Goal: Task Accomplishment & Management: Use online tool/utility

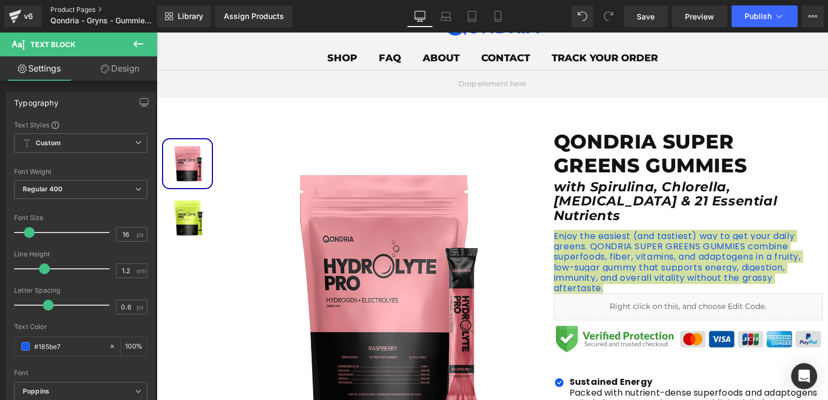
click at [77, 12] on link "Product Pages" at bounding box center [112, 9] width 125 height 9
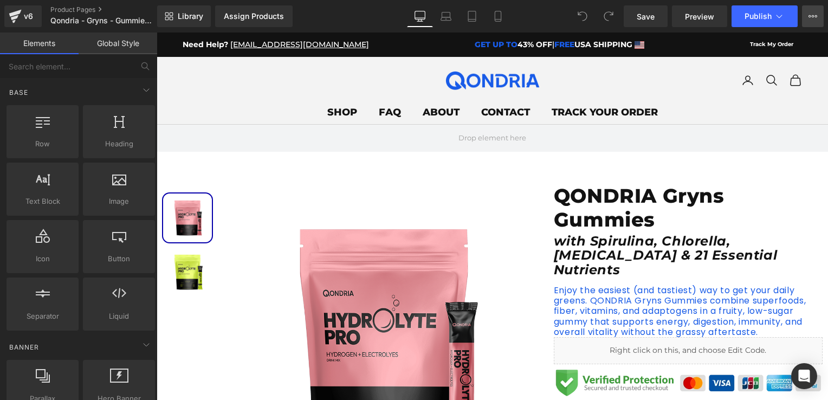
click at [813, 17] on icon at bounding box center [812, 16] width 9 height 9
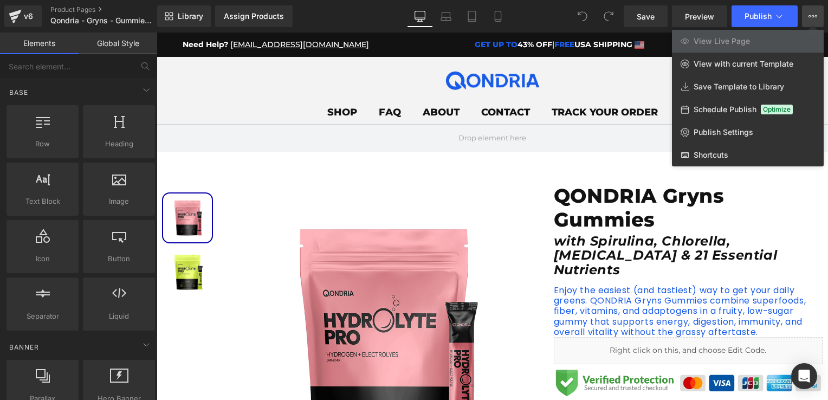
click at [813, 17] on icon at bounding box center [812, 16] width 9 height 9
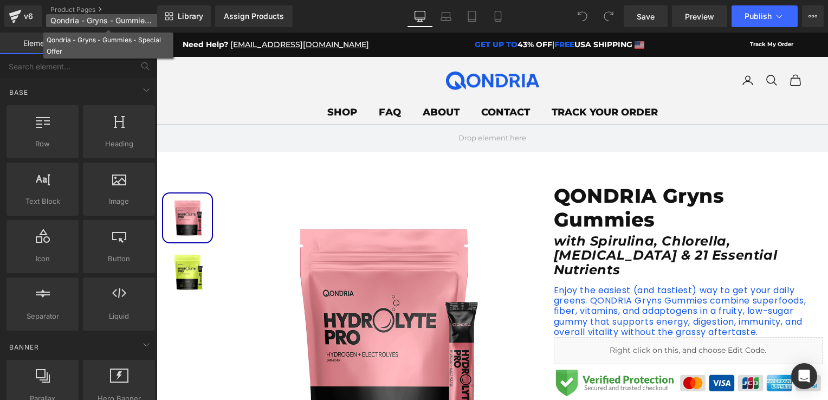
click at [90, 21] on span "Qondria - Gryns - Gummies - Special Offer" at bounding box center [102, 20] width 104 height 9
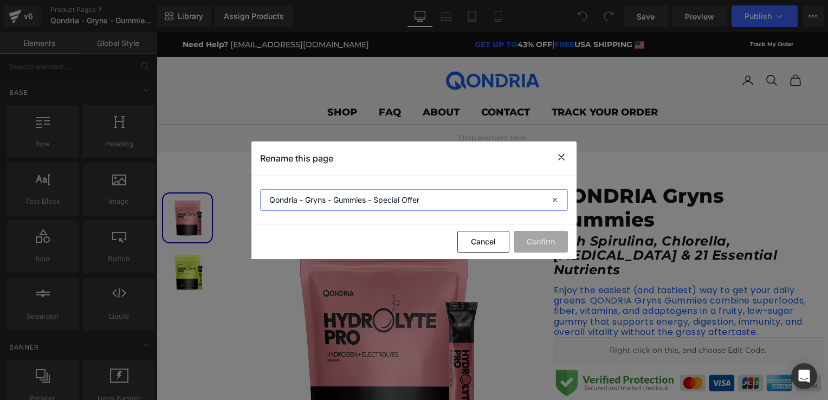
click at [335, 202] on input "Qondria - Gryns - Gummies - Special Offer" at bounding box center [414, 200] width 308 height 22
click at [315, 200] on input "Qondria - Gryns - Gummies - Special Offer" at bounding box center [414, 200] width 308 height 22
type input "Qondria - Super Green- Gummies - Special Offer"
click at [532, 247] on button "Confirm" at bounding box center [541, 242] width 54 height 22
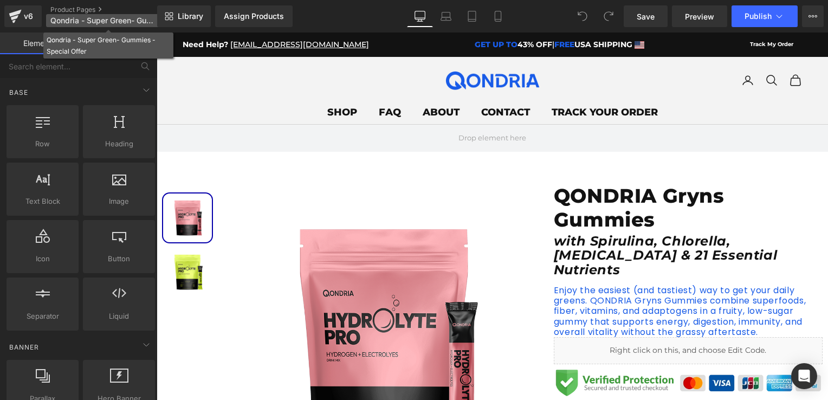
click at [125, 18] on span "Qondria - Super Green- Gummies - Special Offer" at bounding box center [102, 20] width 104 height 9
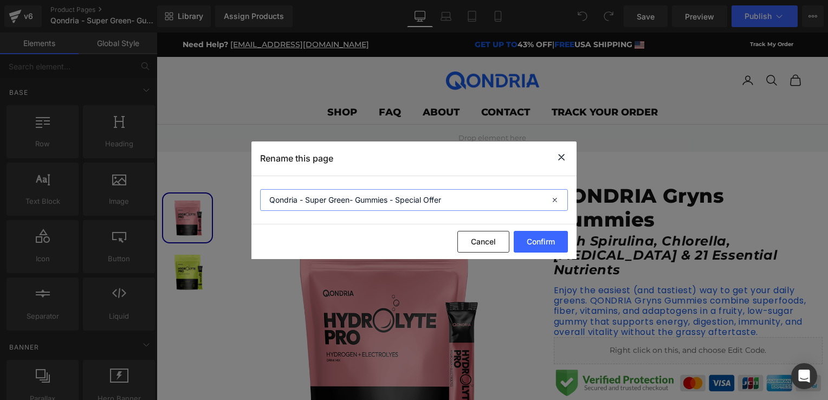
click at [349, 197] on input "Qondria - Super Green- Gummies - Special Offer" at bounding box center [414, 200] width 308 height 22
type input "Qondria - Super Greens- Gummies - Special Offer"
click at [522, 242] on button "Confirm" at bounding box center [541, 242] width 54 height 22
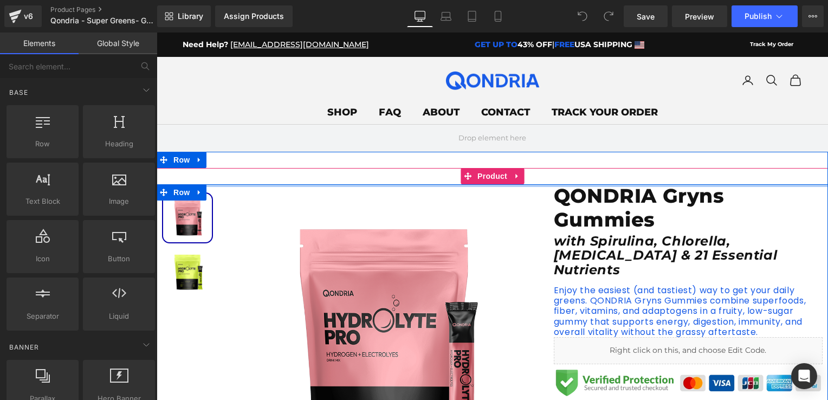
click at [663, 186] on div at bounding box center [492, 185] width 671 height 3
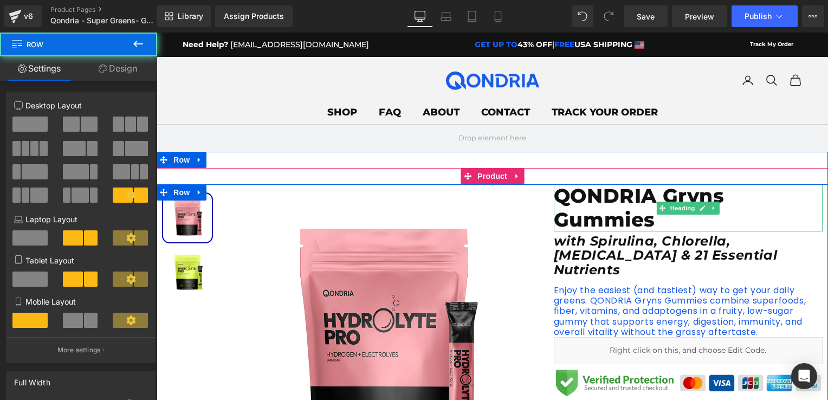
click at [667, 198] on h1 "QONDRIA Gryns Gummies" at bounding box center [688, 207] width 269 height 47
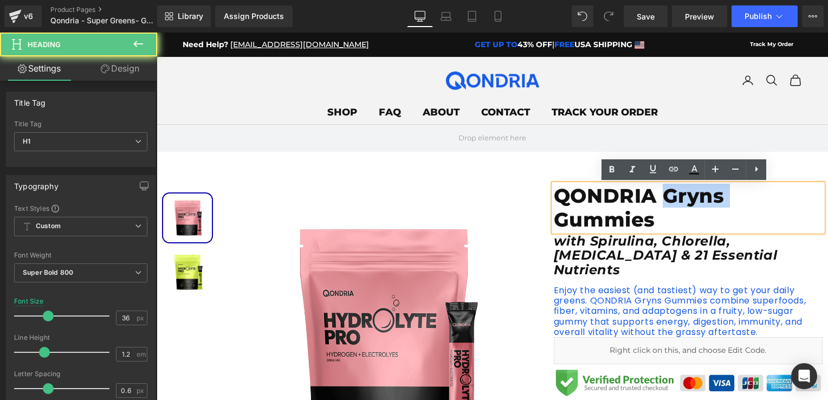
click at [667, 198] on h1 "QONDRIA Gryns Gummies" at bounding box center [688, 207] width 269 height 47
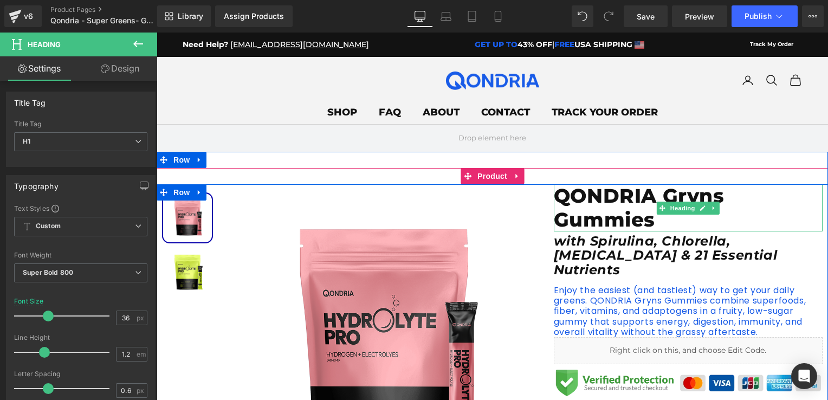
click at [641, 209] on h1 "QONDRIA Gryns Gummies" at bounding box center [688, 207] width 269 height 47
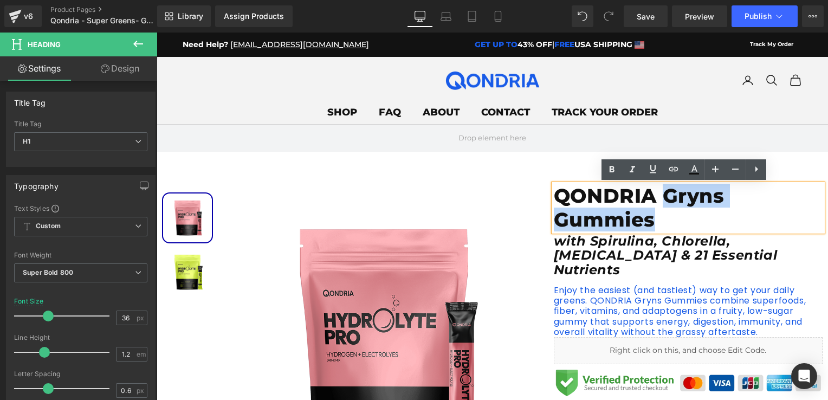
drag, startPoint x: 659, startPoint y: 194, endPoint x: 662, endPoint y: 223, distance: 29.4
click at [662, 223] on h1 "QONDRIA Gryns Gummies" at bounding box center [688, 207] width 269 height 47
paste div
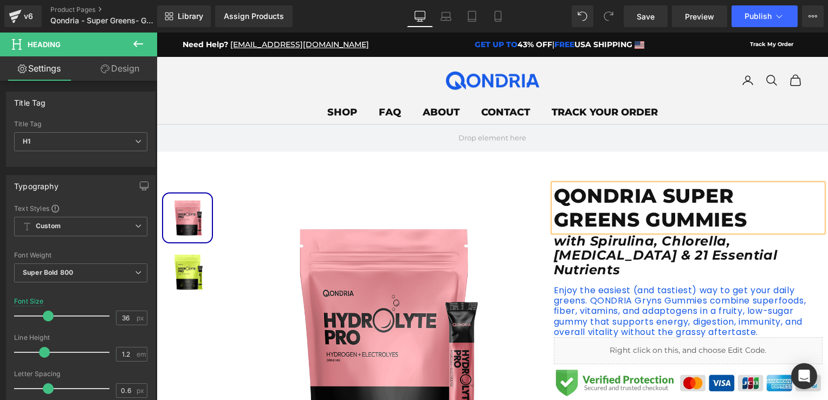
scroll to position [54, 0]
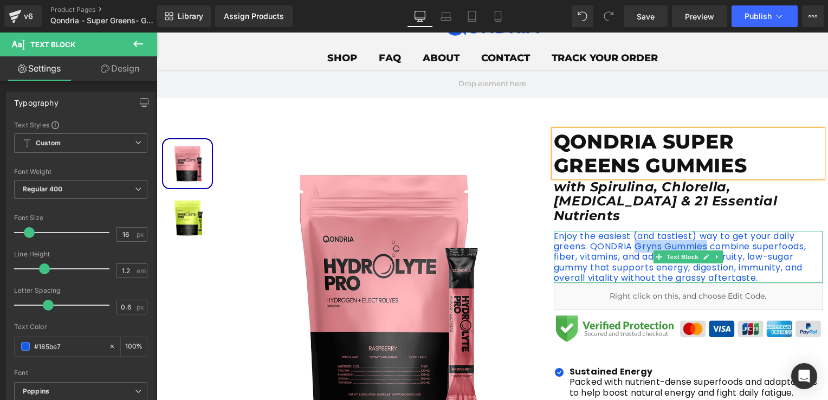
drag, startPoint x: 631, startPoint y: 230, endPoint x: 702, endPoint y: 233, distance: 71.0
click at [702, 233] on p "Enjoy the easiest (and tastiest) way to get your daily greens. QONDRIA Gryns Gu…" at bounding box center [688, 257] width 269 height 52
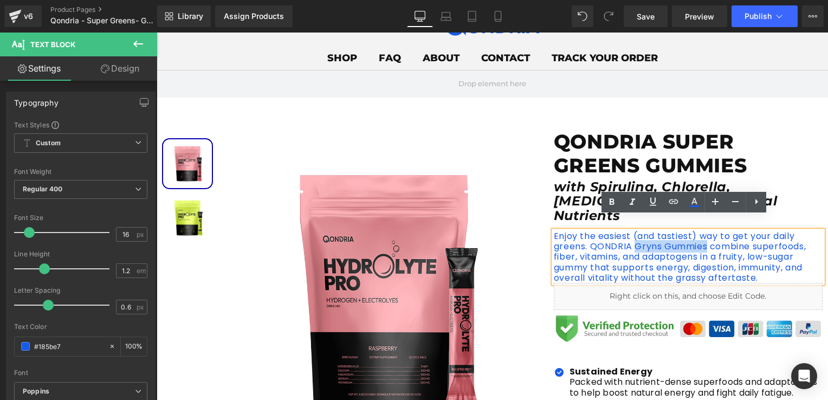
paste div
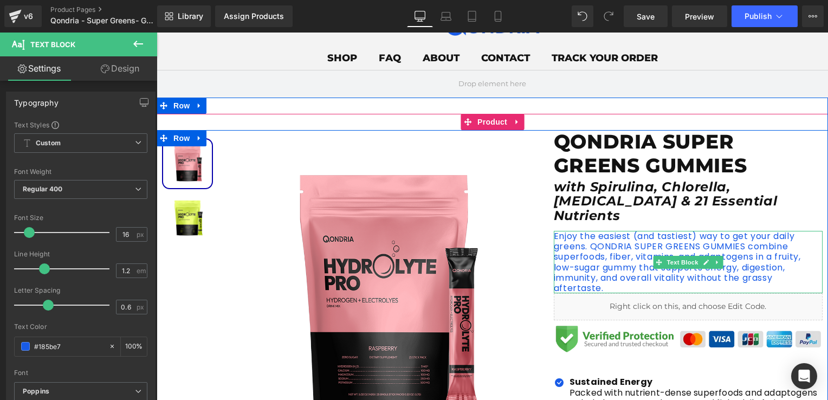
click at [596, 236] on p "Enjoy the easiest (and tastiest) way to get your daily greens. QONDRIA SUPER GR…" at bounding box center [688, 262] width 269 height 62
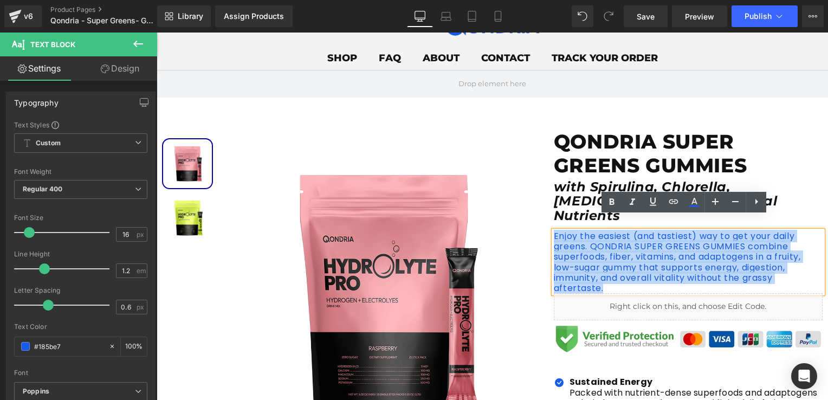
drag, startPoint x: 601, startPoint y: 275, endPoint x: 550, endPoint y: 223, distance: 72.4
click at [554, 231] on p "Enjoy the easiest (and tastiest) way to get your daily greens. QONDRIA SUPER GR…" at bounding box center [688, 262] width 269 height 62
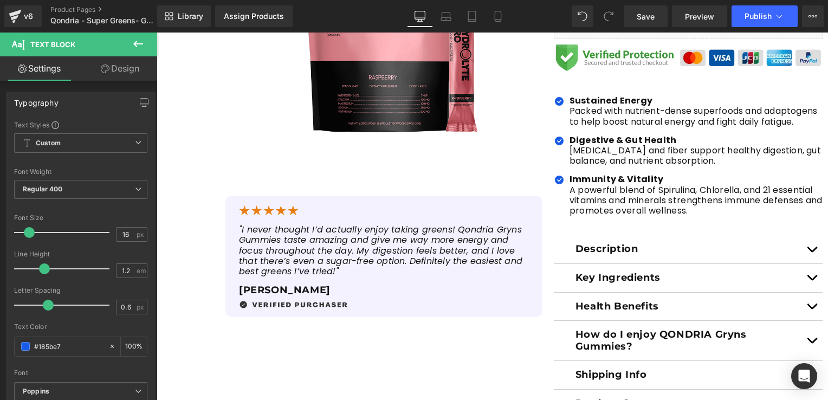
scroll to position [379, 0]
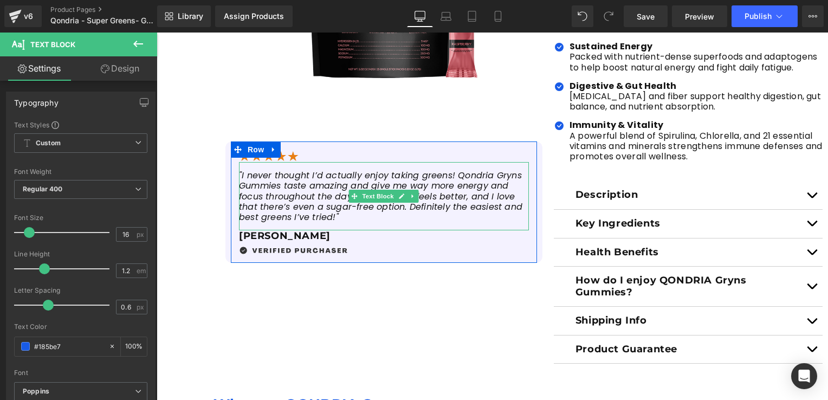
click at [453, 176] on icon ""I never thought I’d actually enjoy taking greens! Qondria Gryns Gummies taste …" at bounding box center [380, 196] width 283 height 54
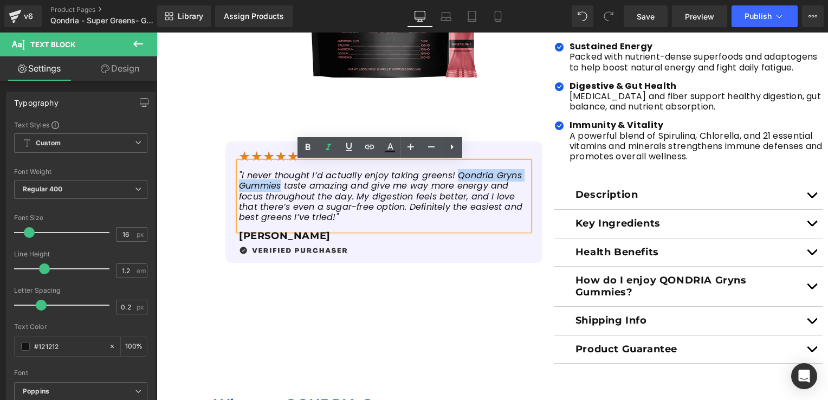
drag, startPoint x: 453, startPoint y: 176, endPoint x: 271, endPoint y: 189, distance: 181.9
click at [271, 189] on icon ""I never thought I’d actually enjoy taking greens! Qondria Gryns Gummies taste …" at bounding box center [380, 196] width 283 height 54
paste div
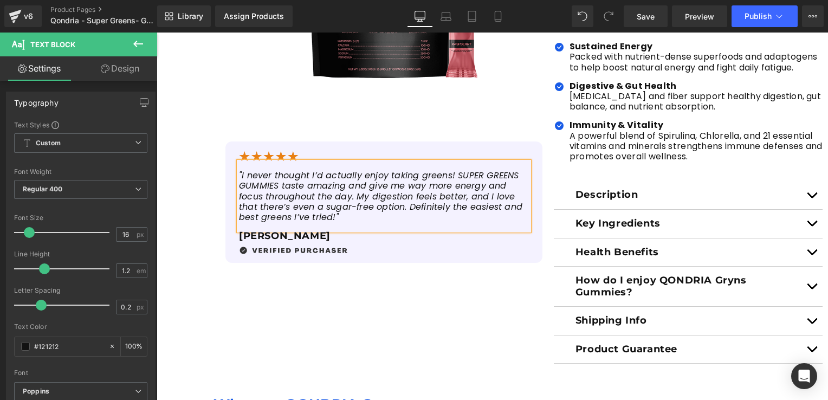
click at [452, 175] on icon ""I never thought I’d actually enjoy taking greens! SUPER GREENS GUMMIES taste a…" at bounding box center [380, 196] width 283 height 54
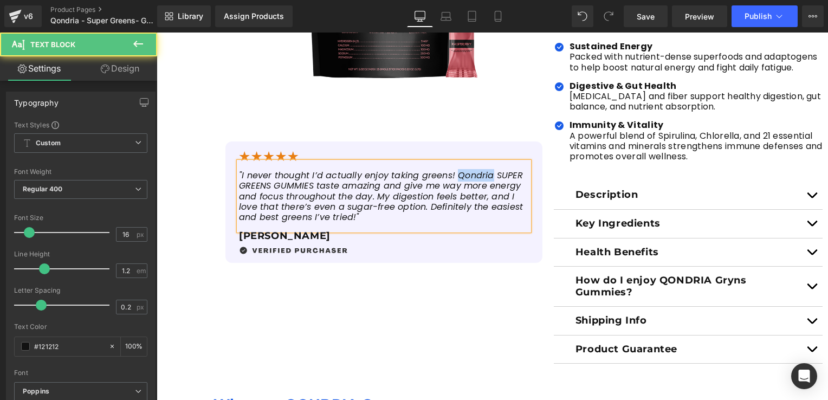
click at [471, 180] on icon ""I never thought I’d actually enjoy taking greens! Qondria SUPER GREENS GUMMIES…" at bounding box center [381, 196] width 284 height 54
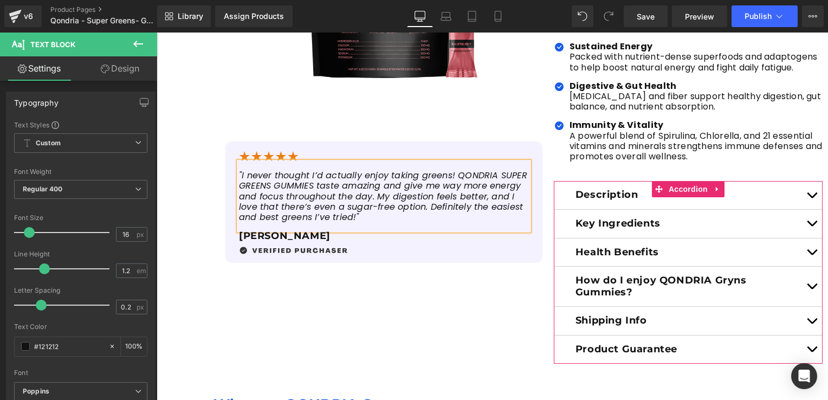
click at [803, 181] on button "button" at bounding box center [812, 195] width 22 height 28
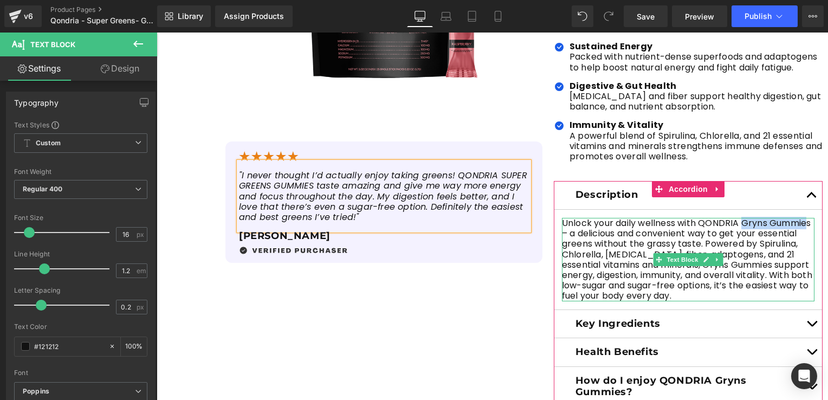
drag, startPoint x: 738, startPoint y: 210, endPoint x: 804, endPoint y: 211, distance: 66.1
click at [804, 218] on p "Unlock your daily wellness with QONDRIA Gryns Gummies – a delicious and conveni…" at bounding box center [688, 259] width 252 height 83
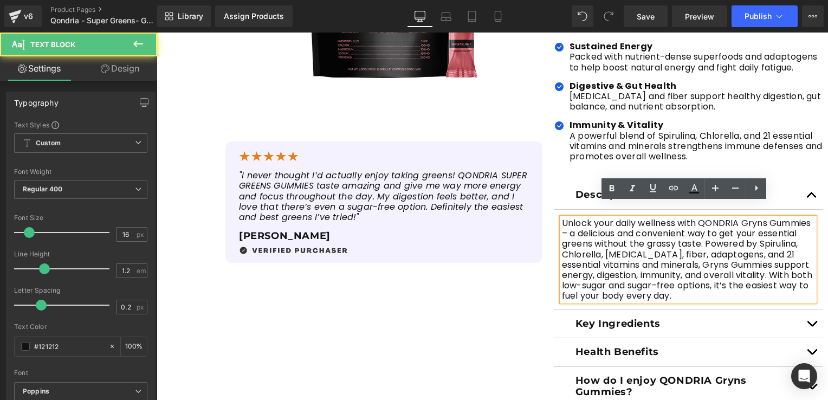
click at [810, 218] on div "Unlock your daily wellness with QONDRIA Gryns Gummies – a delicious and conveni…" at bounding box center [688, 259] width 252 height 83
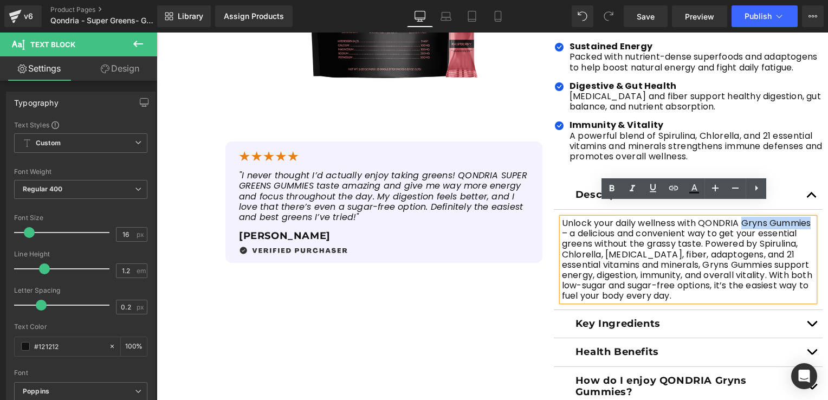
drag, startPoint x: 809, startPoint y: 207, endPoint x: 741, endPoint y: 212, distance: 68.9
click at [741, 218] on p "Unlock your daily wellness with QONDRIA Gryns Gummies – a delicious and conveni…" at bounding box center [688, 259] width 252 height 83
paste div
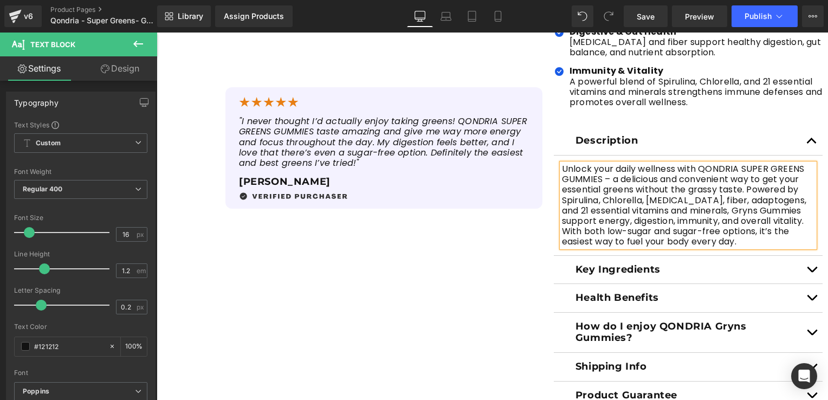
scroll to position [488, 0]
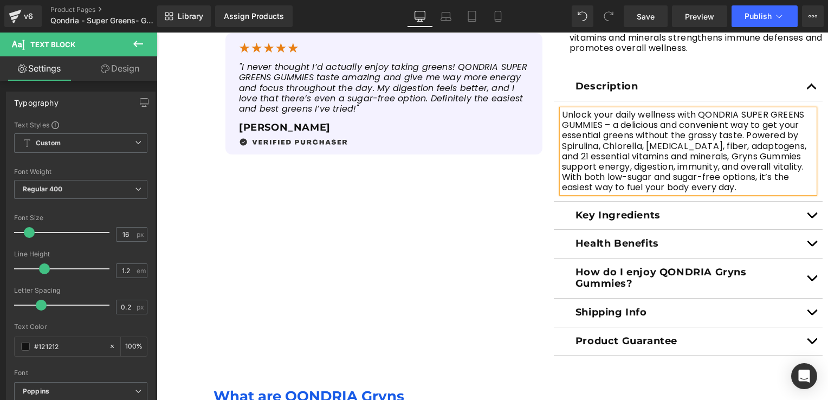
click at [812, 202] on button "button" at bounding box center [812, 216] width 22 height 28
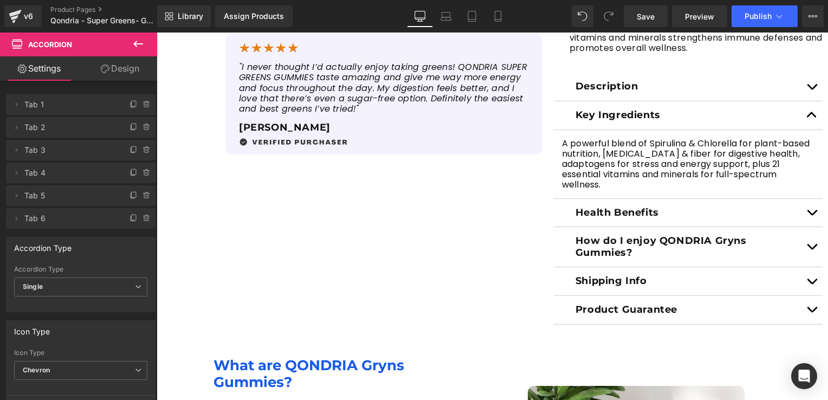
click at [806, 199] on button "button" at bounding box center [812, 213] width 22 height 28
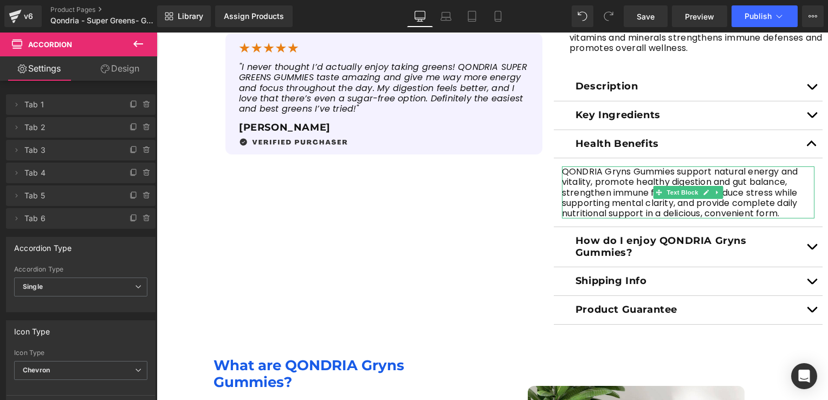
click at [600, 166] on p "QONDRIA Gryns Gummies support natural energy and vitality, promote healthy dige…" at bounding box center [688, 192] width 252 height 52
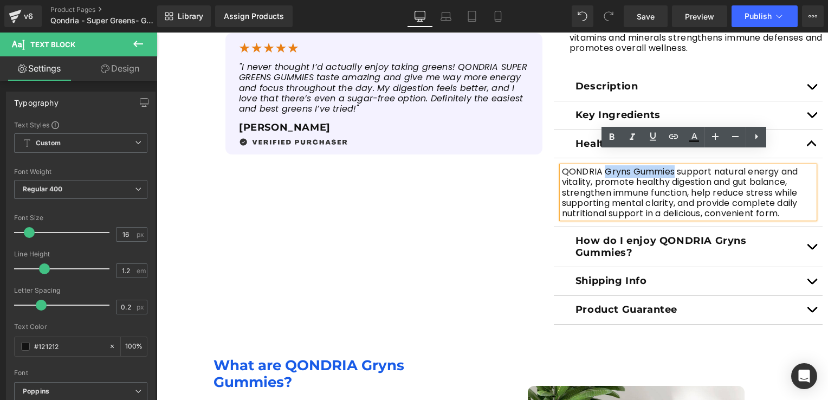
drag, startPoint x: 601, startPoint y: 155, endPoint x: 669, endPoint y: 158, distance: 67.8
click at [669, 166] on p "QONDRIA Gryns Gummies support natural energy and vitality, promote healthy dige…" at bounding box center [688, 192] width 252 height 52
paste div
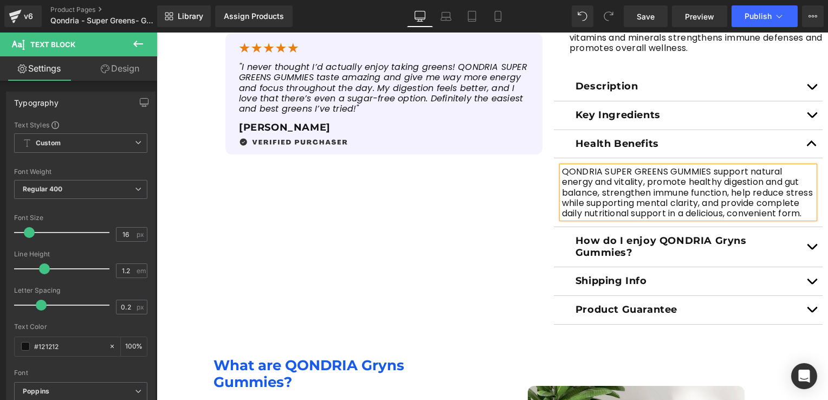
click at [802, 232] on button "button" at bounding box center [812, 247] width 22 height 40
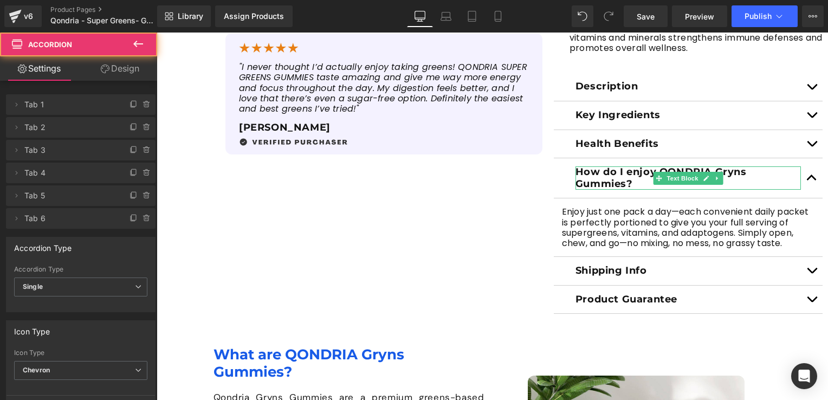
click at [694, 172] on span "Text Block" at bounding box center [682, 178] width 36 height 13
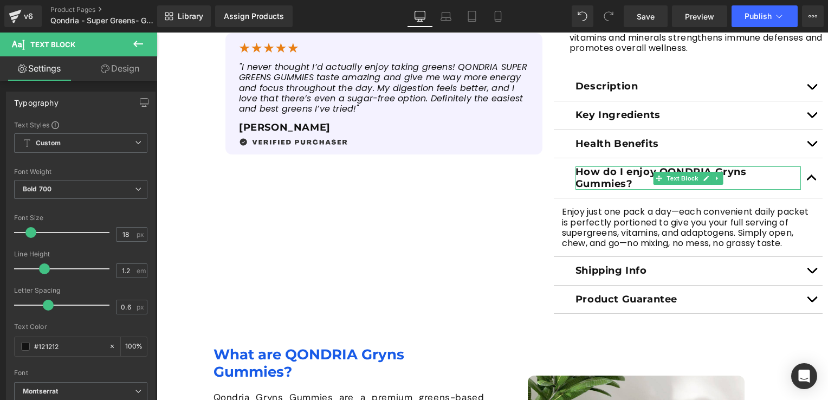
click at [633, 166] on p "How do I enjoy QONDRIA Gryns Gummies?" at bounding box center [687, 177] width 225 height 23
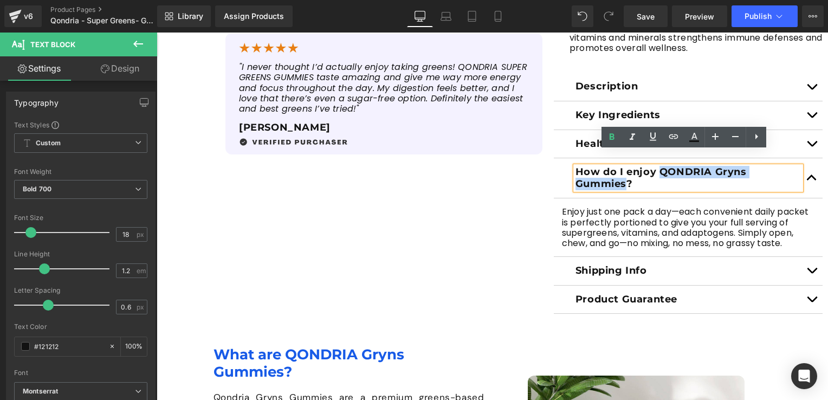
drag, startPoint x: 657, startPoint y: 157, endPoint x: 622, endPoint y: 171, distance: 37.2
click at [622, 171] on p "How do I enjoy QONDRIA Gryns Gummies?" at bounding box center [687, 177] width 225 height 23
paste div
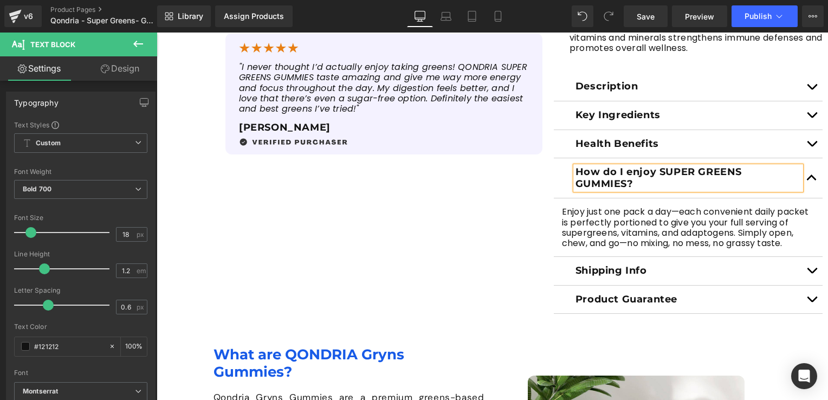
click at [805, 257] on button "button" at bounding box center [812, 271] width 22 height 28
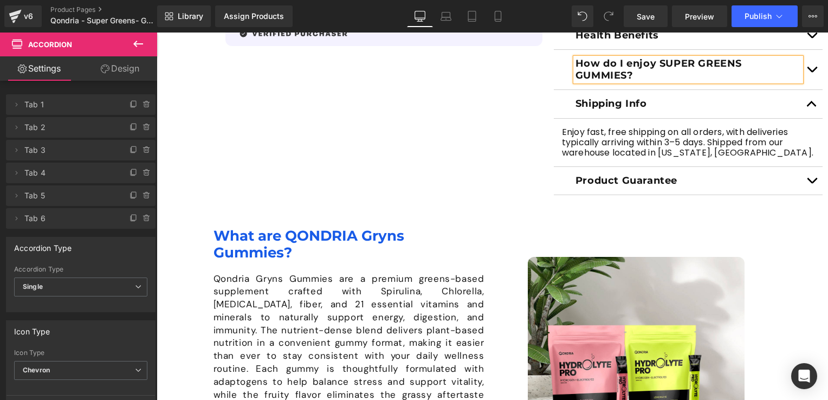
scroll to position [650, 0]
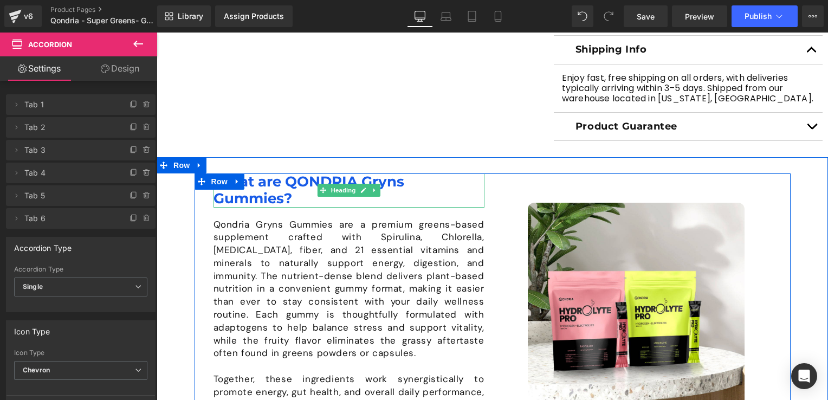
click at [286, 173] on h1 "What are QONDRIA Gryns Gummies?" at bounding box center [348, 190] width 271 height 34
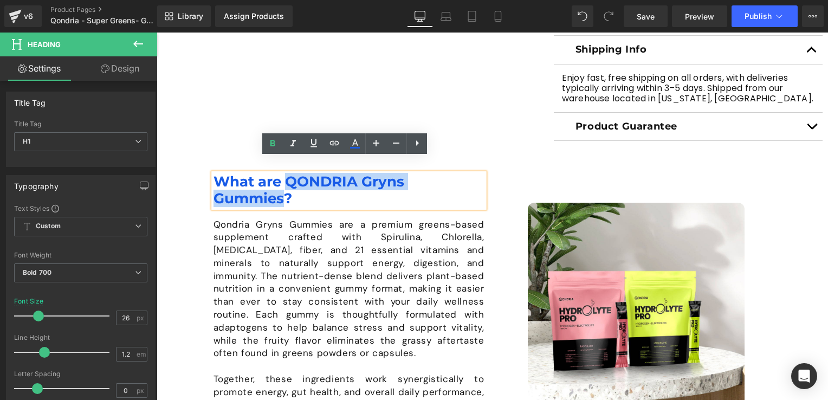
drag, startPoint x: 283, startPoint y: 166, endPoint x: 281, endPoint y: 184, distance: 18.5
click at [281, 184] on h1 "What are QONDRIA Gryns Gummies?" at bounding box center [348, 190] width 271 height 34
paste div
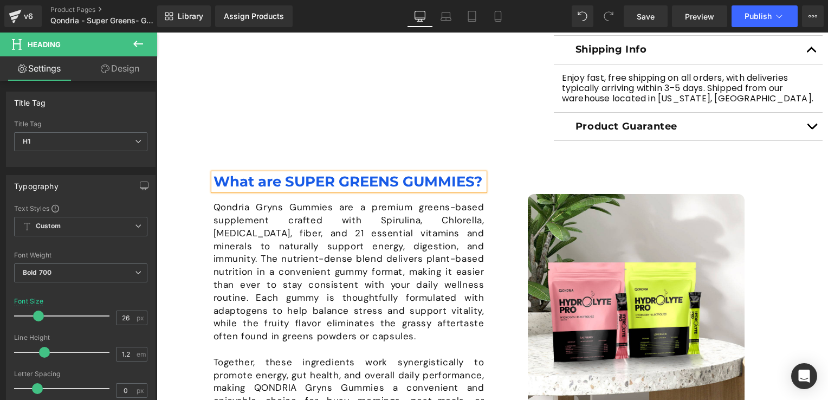
click at [281, 173] on h1 "What are SUPER GREENS GUMMIES?" at bounding box center [348, 181] width 271 height 17
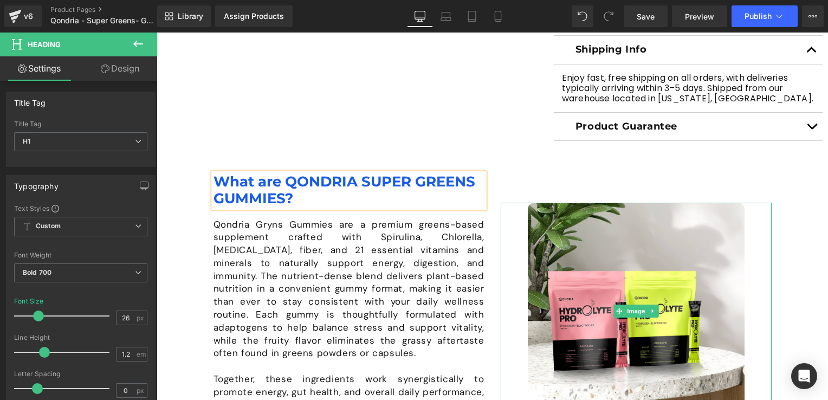
scroll to position [758, 0]
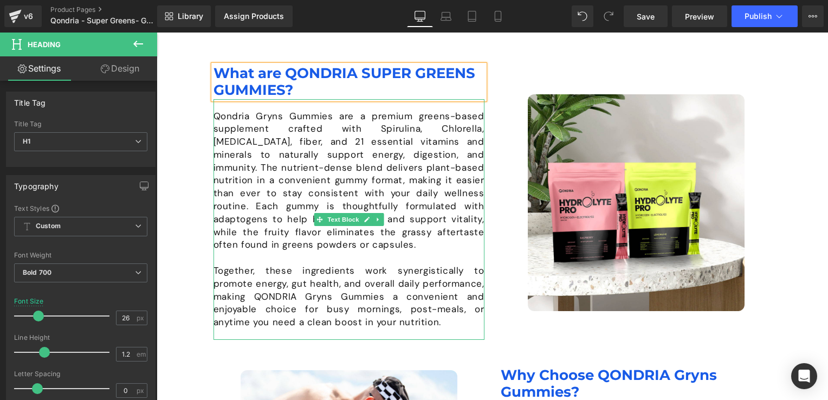
click at [233, 110] on p "Qondria Gryns Gummies are a premium greens-based supplement crafted with Spirul…" at bounding box center [348, 181] width 271 height 142
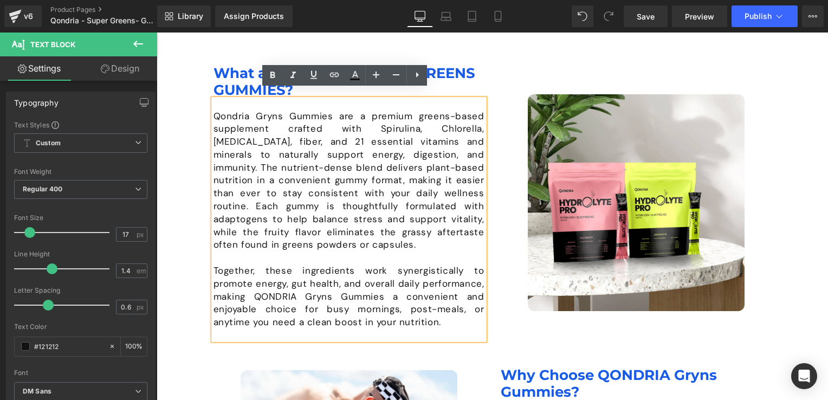
scroll to position [752, 0]
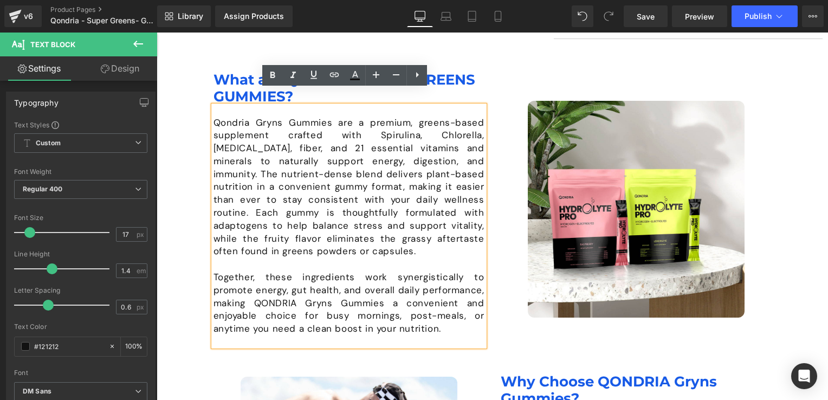
click at [297, 116] on p "Qondria Gryns Gummies are a premium, greens-based supplement crafted with Spiru…" at bounding box center [348, 187] width 271 height 142
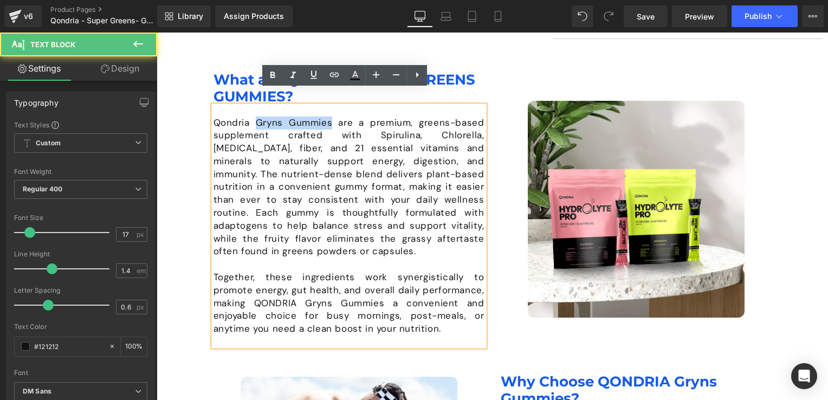
drag, startPoint x: 252, startPoint y: 107, endPoint x: 327, endPoint y: 106, distance: 75.3
click at [327, 116] on p "Qondria Gryns Gummies are a premium, greens-based supplement crafted with Spiru…" at bounding box center [348, 187] width 271 height 142
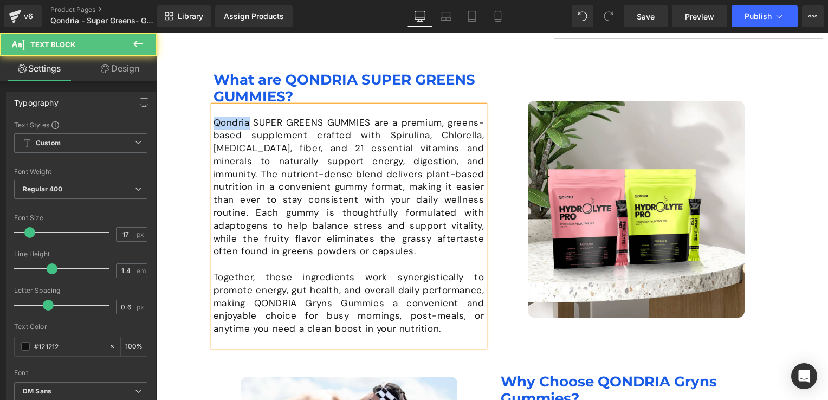
click at [219, 116] on p "Qondria SUPER GREENS GUMMIES are a premium, greens-based supplement crafted wit…" at bounding box center [348, 187] width 271 height 142
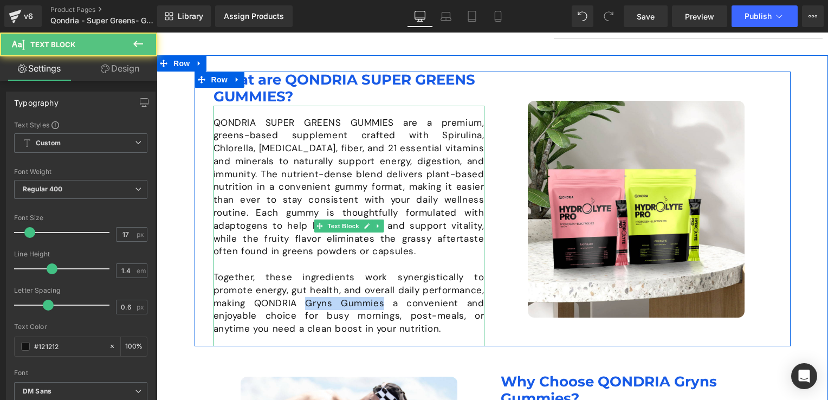
drag, startPoint x: 260, startPoint y: 287, endPoint x: 335, endPoint y: 287, distance: 75.3
click at [335, 287] on p "Together, these ingredients work synergistically to promote energy, gut health,…" at bounding box center [348, 303] width 271 height 64
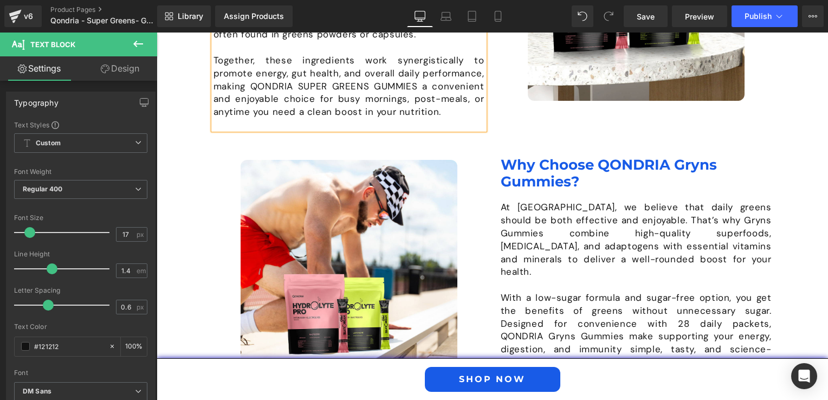
scroll to position [1023, 0]
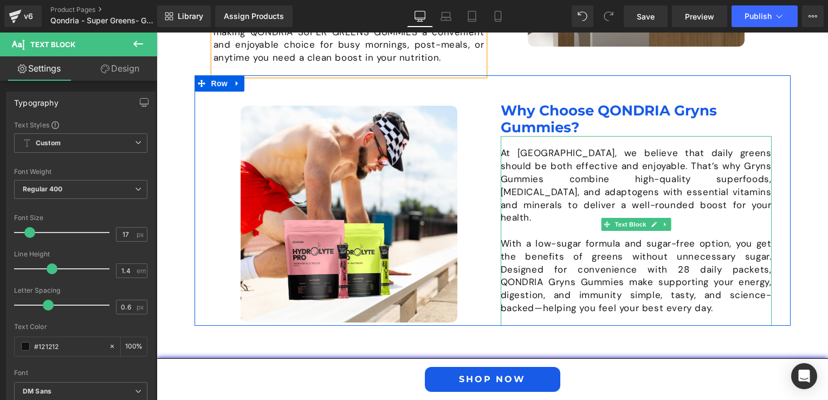
click at [520, 147] on p "At [GEOGRAPHIC_DATA], we believe that daily greens should be both effective and…" at bounding box center [636, 185] width 271 height 77
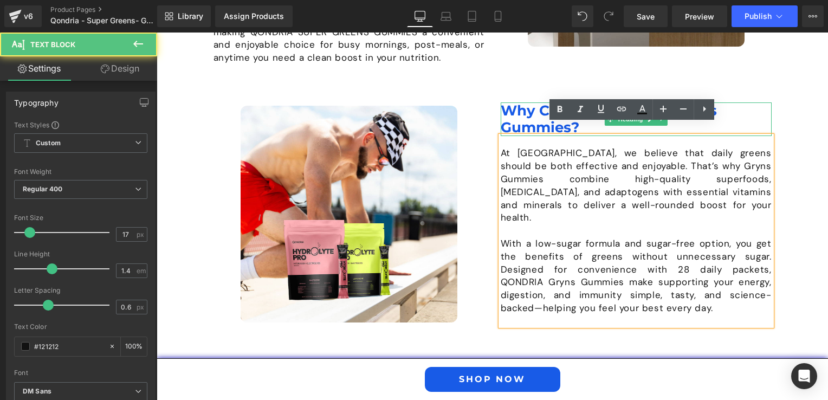
click at [517, 102] on h1 "Why Choose QONDRIA Gryns Gummies?" at bounding box center [636, 119] width 271 height 34
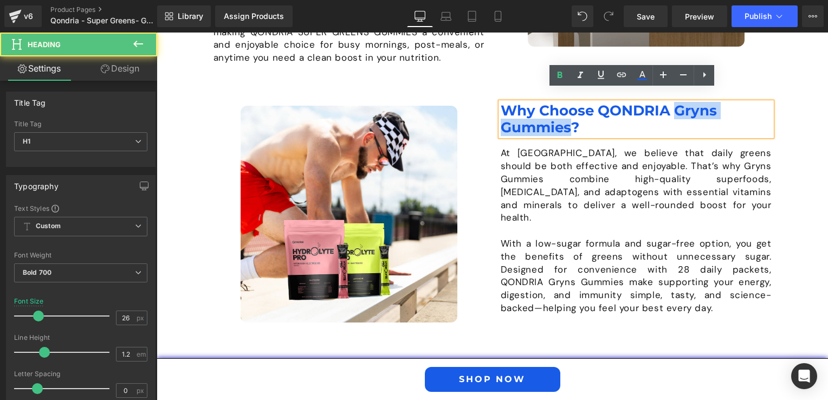
drag, startPoint x: 672, startPoint y: 99, endPoint x: 565, endPoint y: 118, distance: 108.9
click at [565, 118] on h1 "Why Choose QONDRIA Gryns Gummies?" at bounding box center [636, 119] width 271 height 34
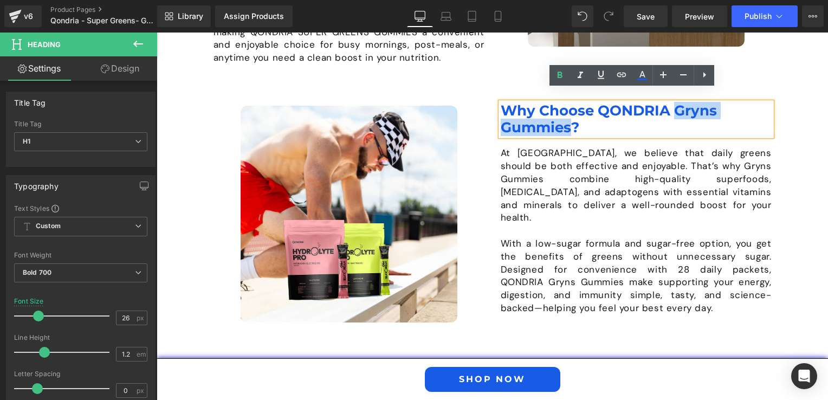
paste div
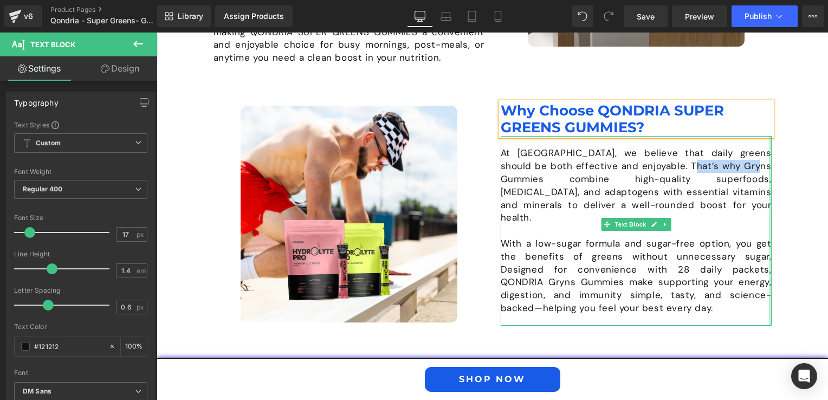
drag, startPoint x: 691, startPoint y: 157, endPoint x: 765, endPoint y: 153, distance: 74.3
click at [765, 153] on div "At QONDRIA, we believe that daily greens should be both effective and enjoyable…" at bounding box center [636, 230] width 271 height 189
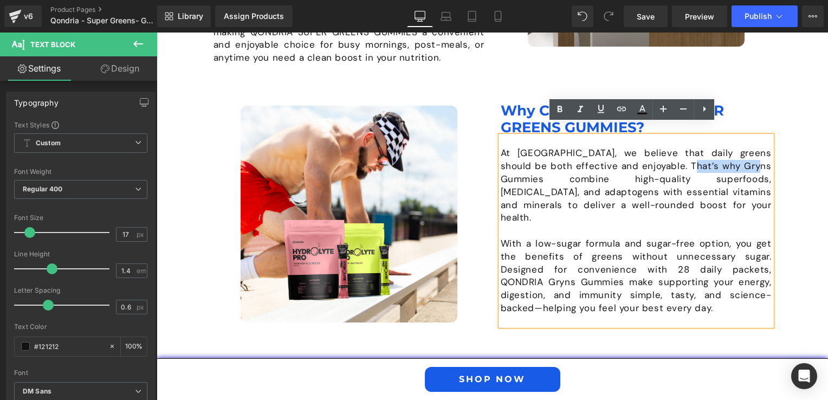
paste div
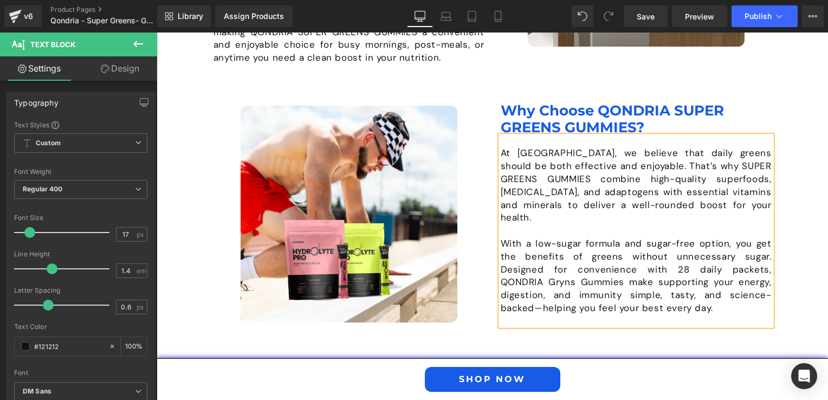
click at [544, 168] on p "At QONDRIA, we believe that daily greens should be both effective and enjoyable…" at bounding box center [636, 185] width 271 height 77
drag, startPoint x: 500, startPoint y: 256, endPoint x: 569, endPoint y: 255, distance: 69.4
click at [569, 255] on p "With a low-sugar formula and sugar-free option, you get the benefits of greens …" at bounding box center [636, 275] width 271 height 77
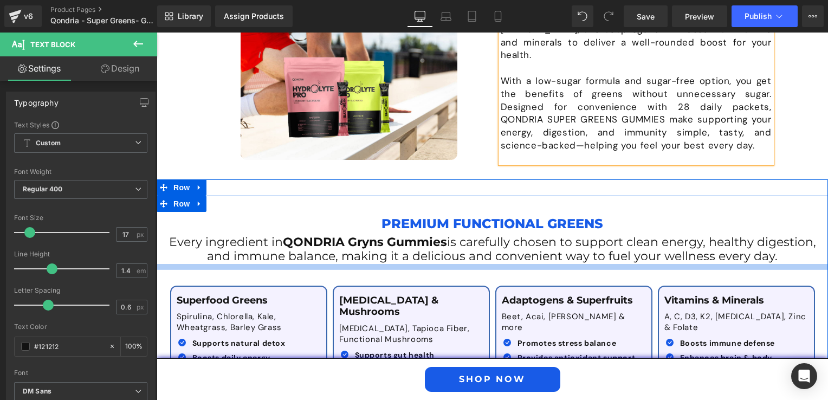
scroll to position [1294, 0]
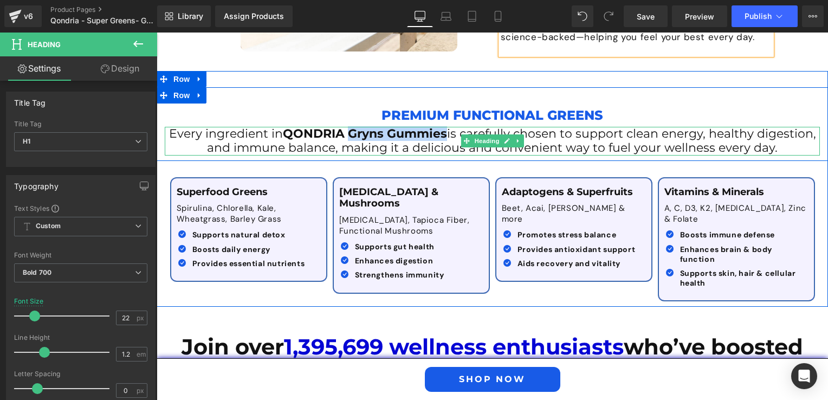
drag, startPoint x: 351, startPoint y: 112, endPoint x: 442, endPoint y: 117, distance: 90.6
click at [442, 127] on h1 "Every ingredient in QONDRIA Gryns Gummies is carefully chosen to support clean …" at bounding box center [492, 141] width 655 height 29
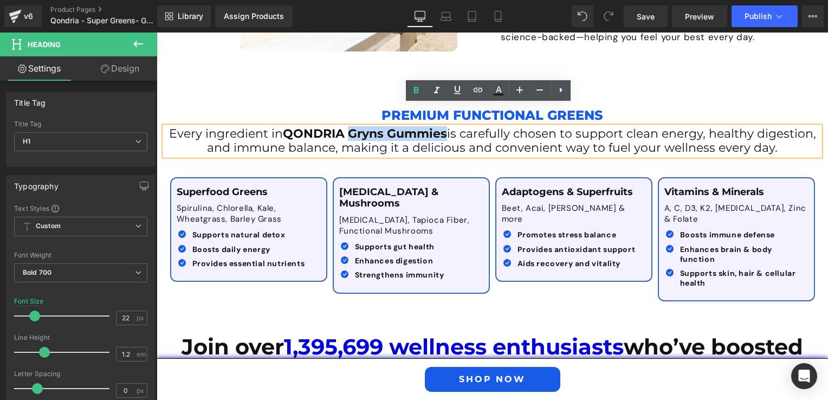
paste div
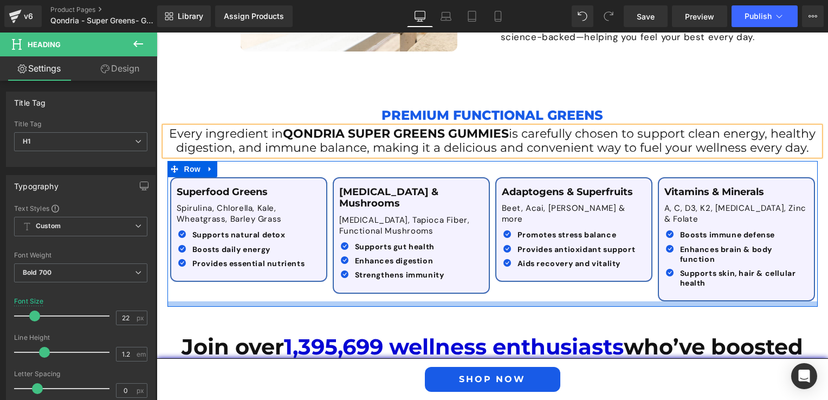
scroll to position [1402, 0]
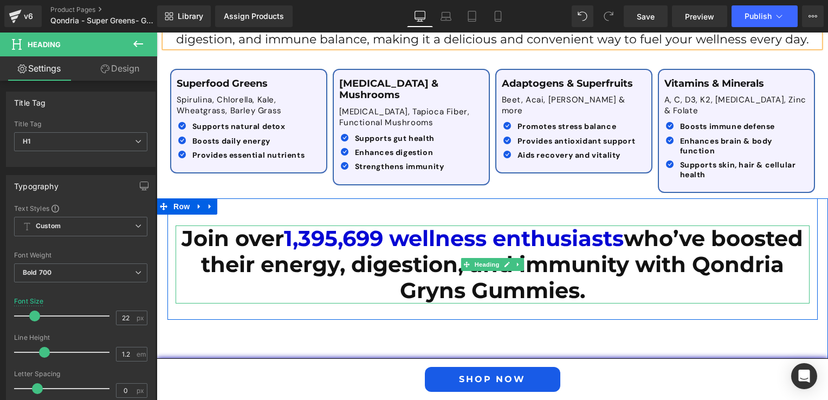
click at [425, 267] on h1 "Join over 1,395,699 wellness enthusiasts who’ve boosted their energy, digestion…" at bounding box center [493, 264] width 634 height 78
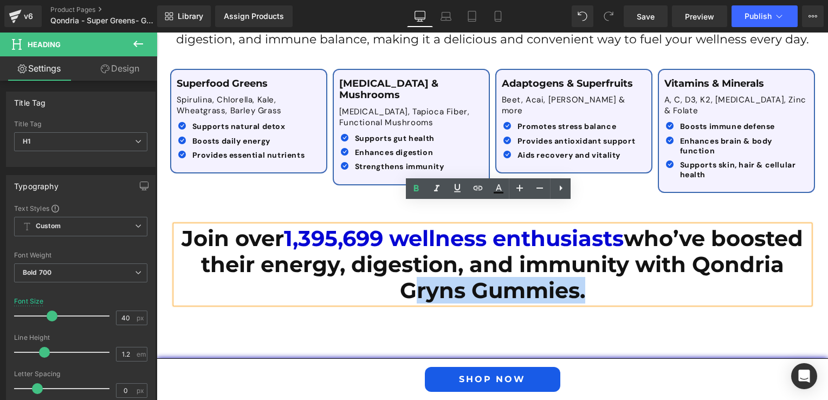
drag, startPoint x: 448, startPoint y: 268, endPoint x: 619, endPoint y: 268, distance: 171.2
click at [619, 268] on h1 "Join over 1,395,699 wellness enthusiasts who’ve boosted their energy, digestion…" at bounding box center [493, 264] width 634 height 78
paste div
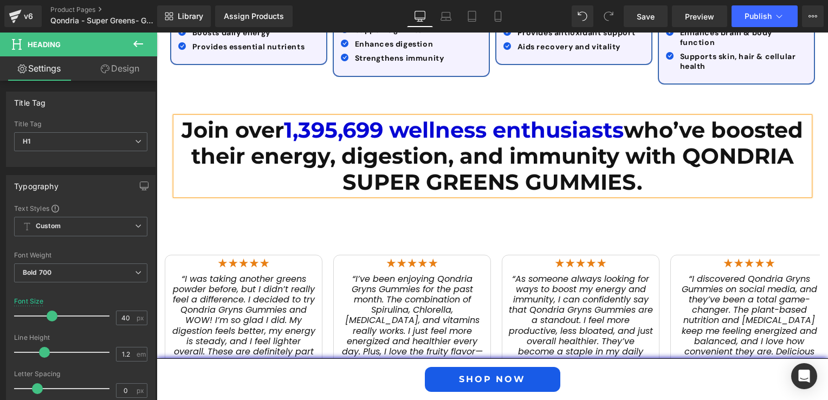
scroll to position [1565, 0]
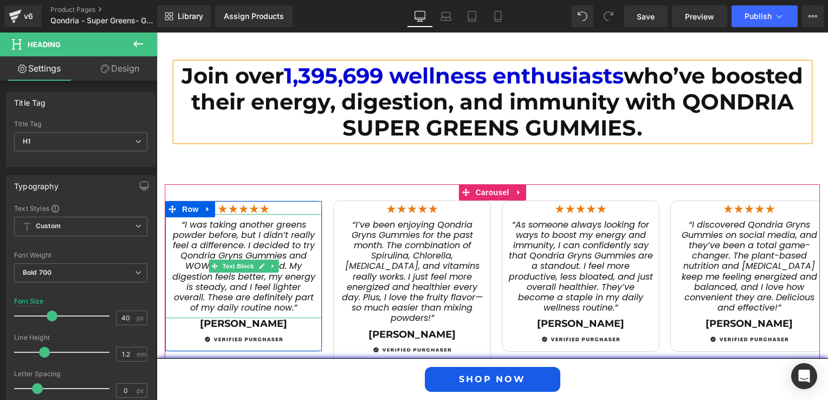
click at [215, 234] on span "“I was taking another greens powder before, but I didn’t really feel a differen…" at bounding box center [243, 266] width 143 height 96
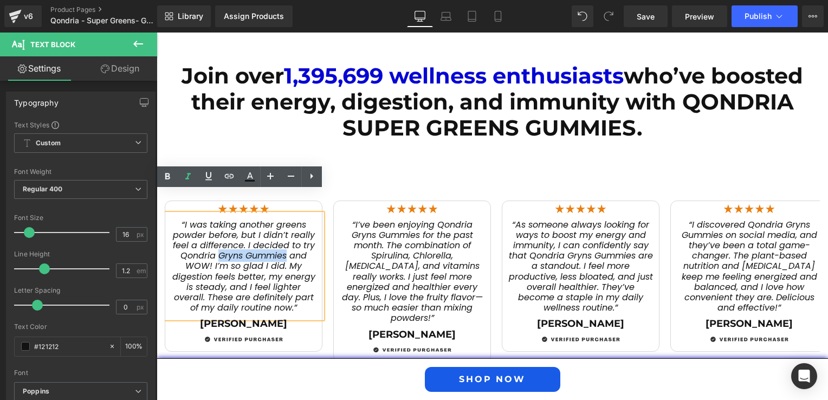
drag, startPoint x: 215, startPoint y: 234, endPoint x: 268, endPoint y: 235, distance: 53.1
click at [268, 235] on span "“I was taking another greens powder before, but I didn’t really feel a differen…" at bounding box center [243, 266] width 143 height 96
paste div
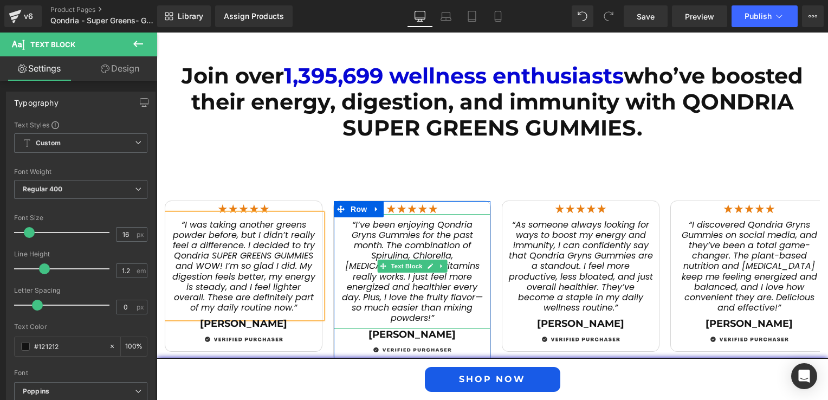
click at [411, 224] on span "“I’ve been enjoying Qondria Gryns Gummies for the past month. The combination o…" at bounding box center [412, 271] width 141 height 106
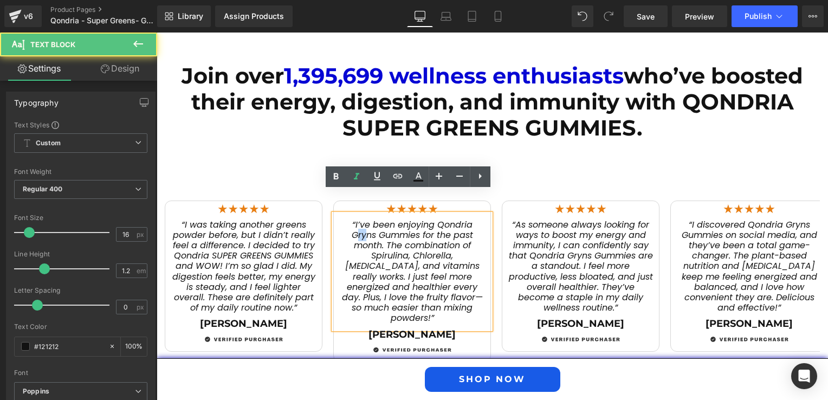
drag, startPoint x: 350, startPoint y: 213, endPoint x: 364, endPoint y: 213, distance: 14.1
click at [364, 218] on span "“I’ve been enjoying Qondria Gryns Gummies for the past month. The combination o…" at bounding box center [412, 271] width 141 height 106
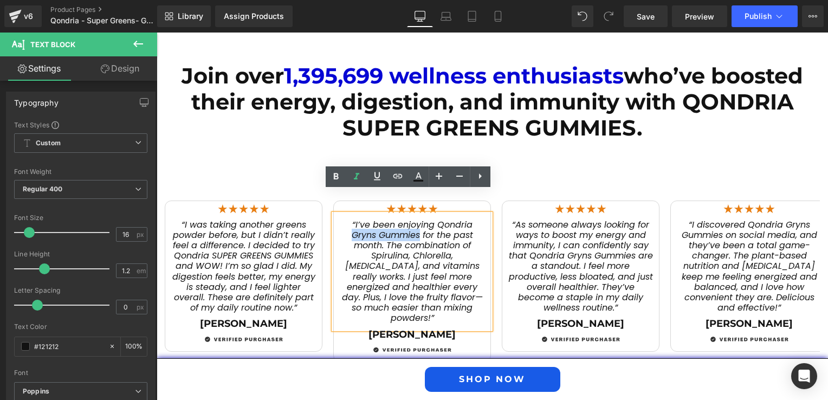
drag, startPoint x: 348, startPoint y: 213, endPoint x: 414, endPoint y: 214, distance: 65.6
click at [414, 218] on span "“I’ve been enjoying Qondria Gryns Gummies for the past month. The combination o…" at bounding box center [412, 271] width 141 height 106
paste div
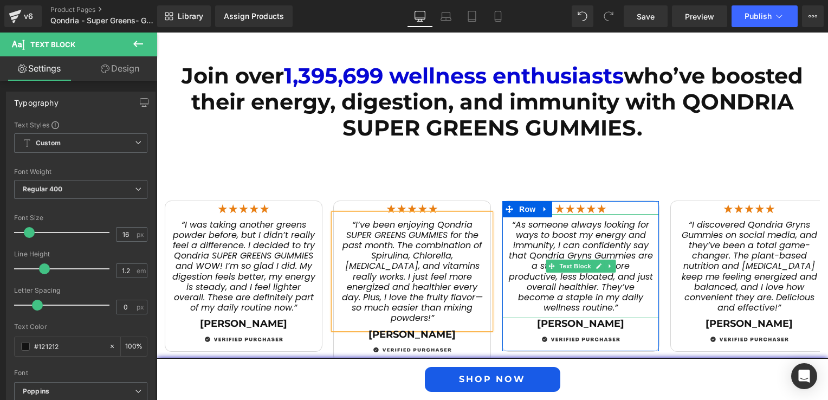
click at [556, 218] on span "“As someone always looking for ways to boost my energy and immunity, I can conf…" at bounding box center [581, 266] width 144 height 96
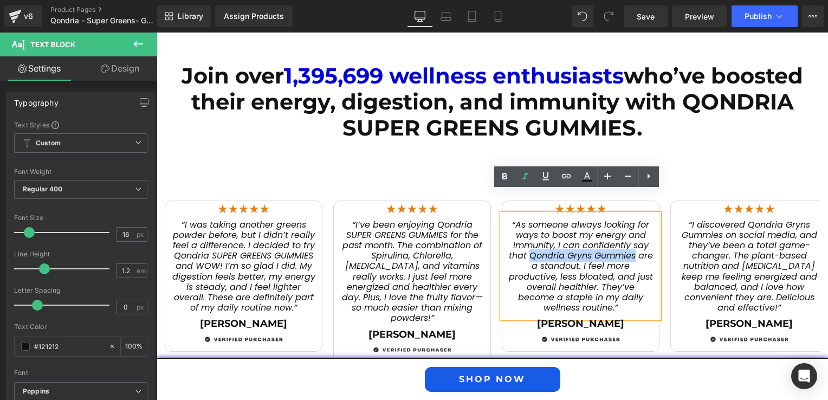
drag, startPoint x: 524, startPoint y: 233, endPoint x: 630, endPoint y: 235, distance: 105.7
click at [630, 235] on span "“As someone always looking for ways to boost my energy and immunity, I can conf…" at bounding box center [581, 266] width 144 height 96
paste div
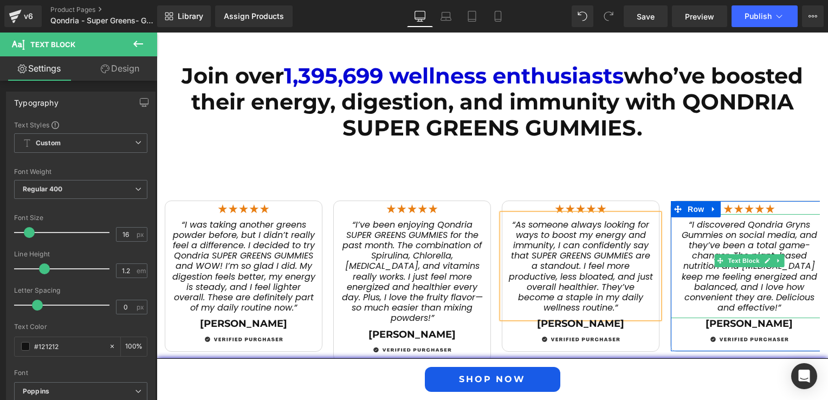
click at [750, 218] on span "“I discovered Qondria Gryns Gummies on social media, and they’ve been a total g…" at bounding box center [749, 266] width 135 height 96
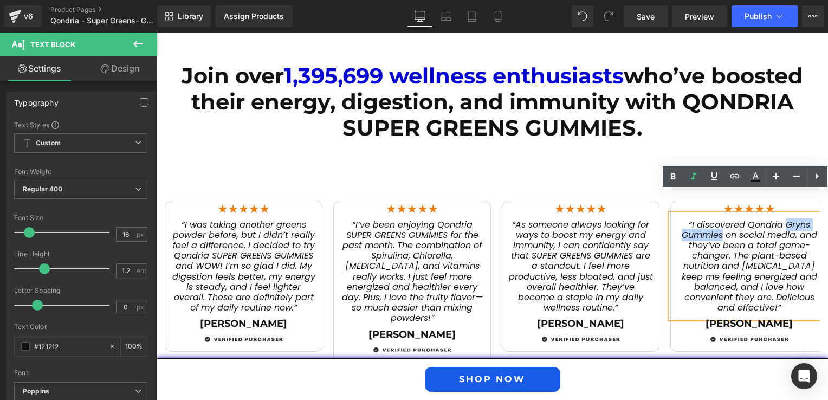
drag, startPoint x: 780, startPoint y: 201, endPoint x: 718, endPoint y: 213, distance: 63.0
click at [718, 218] on span "“I discovered Qondria Gryns Gummies on social media, and they’ve been a total g…" at bounding box center [749, 266] width 135 height 96
paste div
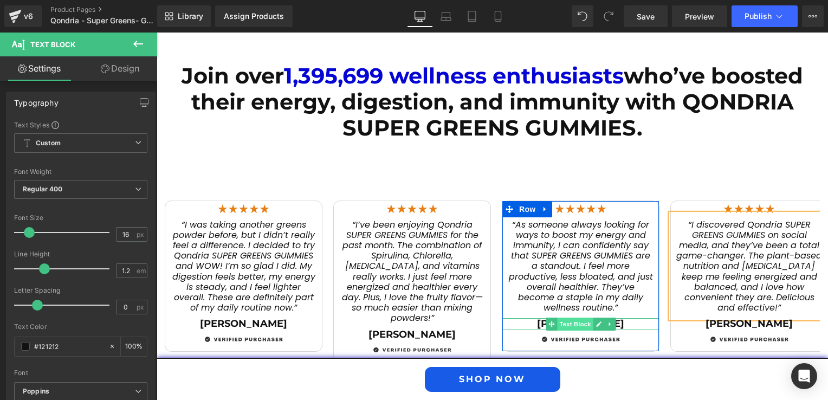
scroll to position [1673, 0]
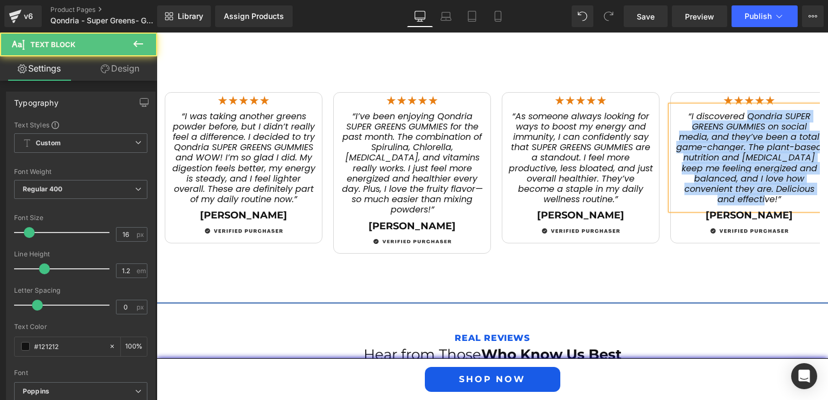
click at [751, 94] on div "Image “I was taking another greens powder before, but I didn’t really feel a di…" at bounding box center [492, 165] width 655 height 178
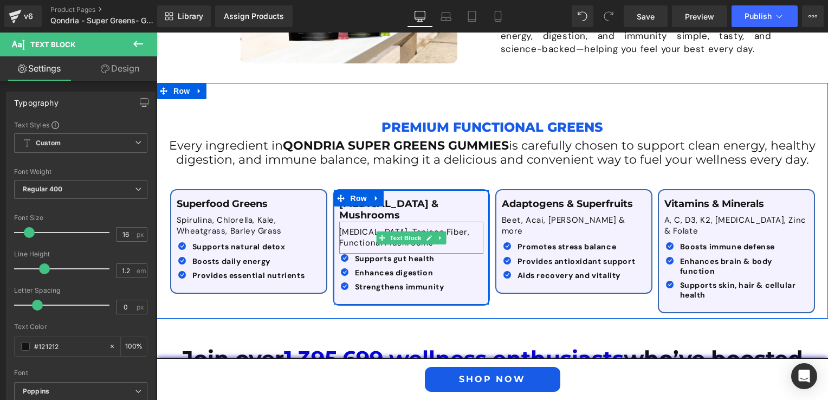
scroll to position [1390, 0]
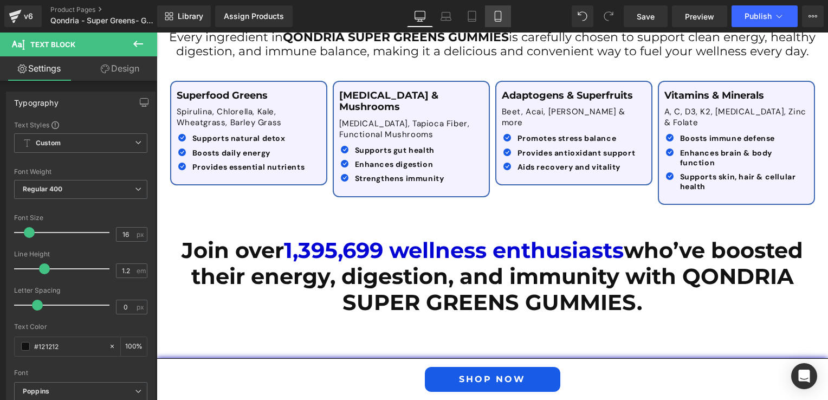
click at [486, 16] on link "Mobile" at bounding box center [498, 16] width 26 height 22
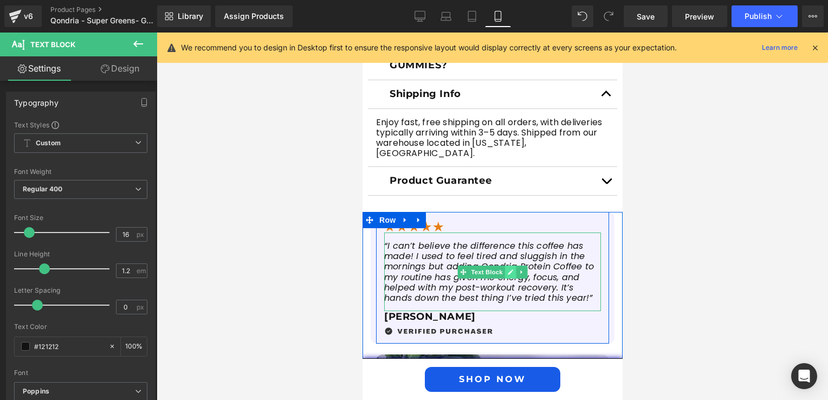
scroll to position [921, 0]
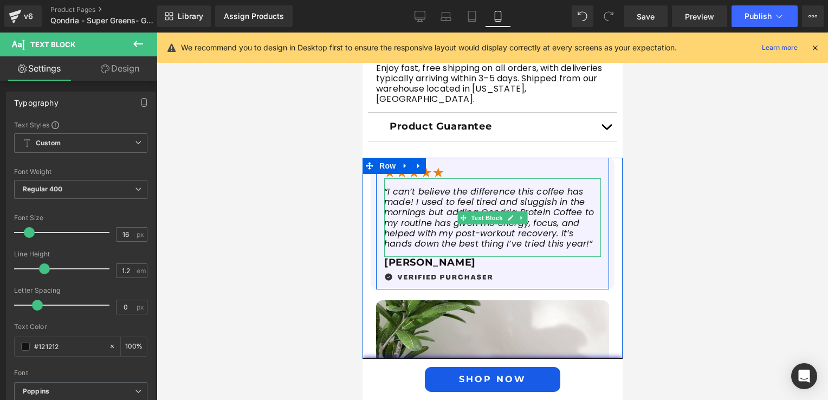
click at [394, 185] on icon "“I can’t believe the difference this coffee has made! I used to feel tired and …" at bounding box center [489, 217] width 210 height 64
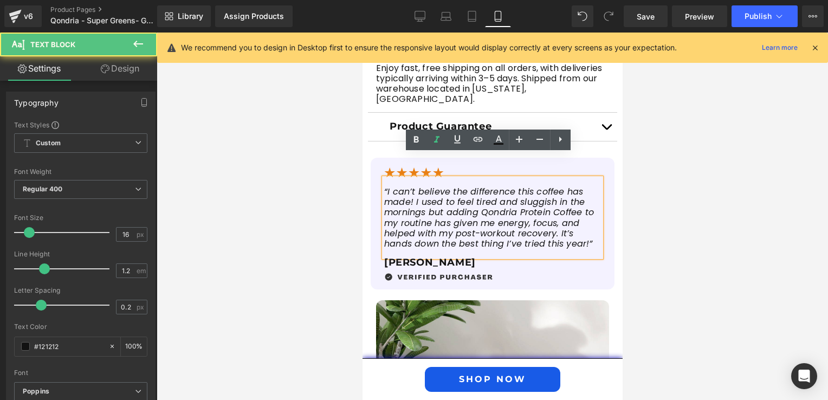
scroll to position [704, 0]
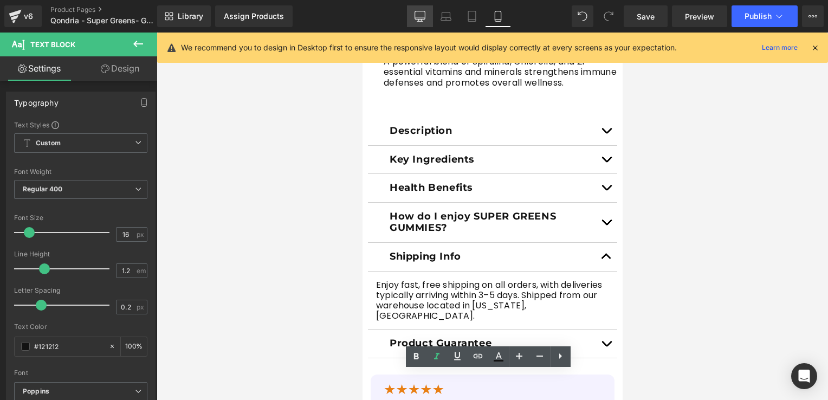
click at [412, 12] on link "Desktop" at bounding box center [420, 16] width 26 height 22
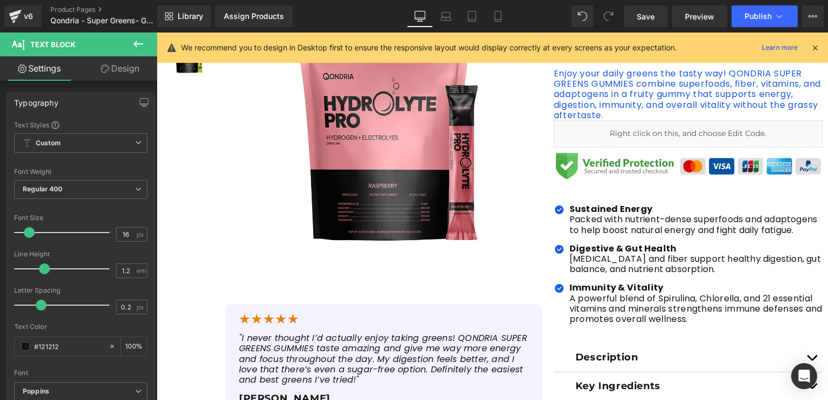
scroll to position [325, 0]
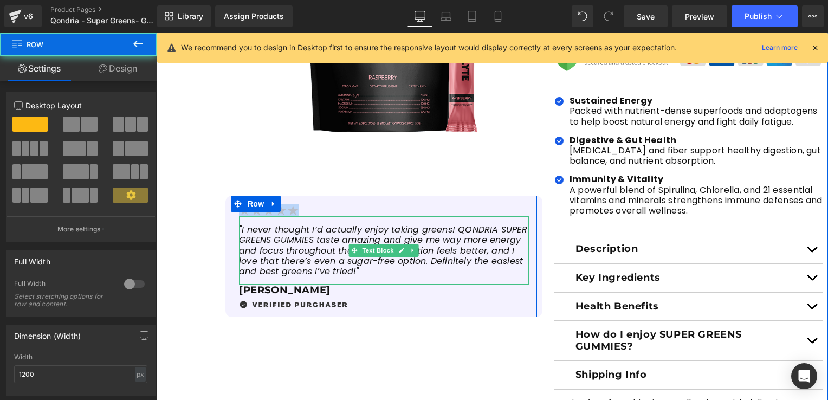
drag, startPoint x: 234, startPoint y: 228, endPoint x: 314, endPoint y: 261, distance: 86.5
click at [314, 261] on div "Image "I never thought I’d actually enjoy taking greens! QONDRIA SUPER GREENS G…" at bounding box center [384, 256] width 306 height 105
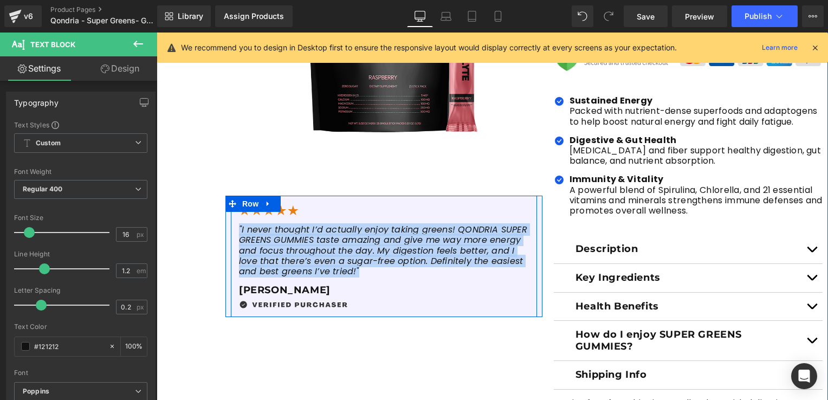
drag, startPoint x: 355, startPoint y: 275, endPoint x: 230, endPoint y: 231, distance: 132.6
click at [231, 231] on div "Image "I never thought I’d actually enjoy taking greens! QONDRIA SUPER GREENS G…" at bounding box center [384, 256] width 306 height 105
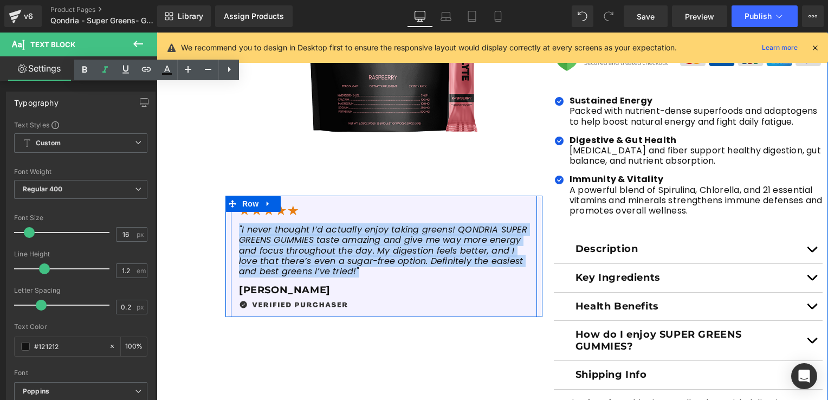
copy icon ""I never thought I’d actually enjoy taking greens! QONDRIA SUPER GREENS GUMMIES…"
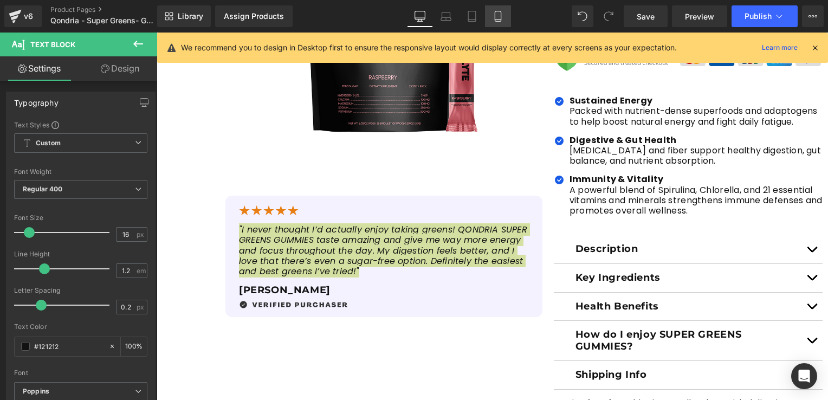
click at [494, 12] on icon at bounding box center [497, 16] width 11 height 11
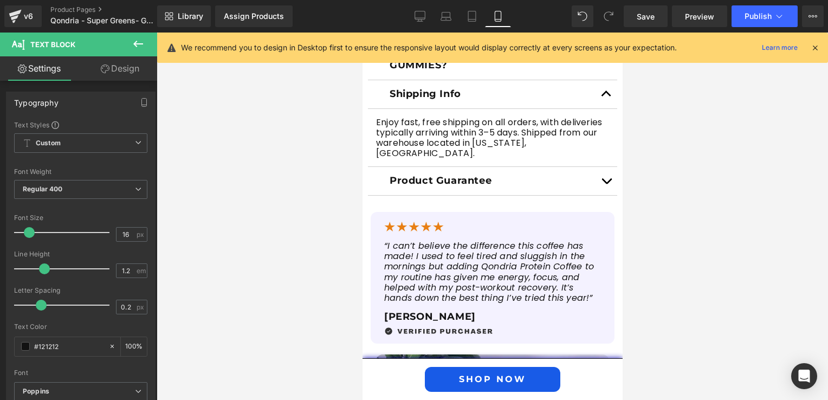
scroll to position [921, 0]
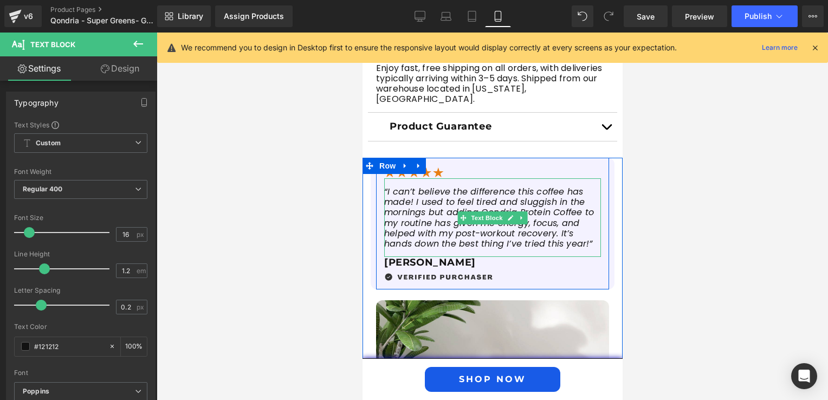
click at [436, 225] on icon "“I can’t believe the difference this coffee has made! I used to feel tired and …" at bounding box center [489, 217] width 210 height 64
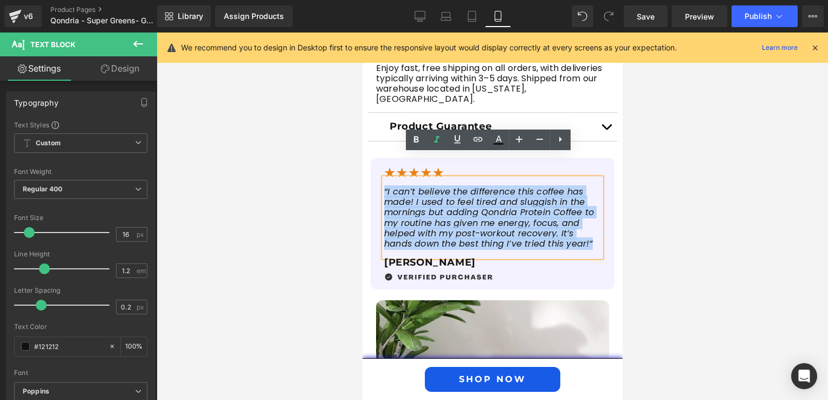
drag, startPoint x: 590, startPoint y: 220, endPoint x: 380, endPoint y: 171, distance: 215.2
click at [384, 186] on p "“I can’t believe the difference this coffee has made! I used to feel tired and …" at bounding box center [492, 217] width 217 height 62
paste div
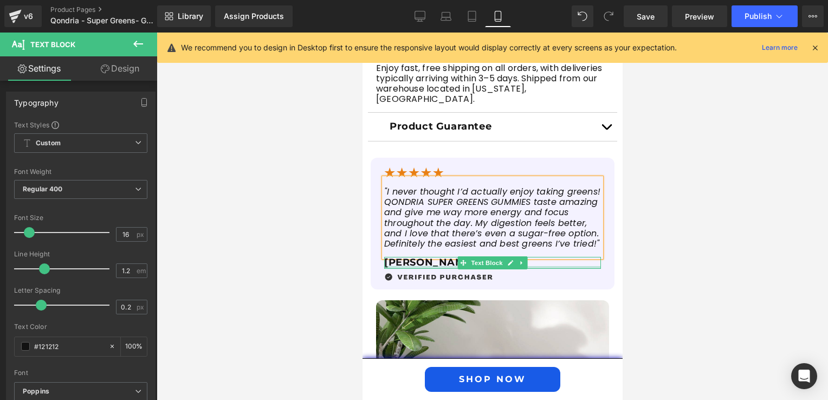
click at [397, 257] on p "[PERSON_NAME]" at bounding box center [492, 263] width 217 height 12
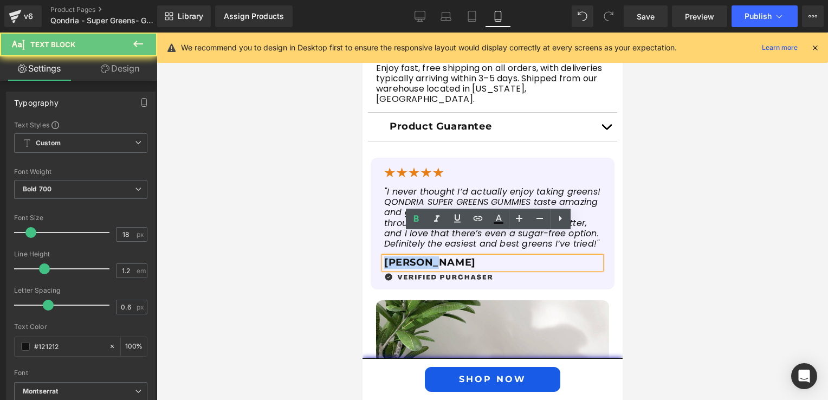
click at [397, 257] on p "[PERSON_NAME]" at bounding box center [492, 263] width 217 height 12
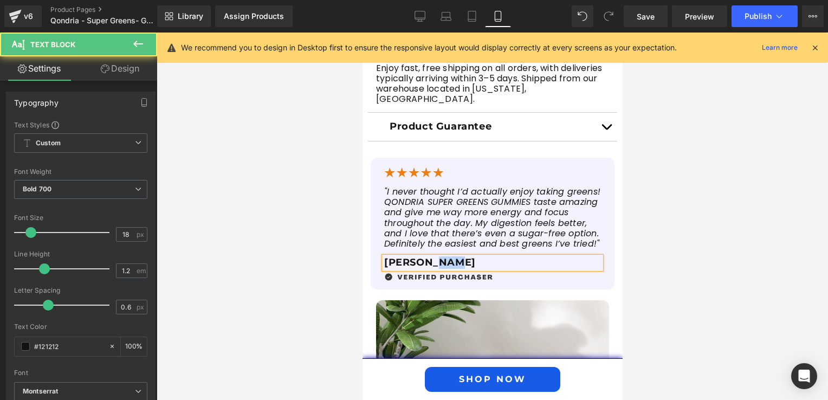
drag, startPoint x: 424, startPoint y: 237, endPoint x: 457, endPoint y: 241, distance: 33.3
click at [457, 257] on p "Chloe S. L." at bounding box center [492, 263] width 217 height 12
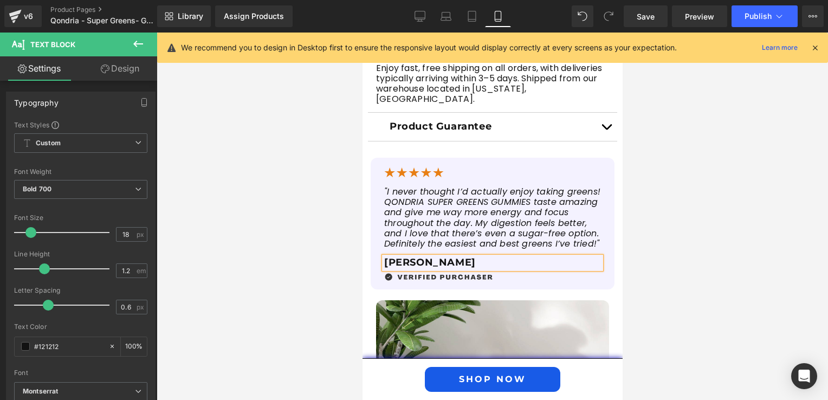
click at [652, 262] on div at bounding box center [492, 216] width 671 height 367
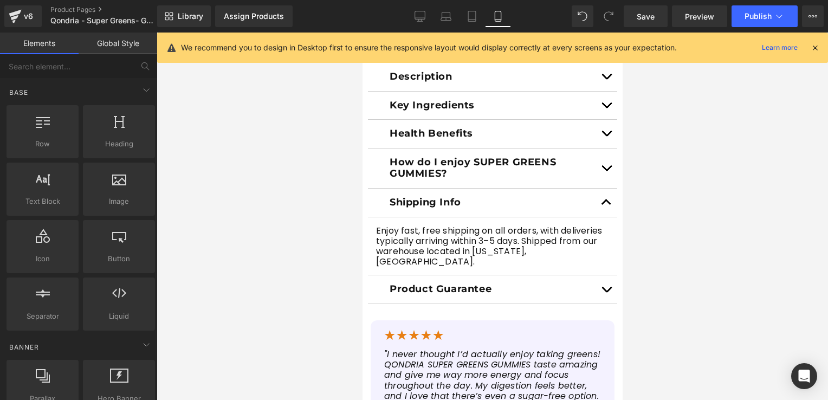
scroll to position [704, 0]
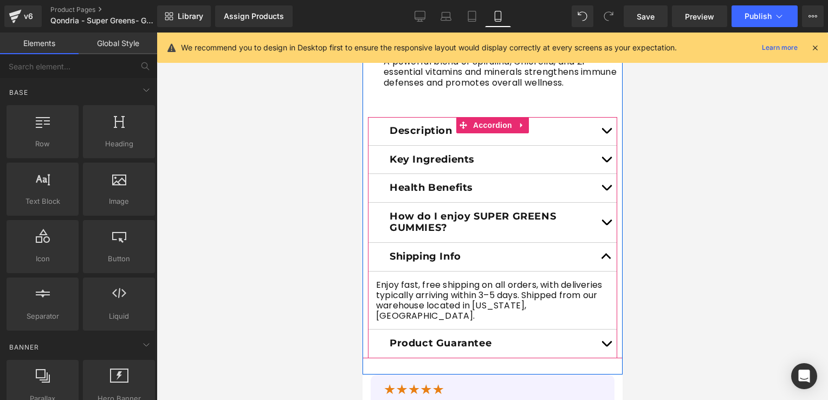
click at [602, 213] on button "button" at bounding box center [606, 223] width 22 height 40
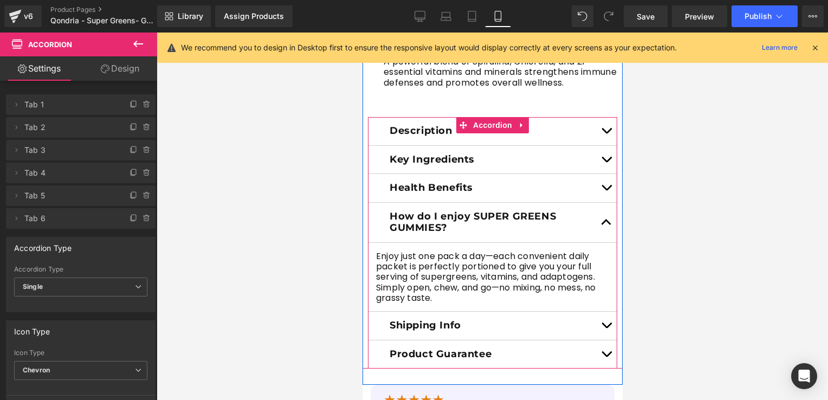
click at [596, 183] on button "button" at bounding box center [606, 188] width 22 height 28
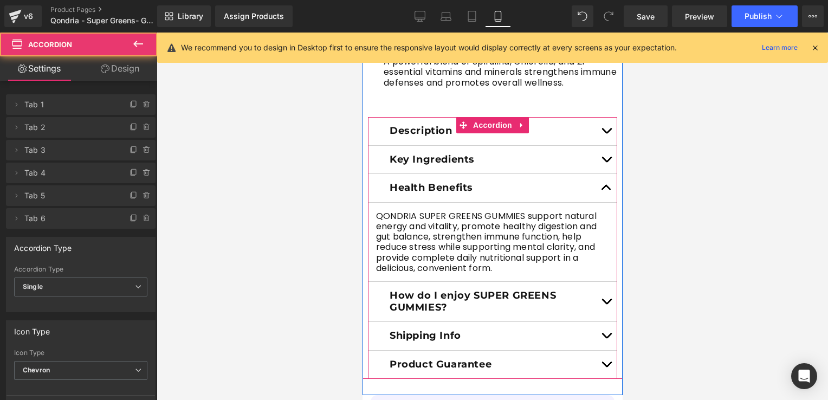
click at [595, 174] on button "button" at bounding box center [606, 188] width 22 height 28
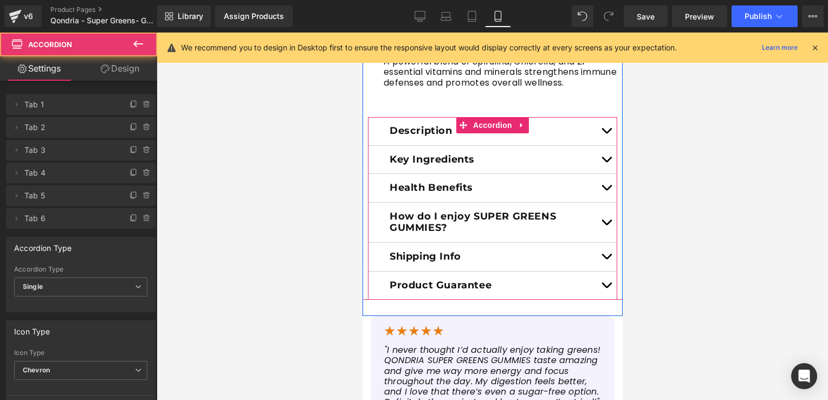
click at [595, 146] on button "button" at bounding box center [606, 160] width 22 height 28
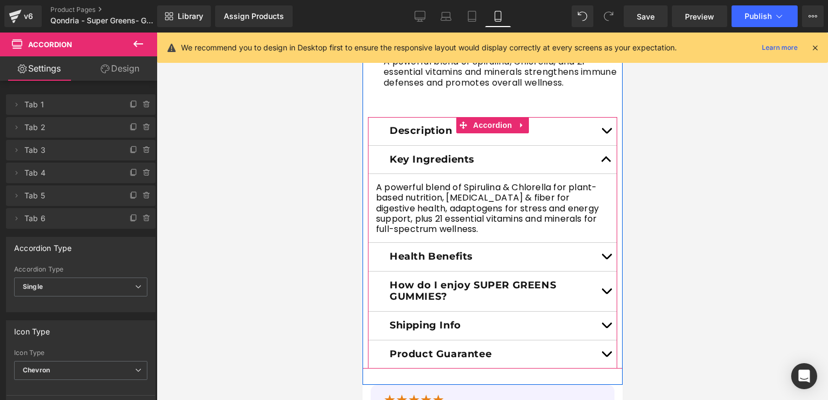
click at [599, 124] on button "button" at bounding box center [606, 131] width 22 height 28
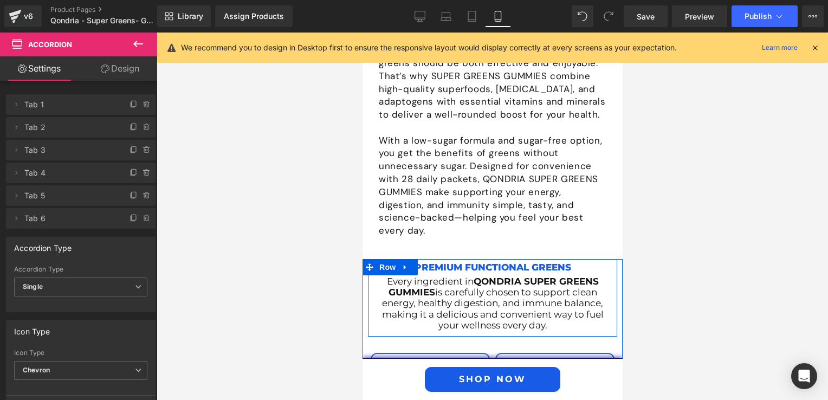
scroll to position [2113, 0]
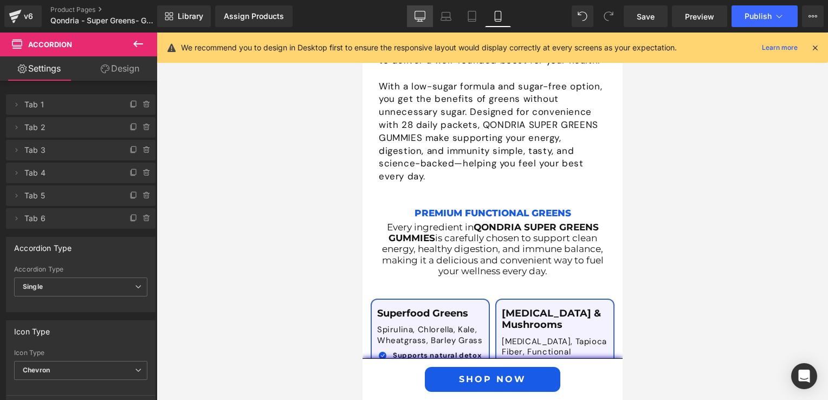
click at [427, 13] on link "Desktop" at bounding box center [420, 16] width 26 height 22
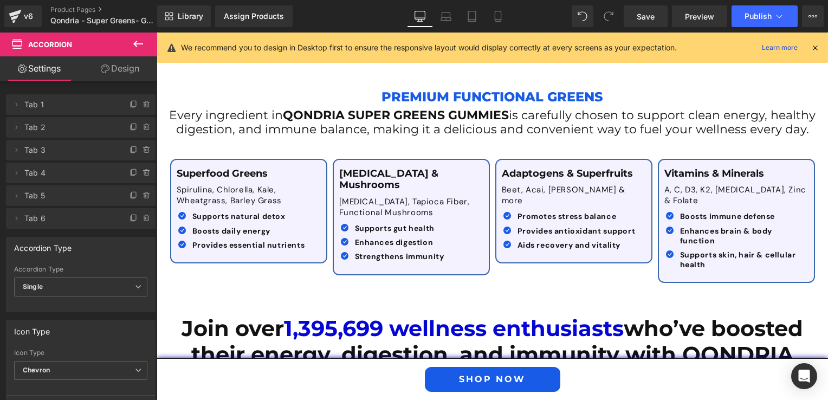
scroll to position [1310, 0]
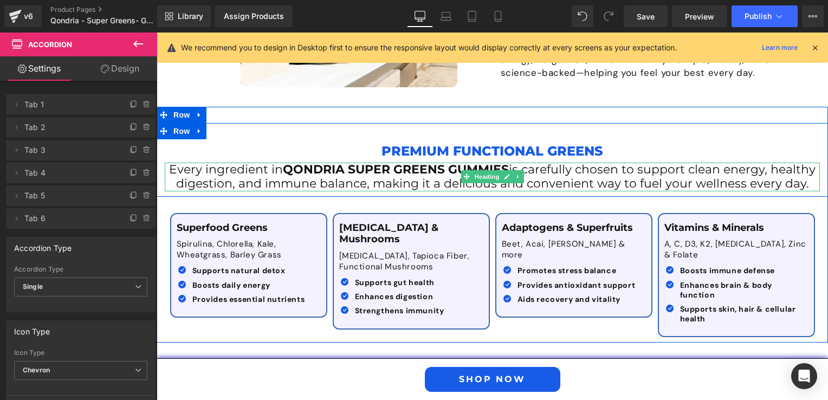
click at [420, 162] on span "is carefully chosen to support clean energy, healthy digestion, and immune bala…" at bounding box center [496, 176] width 640 height 29
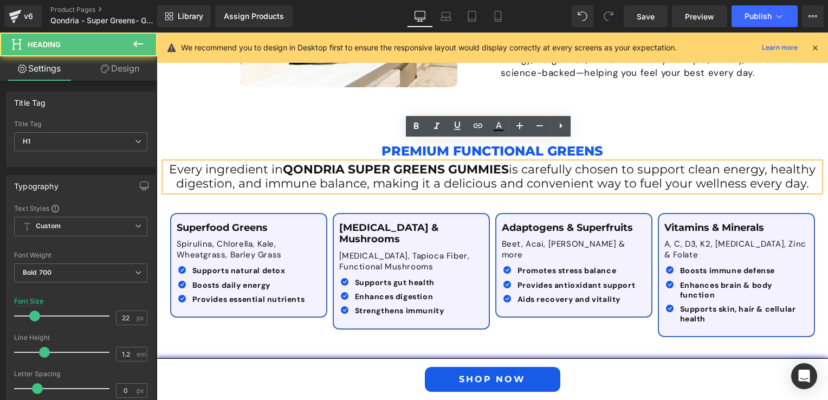
click at [165, 163] on div "Every ingredient in QONDRIA SUPER GREENS GUMMIES is carefully chosen to support…" at bounding box center [492, 177] width 655 height 29
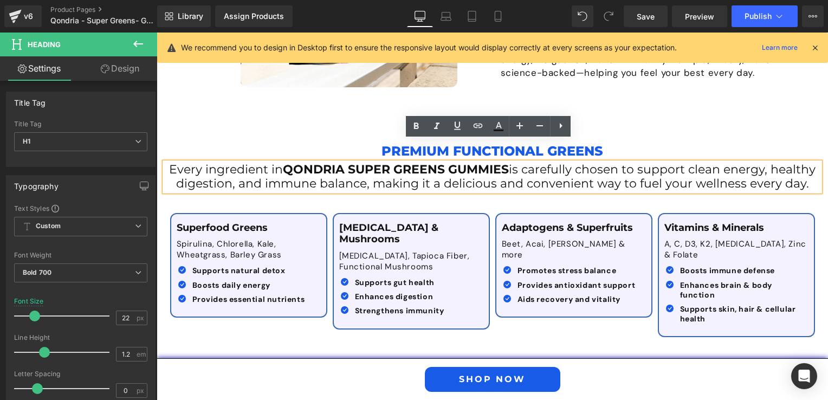
drag, startPoint x: 164, startPoint y: 147, endPoint x: 803, endPoint y: 161, distance: 638.8
click at [803, 163] on h1 "Every ingredient in QONDRIA SUPER GREENS GUMMIES is carefully chosen to support…" at bounding box center [492, 177] width 655 height 29
copy h1 "Every ingredient in QONDRIA SUPER GREENS GUMMIES is carefully chosen to support…"
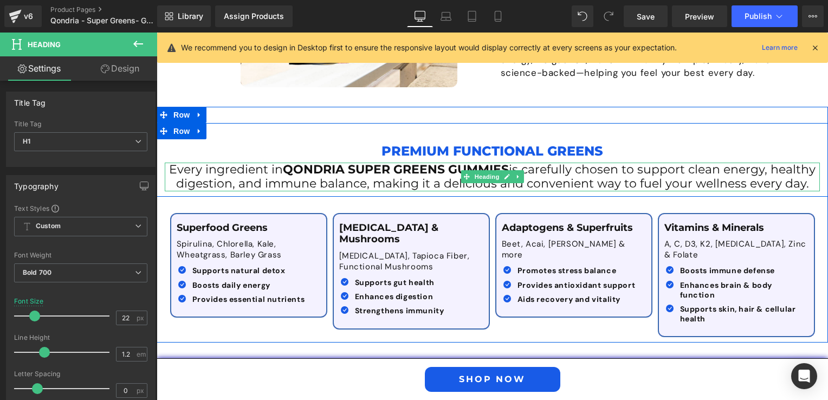
click at [244, 162] on span "Every ingredient in" at bounding box center [226, 169] width 114 height 15
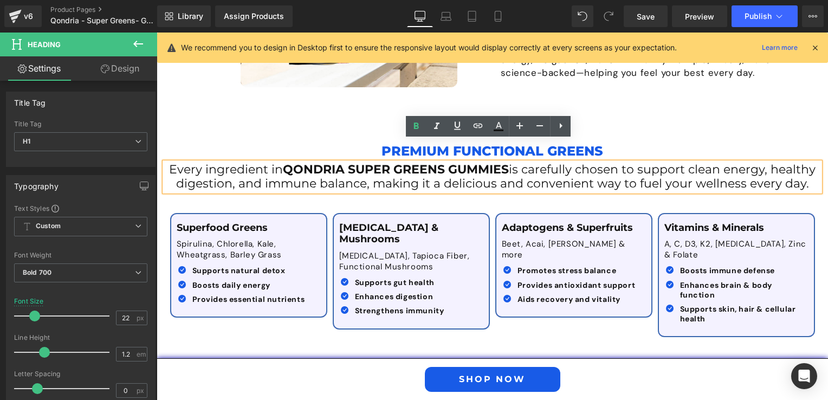
drag, startPoint x: 804, startPoint y: 164, endPoint x: 156, endPoint y: 144, distance: 648.8
click at [157, 144] on html "Skip to content Need Help? support@qondria.co GET UP TO 43% OFF | FREE USA SHIP…" at bounding box center [492, 269] width 671 height 3093
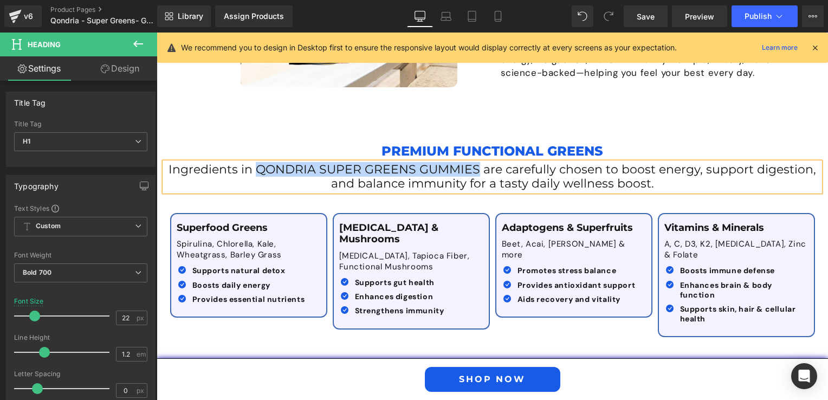
drag, startPoint x: 255, startPoint y: 149, endPoint x: 475, endPoint y: 150, distance: 220.5
click at [475, 162] on span "Ingredients in QONDRIA SUPER GREENS GUMMIES are carefully chosen to boost energ…" at bounding box center [491, 176] width 647 height 29
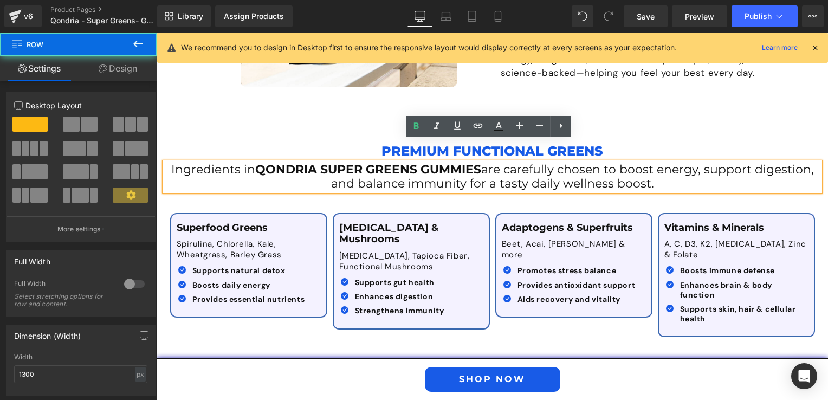
click at [634, 123] on div "Premium Functional Greens Text Block Ingredients in QONDRIA SUPER GREENS GUMMIE…" at bounding box center [492, 160] width 671 height 74
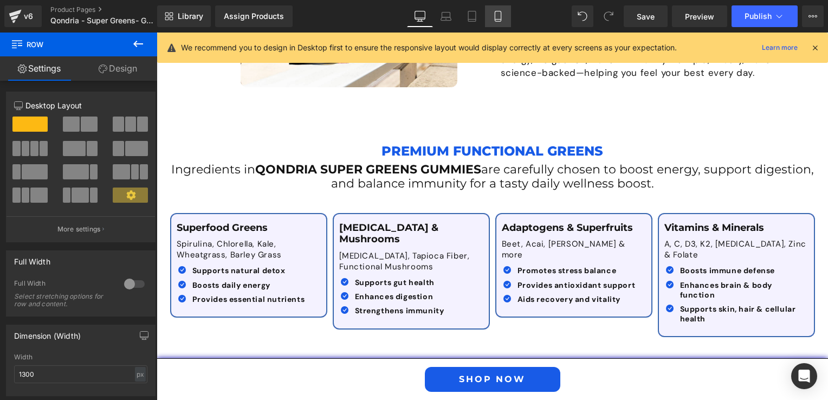
click at [501, 18] on icon at bounding box center [498, 16] width 6 height 10
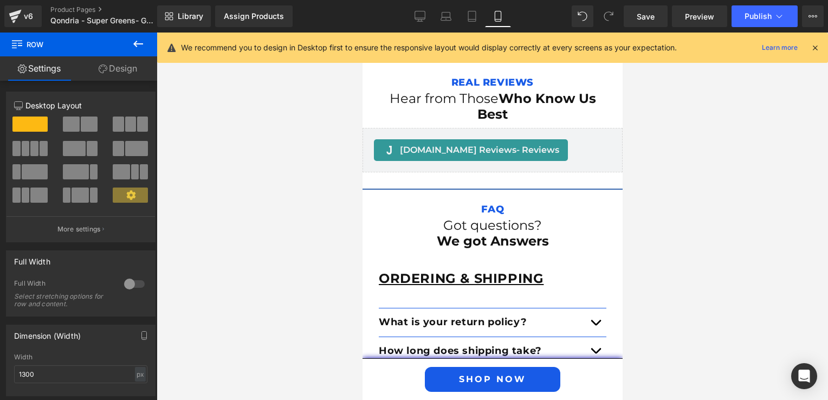
scroll to position [2632, 0]
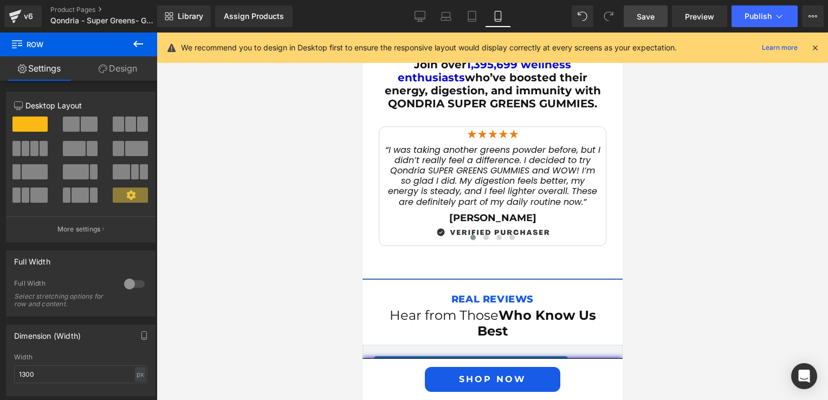
click at [652, 15] on span "Save" at bounding box center [646, 16] width 18 height 11
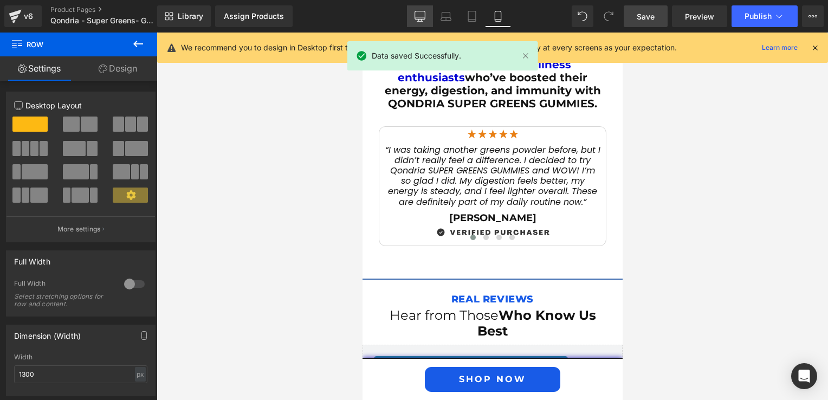
click at [414, 20] on link "Desktop" at bounding box center [420, 16] width 26 height 22
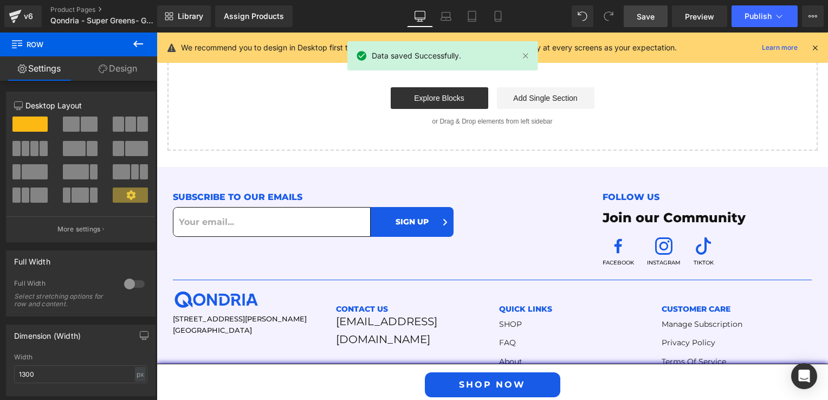
scroll to position [1309, 0]
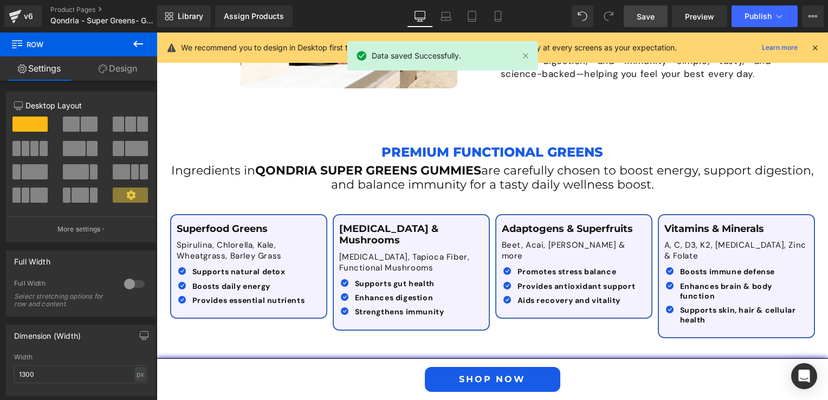
drag, startPoint x: 648, startPoint y: 11, endPoint x: 330, endPoint y: 211, distance: 375.4
click at [648, 11] on span "Save" at bounding box center [646, 16] width 18 height 11
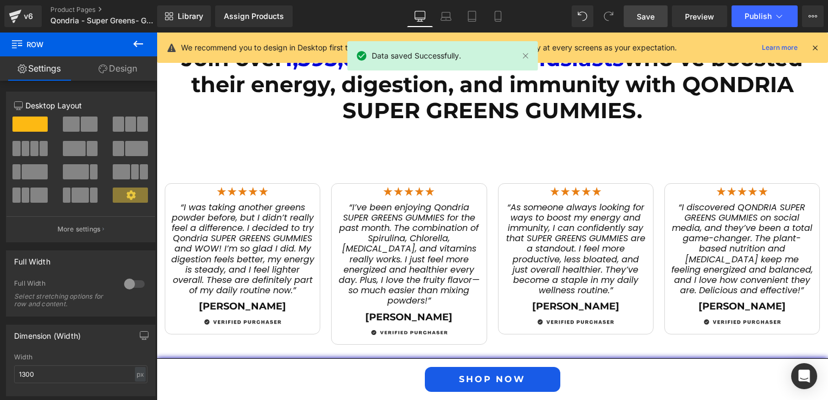
scroll to position [1471, 0]
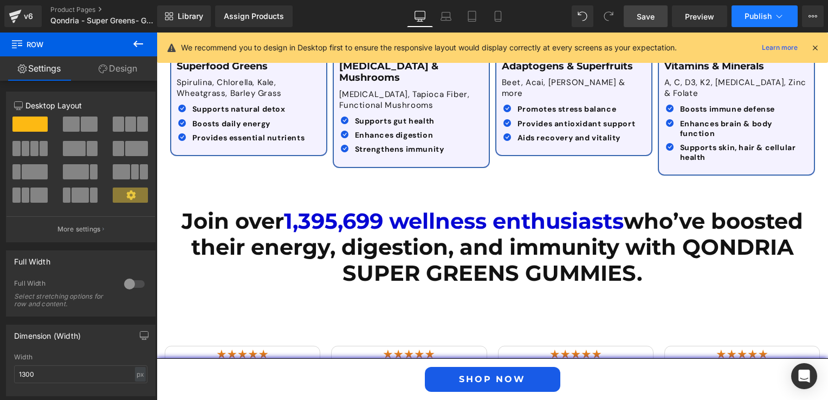
click at [757, 16] on span "Publish" at bounding box center [757, 16] width 27 height 9
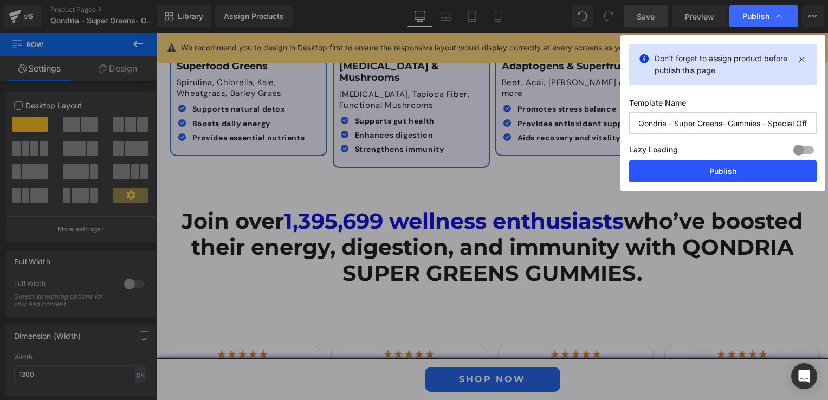
click at [701, 174] on button "Publish" at bounding box center [722, 171] width 187 height 22
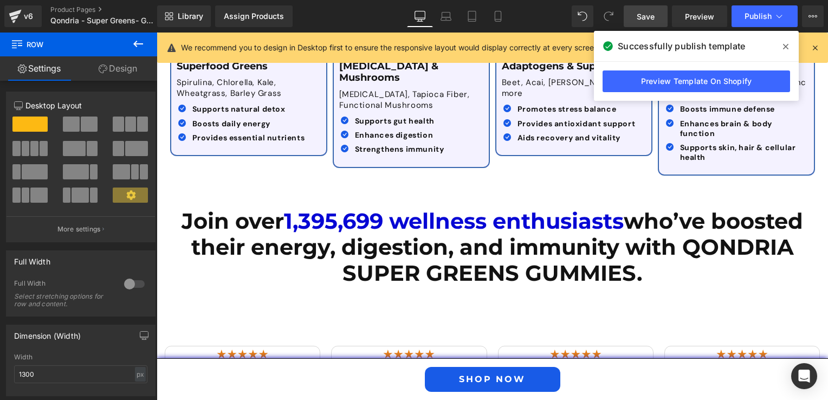
click at [425, 11] on icon at bounding box center [419, 16] width 11 height 11
click at [501, 21] on icon at bounding box center [497, 16] width 11 height 11
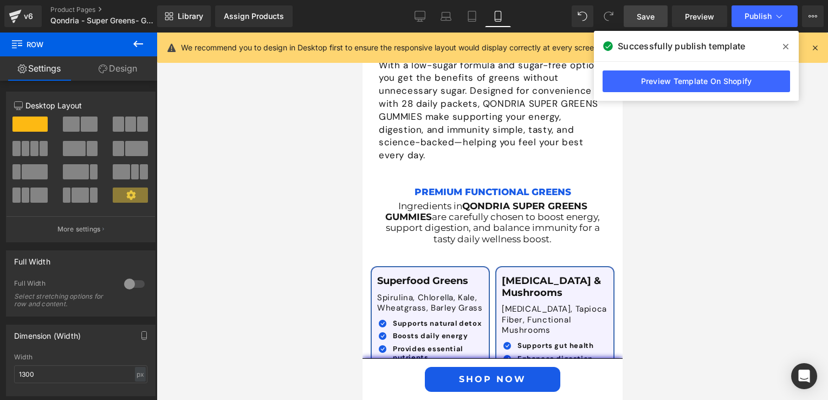
scroll to position [2296, 0]
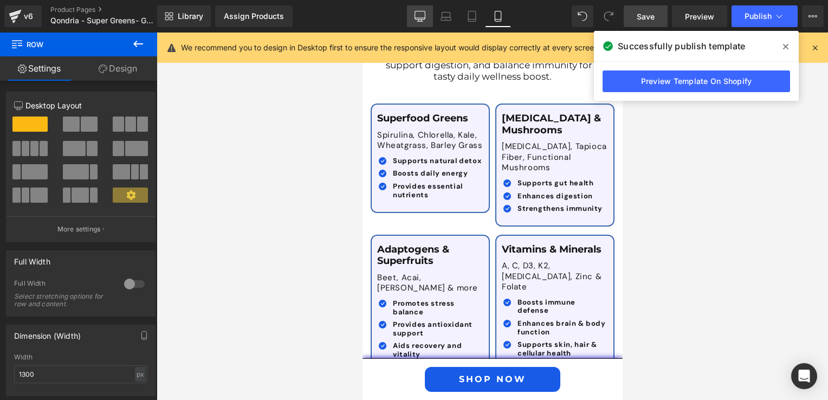
click at [414, 10] on link "Desktop" at bounding box center [420, 16] width 26 height 22
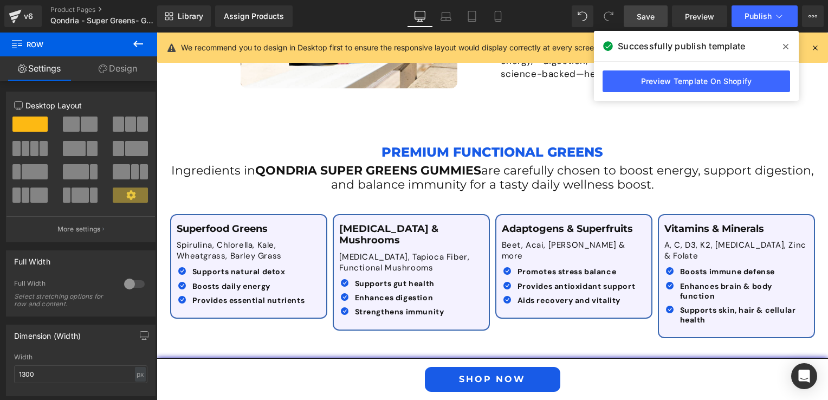
scroll to position [1363, 0]
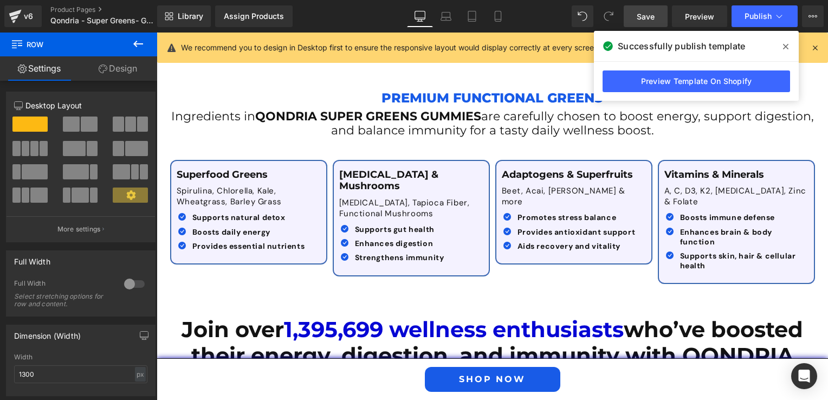
drag, startPoint x: 784, startPoint y: 46, endPoint x: 598, endPoint y: 31, distance: 187.4
click at [784, 46] on icon at bounding box center [785, 46] width 5 height 5
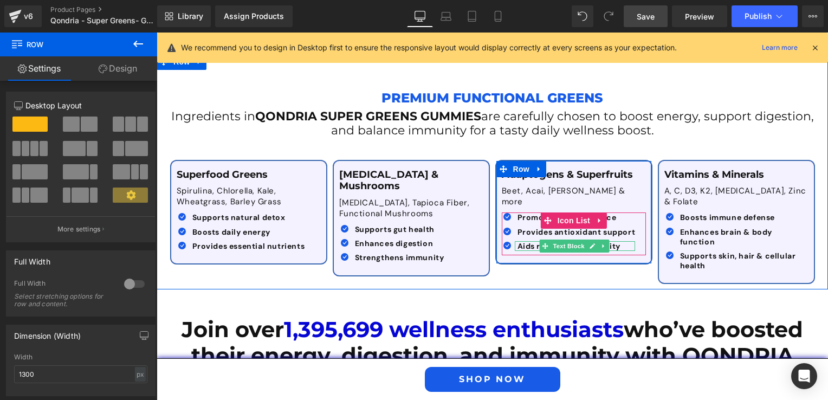
click at [574, 239] on span "Text Block" at bounding box center [569, 245] width 36 height 13
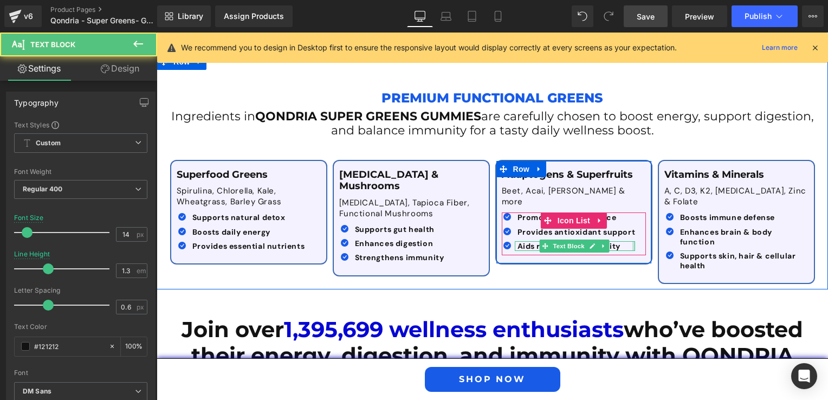
click at [632, 241] on div at bounding box center [633, 246] width 3 height 10
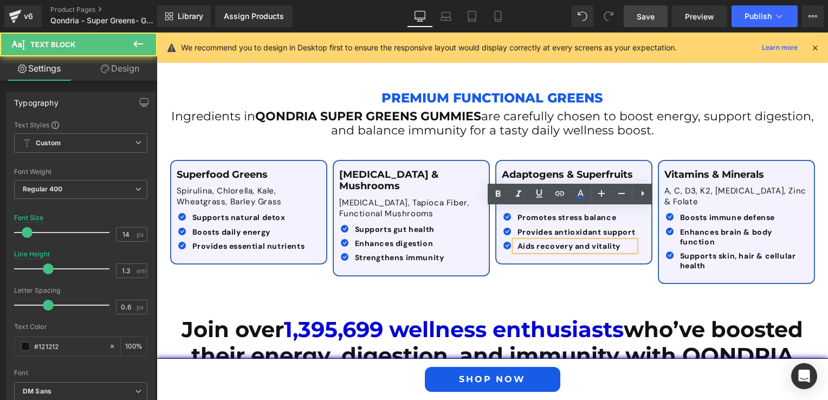
click at [585, 241] on span "Aids recovery and vitality" at bounding box center [568, 246] width 103 height 10
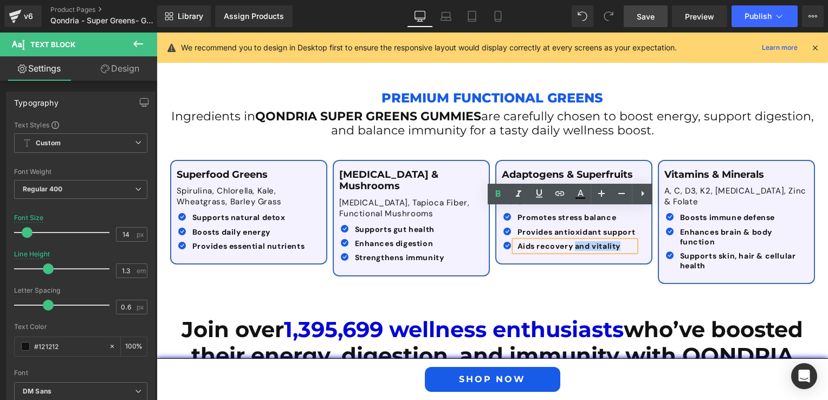
drag, startPoint x: 570, startPoint y: 213, endPoint x: 617, endPoint y: 215, distance: 47.2
click at [617, 241] on p "Aids recovery and vitality" at bounding box center [576, 246] width 118 height 10
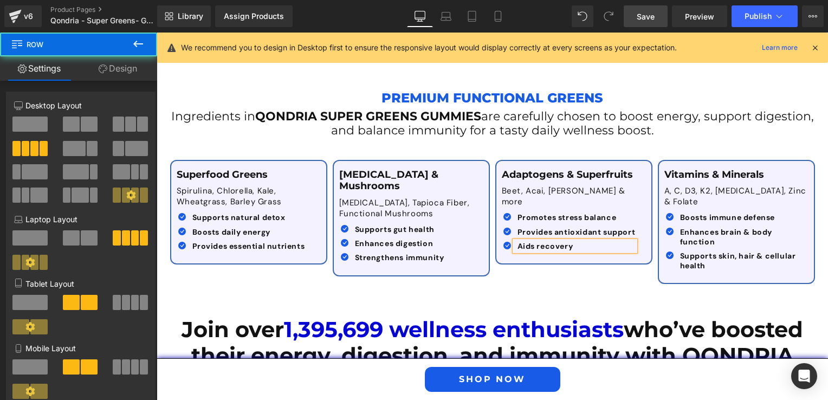
click at [602, 248] on div "Superfood Greens Text Block Spirulina, Chlorella, Kale, Wheatgrass, Barley Gras…" at bounding box center [492, 217] width 650 height 146
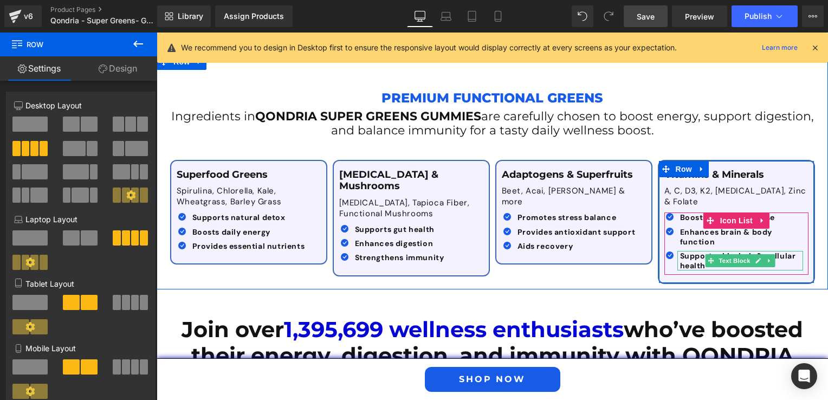
click at [688, 251] on span "Supports skin, hair & cellular health" at bounding box center [738, 261] width 116 height 20
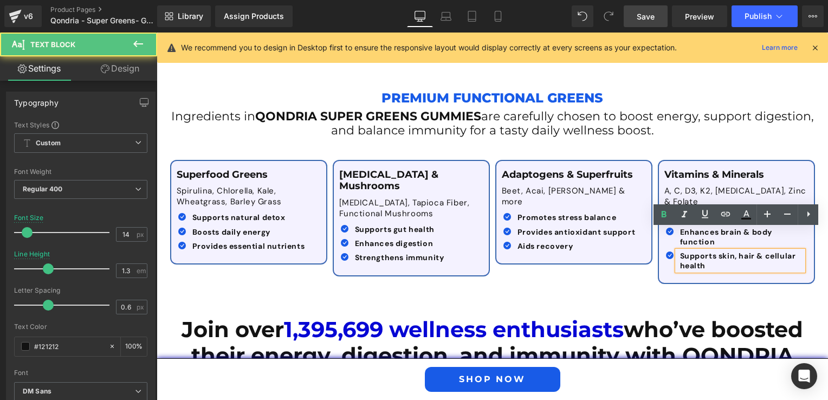
click at [716, 251] on span "Supports skin, hair & cellular health" at bounding box center [738, 261] width 116 height 20
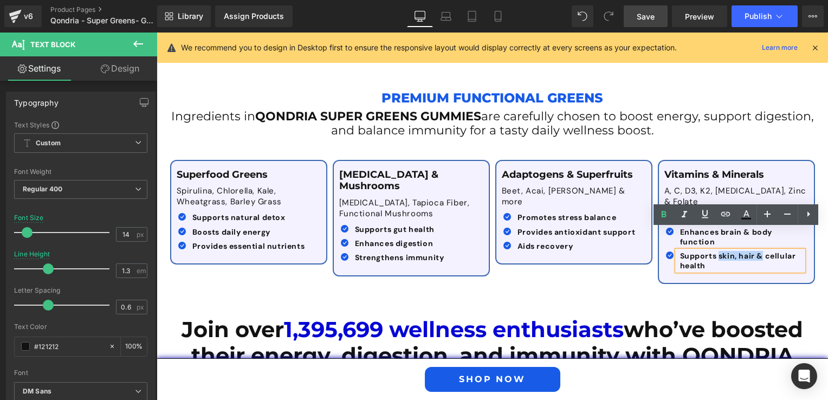
drag, startPoint x: 715, startPoint y: 235, endPoint x: 760, endPoint y: 235, distance: 44.4
click at [760, 251] on span "Supports skin, hair & cellular health" at bounding box center [738, 261] width 116 height 20
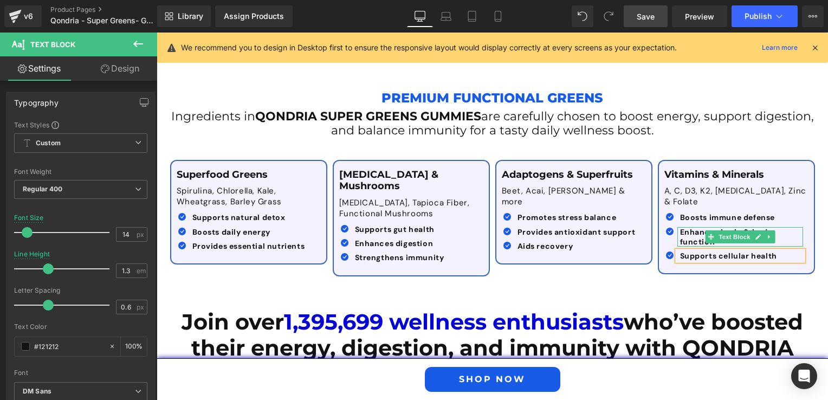
click at [682, 227] on span "Enhances brain & body function" at bounding box center [726, 237] width 93 height 20
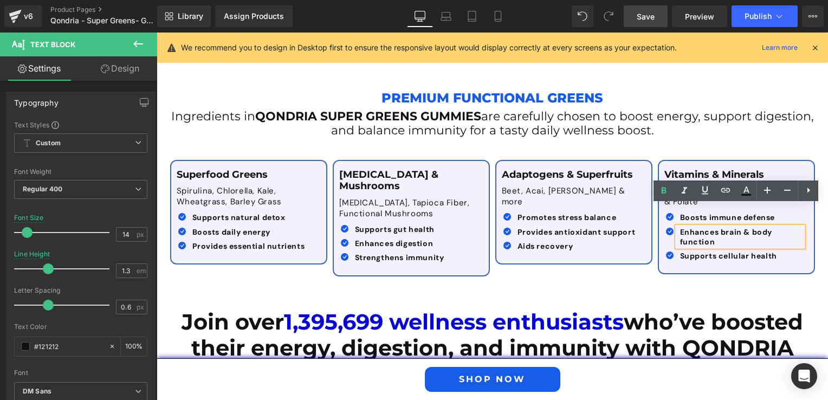
click at [631, 239] on div "Superfood Greens Text Block Spirulina, Chlorella, Kale, Wheatgrass, Barley Gras…" at bounding box center [492, 213] width 650 height 138
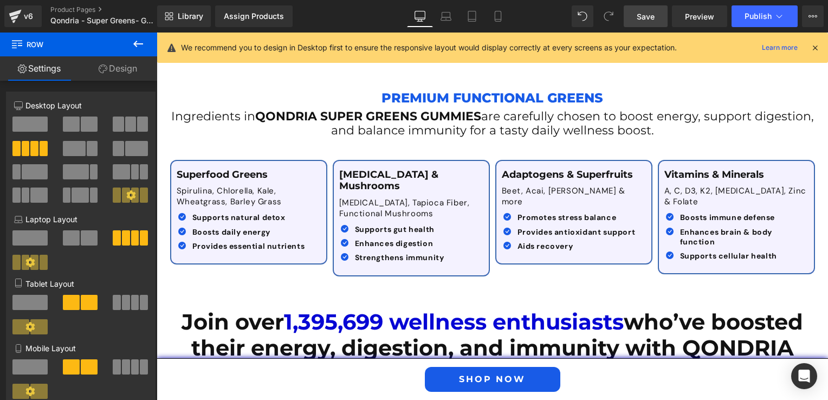
click at [654, 13] on span "Save" at bounding box center [646, 16] width 18 height 11
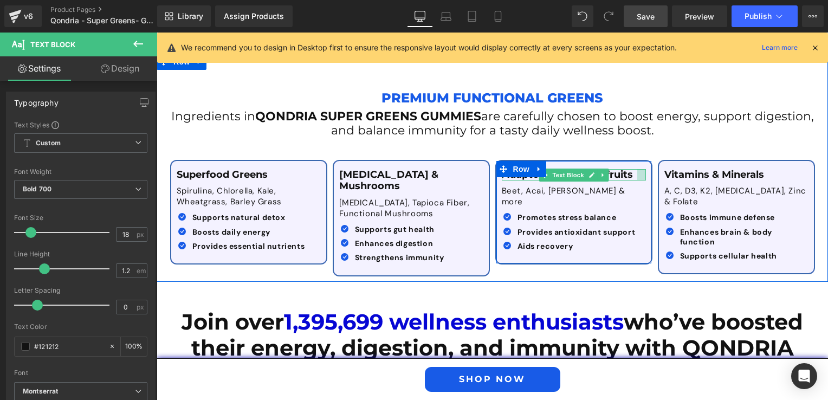
drag, startPoint x: 640, startPoint y: 154, endPoint x: 631, endPoint y: 154, distance: 8.7
click at [631, 169] on div "Adaptogens & Superfruits Text Block" at bounding box center [574, 175] width 144 height 12
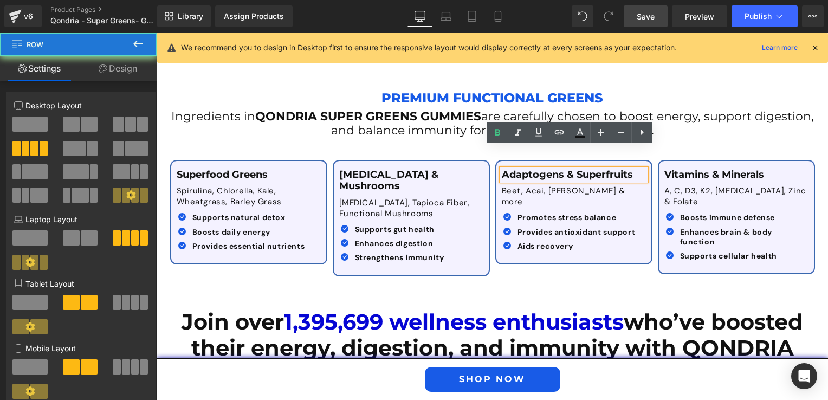
click at [613, 247] on div "Superfood Greens Text Block Spirulina, Chlorella, Kale, Wheatgrass, Barley Gras…" at bounding box center [492, 213] width 650 height 138
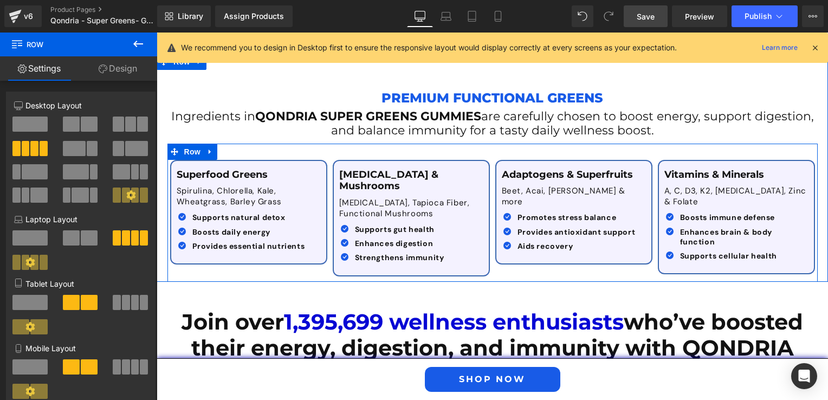
click at [531, 244] on div "Superfood Greens Text Block Spirulina, Chlorella, Kale, Wheatgrass, Barley Gras…" at bounding box center [492, 213] width 650 height 138
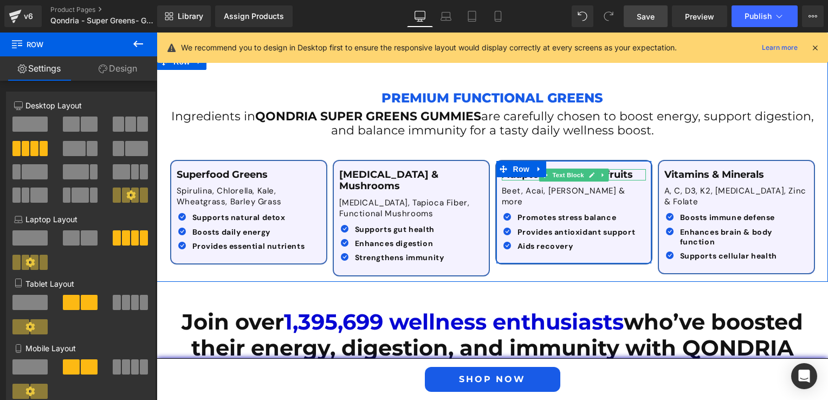
click at [612, 169] on p "Adaptogens & Superfruits" at bounding box center [569, 175] width 135 height 12
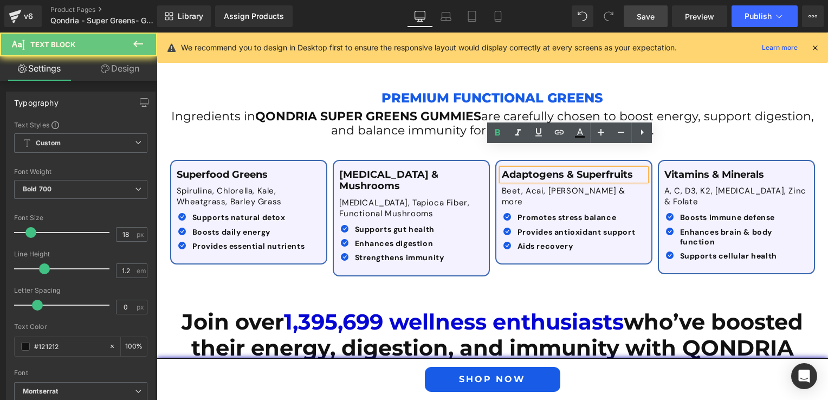
click at [574, 169] on p "Adaptogens & Superfruits" at bounding box center [569, 175] width 135 height 12
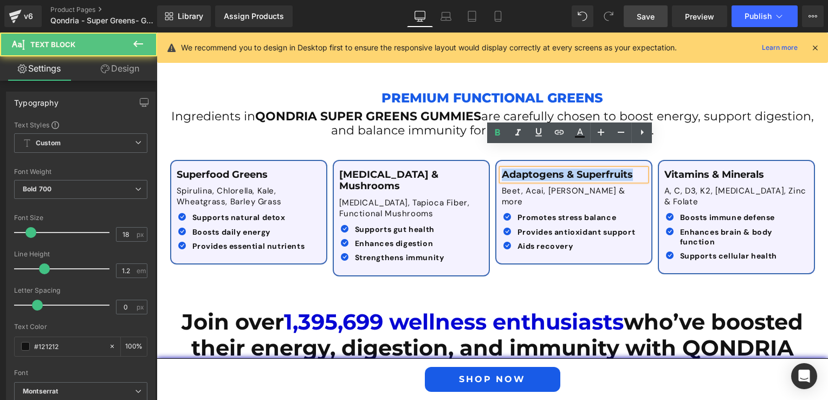
drag, startPoint x: 574, startPoint y: 151, endPoint x: 533, endPoint y: 153, distance: 41.7
click at [533, 169] on p "Adaptogens & Superfruits" at bounding box center [569, 175] width 135 height 12
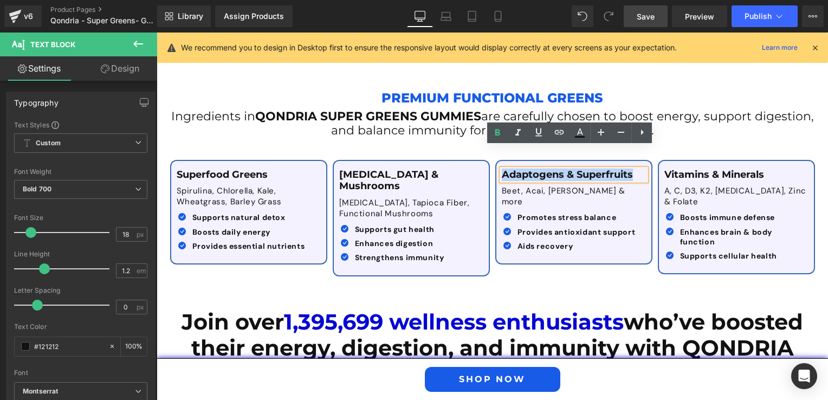
click at [560, 169] on p "Adaptogens & Superfruits" at bounding box center [569, 175] width 135 height 12
click at [574, 169] on p "Adaptogens & Superfruits" at bounding box center [569, 175] width 135 height 12
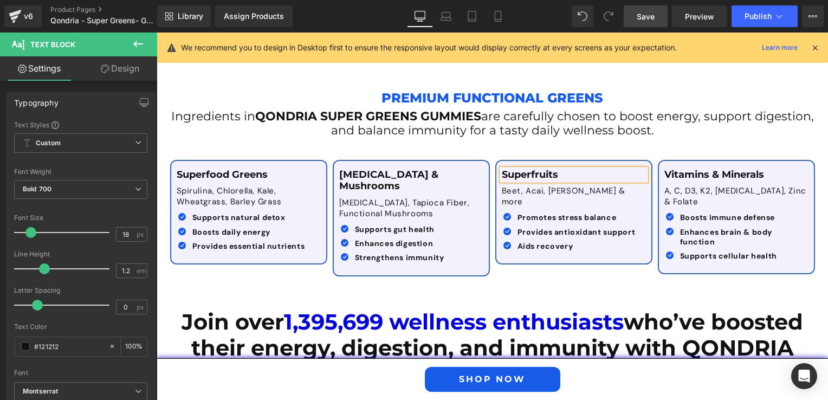
click at [550, 249] on div "Superfood Greens Text Block Spirulina, Chlorella, Kale, Wheatgrass, Barley Gras…" at bounding box center [492, 213] width 650 height 138
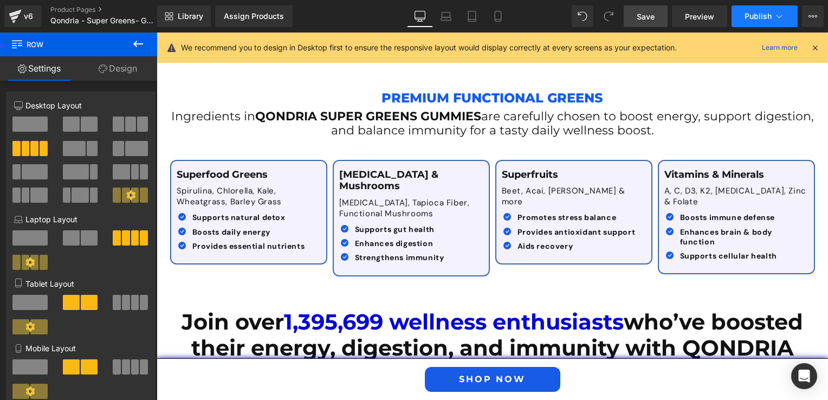
click at [747, 12] on span "Publish" at bounding box center [757, 16] width 27 height 9
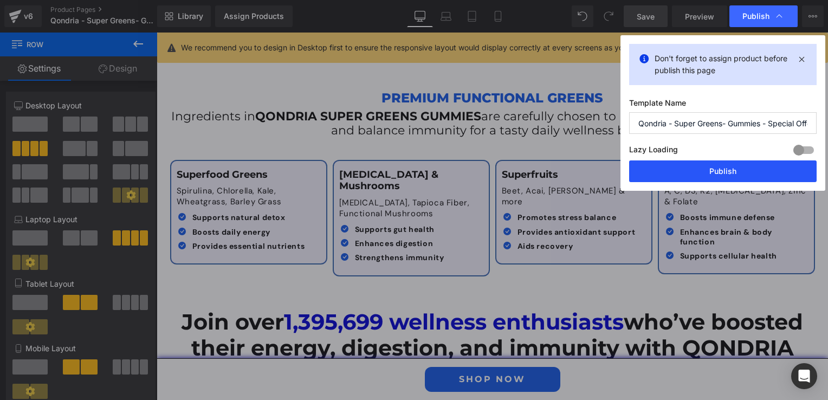
click at [739, 167] on button "Publish" at bounding box center [722, 171] width 187 height 22
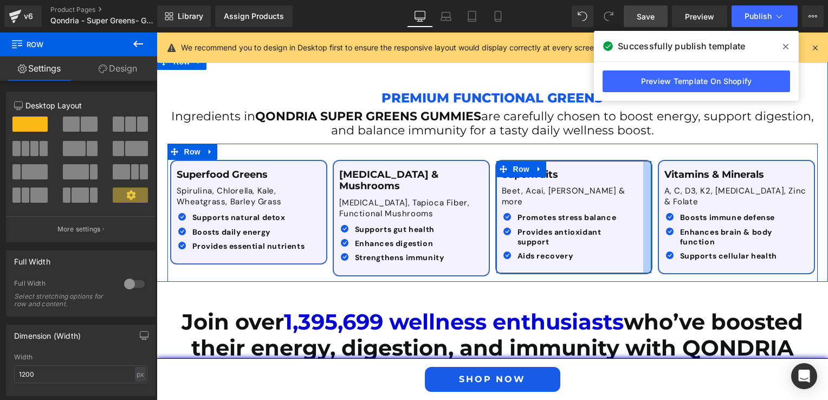
drag, startPoint x: 645, startPoint y: 179, endPoint x: 637, endPoint y: 179, distance: 8.1
click at [637, 179] on div "Superfruits Text Block Beet, Acai, Goji & more Text Block Icon Promotes stress …" at bounding box center [573, 217] width 157 height 114
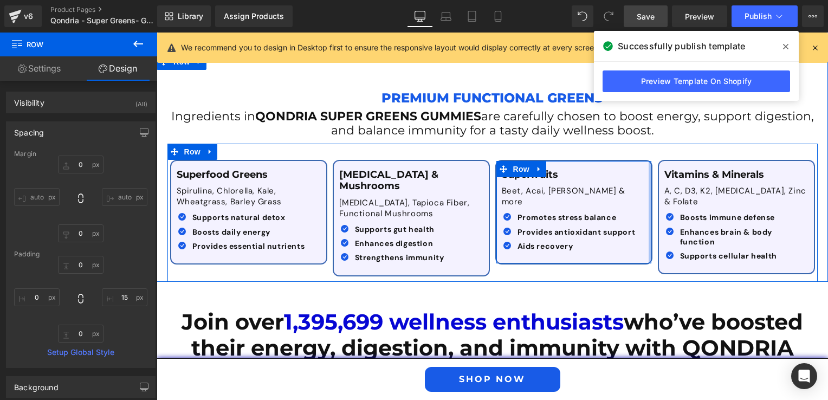
drag, startPoint x: 646, startPoint y: 192, endPoint x: 656, endPoint y: 193, distance: 9.2
click at [656, 193] on div "Superfood Greens Text Block Spirulina, Chlorella, Kale, Wheatgrass, Barley Gras…" at bounding box center [492, 213] width 650 height 138
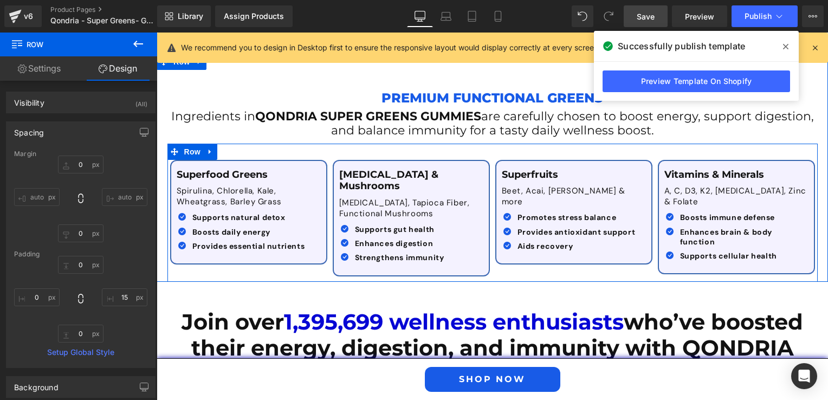
click at [618, 247] on div "Superfood Greens Text Block Spirulina, Chlorella, Kale, Wheatgrass, Barley Gras…" at bounding box center [492, 213] width 650 height 138
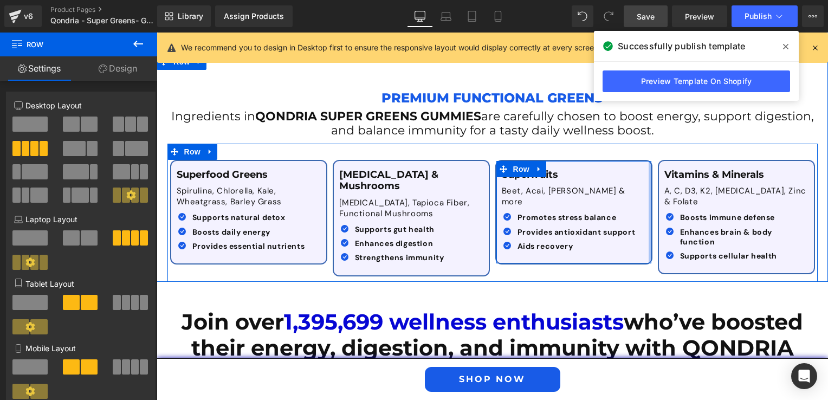
click at [648, 161] on div at bounding box center [649, 212] width 3 height 102
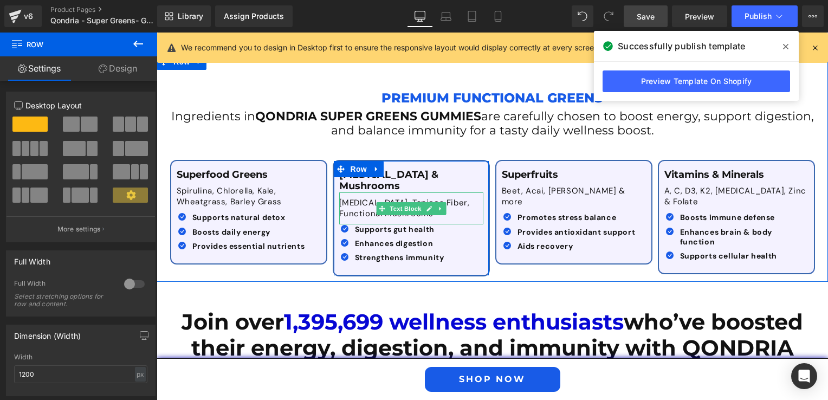
click at [346, 198] on p "[MEDICAL_DATA], Tapioca Fiber, Functional Mushrooms" at bounding box center [411, 208] width 144 height 21
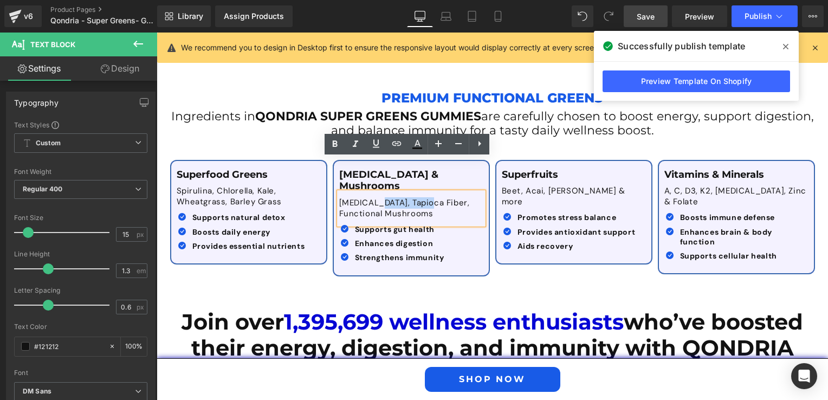
drag, startPoint x: 415, startPoint y: 169, endPoint x: 365, endPoint y: 166, distance: 49.9
click at [365, 198] on p "[MEDICAL_DATA], Tapioca Fiber, Functional Mushrooms" at bounding box center [411, 208] width 144 height 21
click at [378, 198] on p "[MEDICAL_DATA], Tapioca Fiber, Functional Mushrooms" at bounding box center [411, 208] width 144 height 21
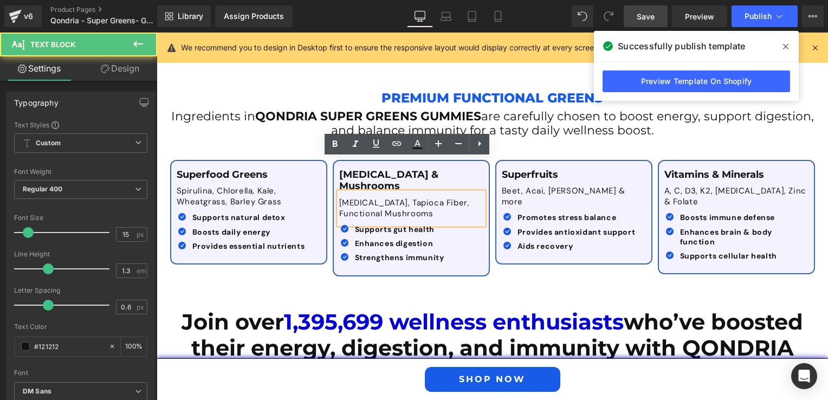
click at [391, 198] on p "[MEDICAL_DATA], Tapioca Fiber, Functional Mushrooms" at bounding box center [411, 208] width 144 height 21
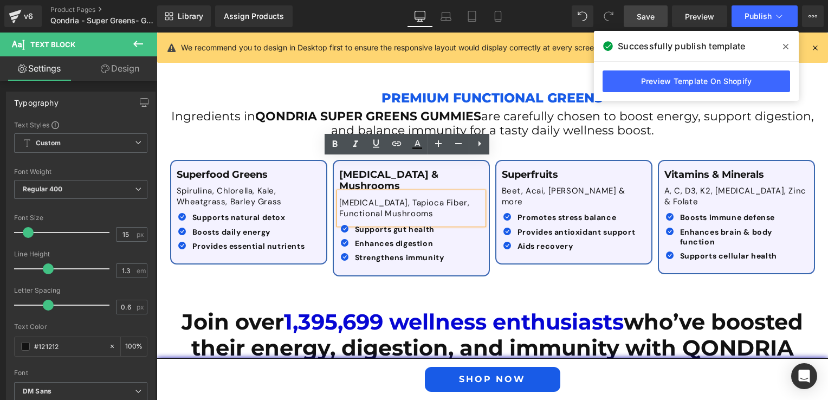
click at [418, 198] on p "[MEDICAL_DATA], Tapioca Fiber, Functional Mushrooms" at bounding box center [411, 208] width 144 height 21
drag, startPoint x: 418, startPoint y: 170, endPoint x: 360, endPoint y: 166, distance: 58.1
click at [360, 198] on p "[MEDICAL_DATA], Tapioca Fiber, Functional Mushrooms" at bounding box center [411, 208] width 144 height 21
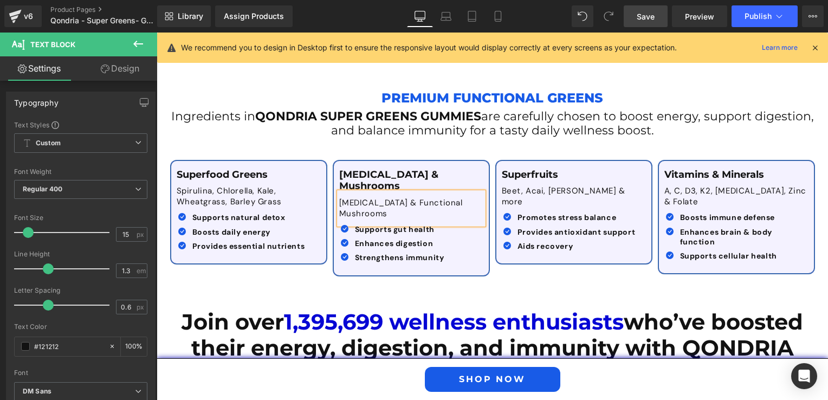
click at [422, 250] on div "Superfood Greens Text Block Spirulina, Chlorella, Kale, Wheatgrass, Barley Gras…" at bounding box center [492, 213] width 650 height 138
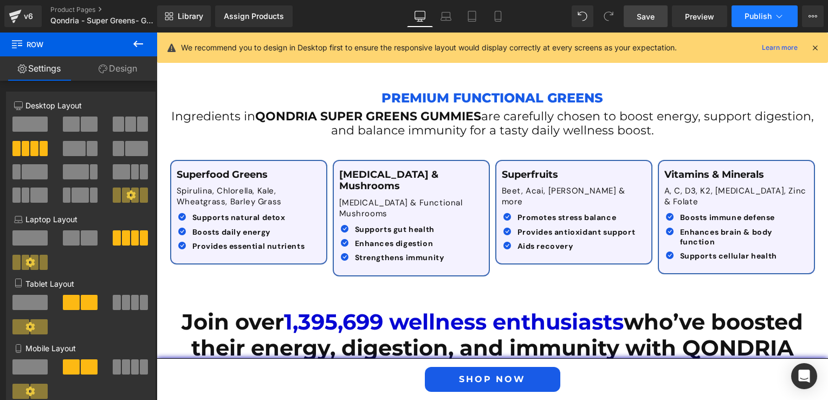
click at [749, 17] on span "Publish" at bounding box center [757, 16] width 27 height 9
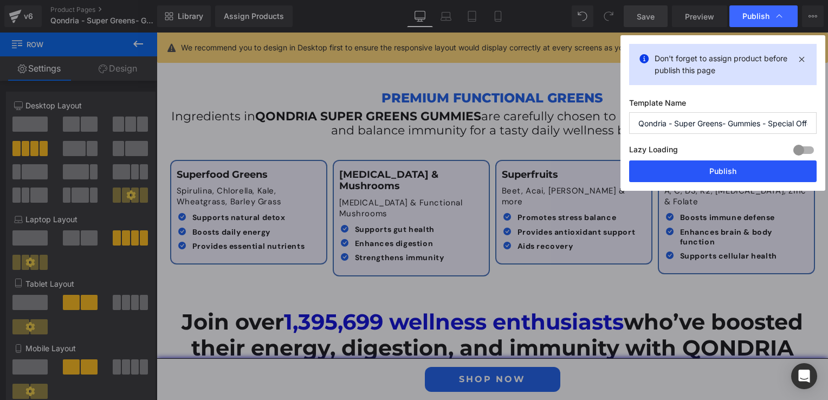
click at [739, 174] on button "Publish" at bounding box center [722, 171] width 187 height 22
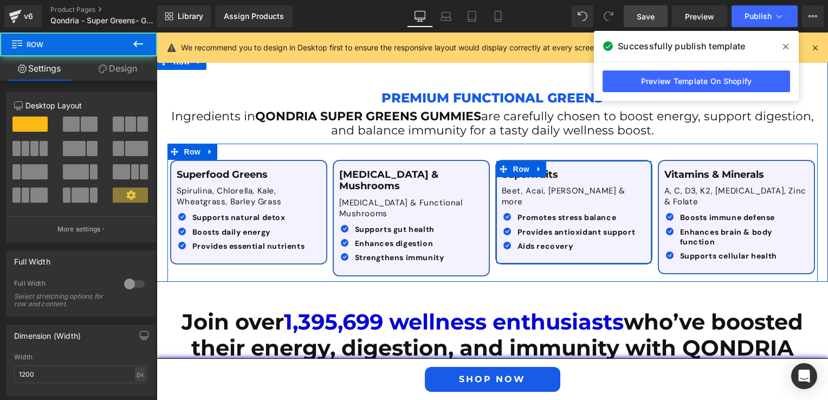
click at [647, 187] on div "Superfruits Text Block Beet, Acai, Goji & more Text Block Icon Promotes stress …" at bounding box center [573, 212] width 157 height 105
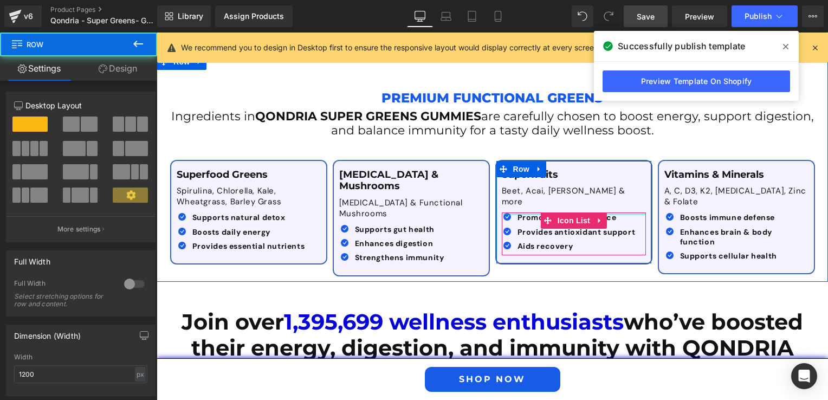
click at [635, 212] on div at bounding box center [574, 213] width 144 height 3
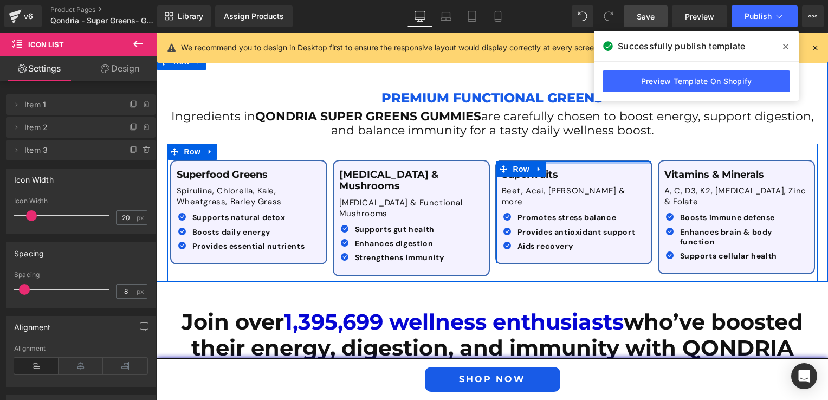
click at [609, 161] on div at bounding box center [573, 162] width 155 height 3
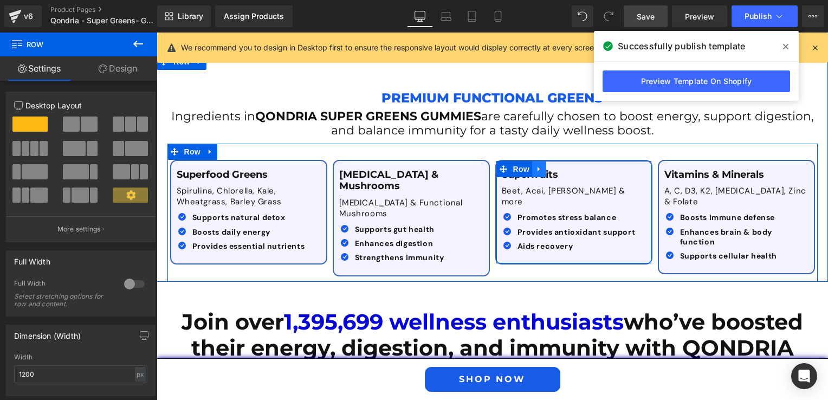
click at [537, 167] on icon at bounding box center [538, 169] width 2 height 5
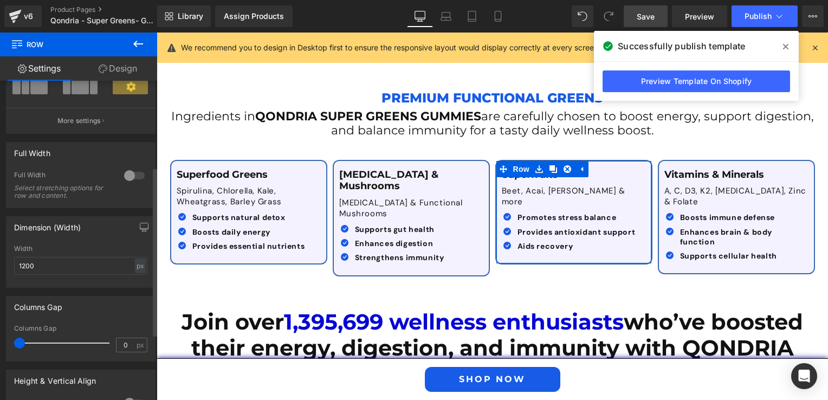
scroll to position [163, 0]
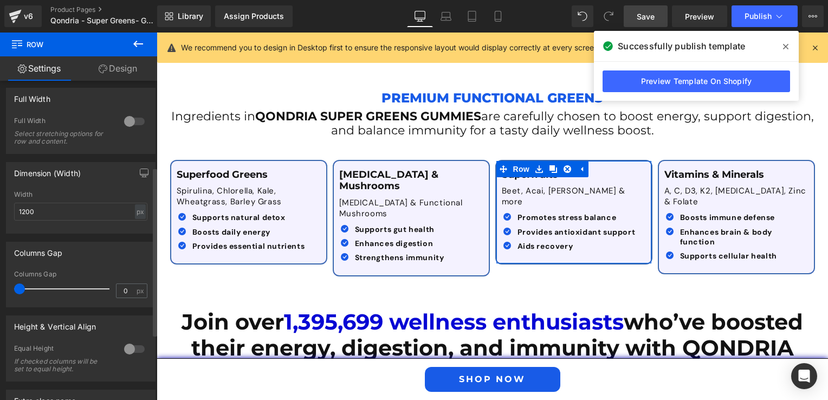
drag, startPoint x: 20, startPoint y: 287, endPoint x: 16, endPoint y: 283, distance: 5.8
click at [16, 283] on div "Columns Gap 0 px" at bounding box center [80, 288] width 133 height 36
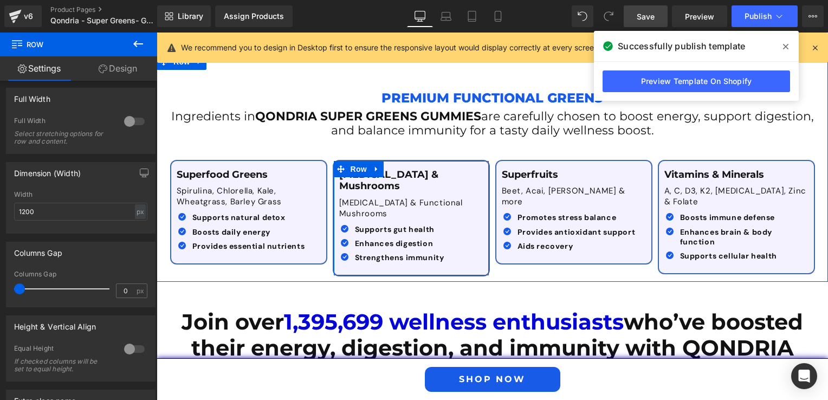
click at [466, 225] on div "Prebiotics & Mushrooms Text Block Inulin & Functional Mushrooms Text Block Icon…" at bounding box center [411, 218] width 155 height 114
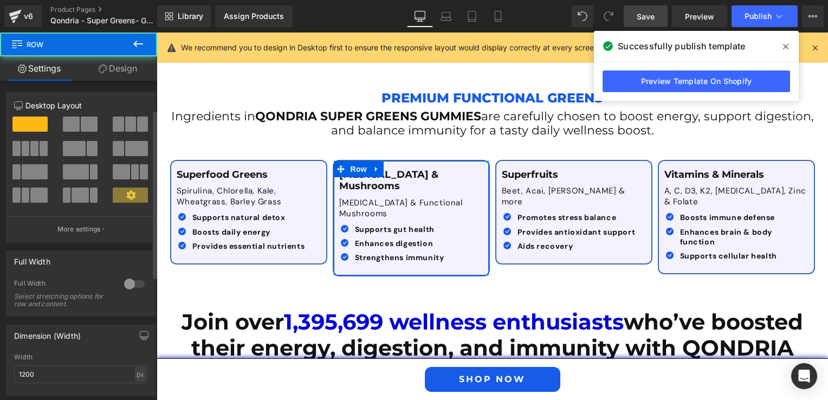
scroll to position [108, 0]
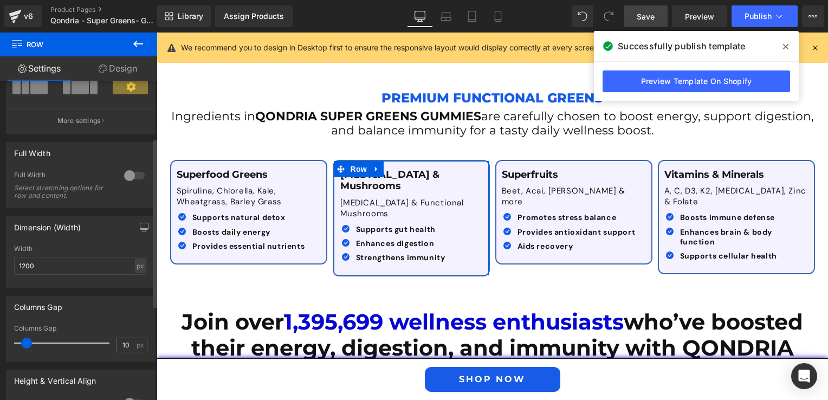
click at [26, 343] on span at bounding box center [26, 343] width 11 height 11
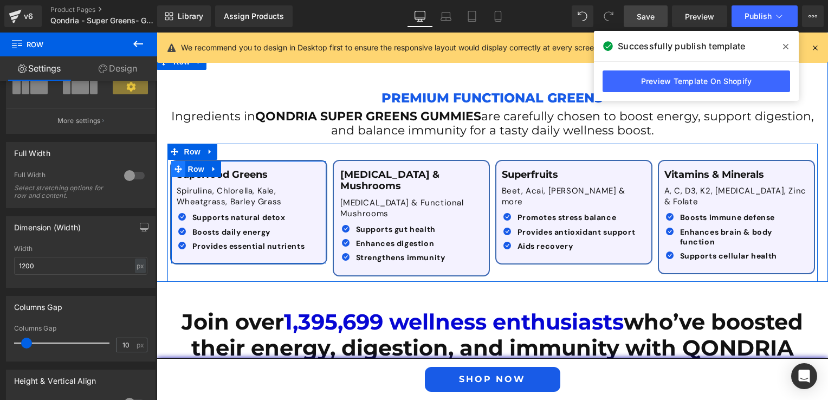
click at [174, 165] on icon at bounding box center [178, 169] width 8 height 8
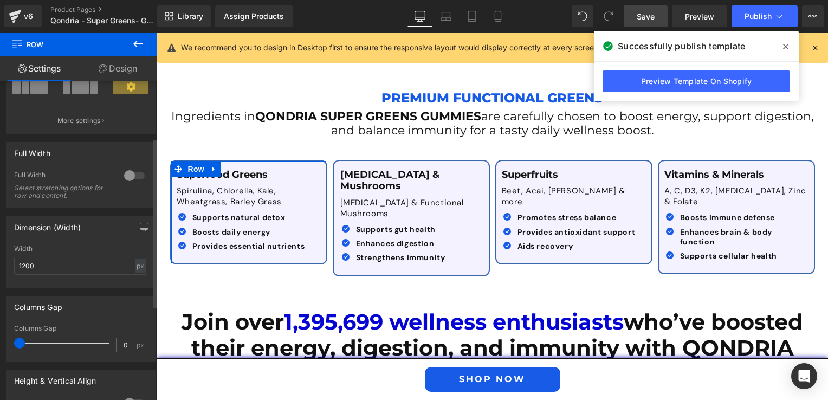
drag, startPoint x: 20, startPoint y: 340, endPoint x: 13, endPoint y: 336, distance: 7.5
click at [13, 336] on div "0px Columns Gap 0 px" at bounding box center [81, 342] width 148 height 36
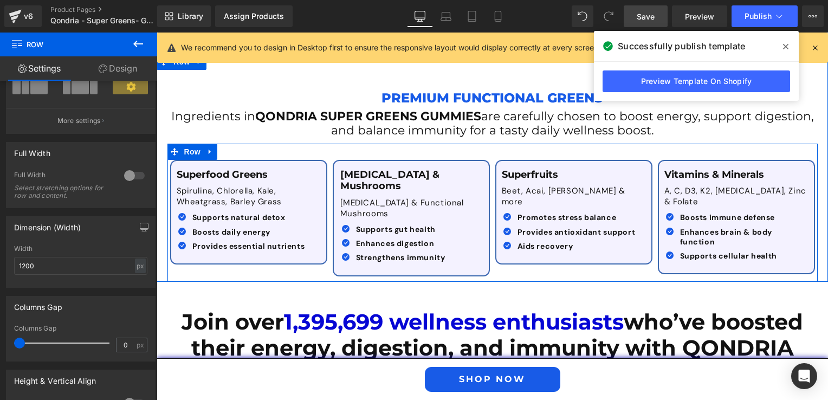
click at [488, 245] on div "Superfood Greens Text Block Spirulina, Chlorella, Kale, Wheatgrass, Barley Gras…" at bounding box center [492, 213] width 650 height 138
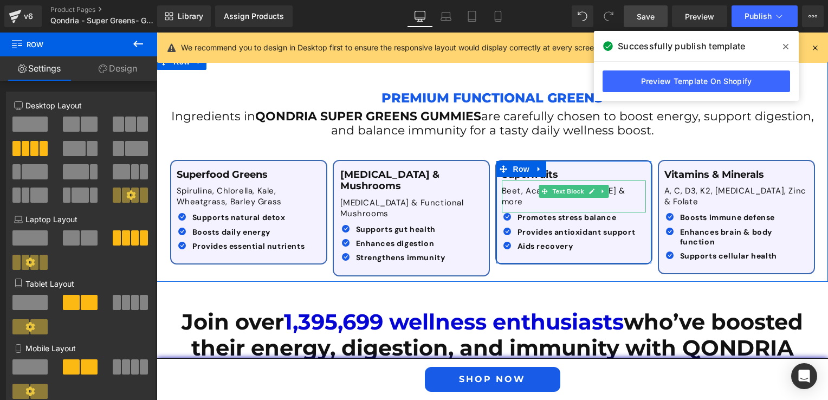
click at [619, 186] on p "Beet, Acai, [PERSON_NAME] & more" at bounding box center [574, 196] width 144 height 21
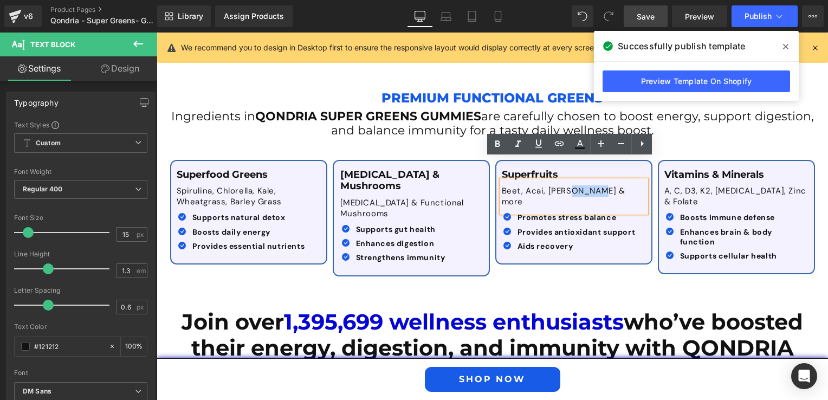
drag, startPoint x: 560, startPoint y: 170, endPoint x: 589, endPoint y: 168, distance: 29.8
click at [589, 186] on p "Beet, Acai, [PERSON_NAME] & more" at bounding box center [574, 196] width 144 height 21
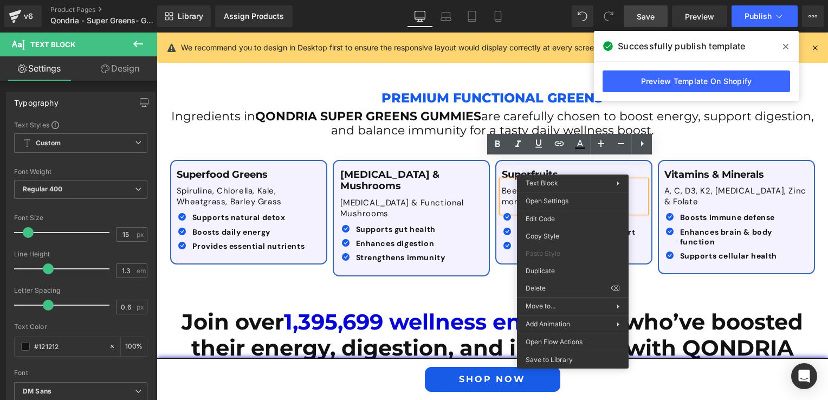
click at [494, 254] on div "Superfood Greens Text Block Spirulina, Chlorella, Kale, Wheatgrass, Barley Gras…" at bounding box center [492, 213] width 650 height 138
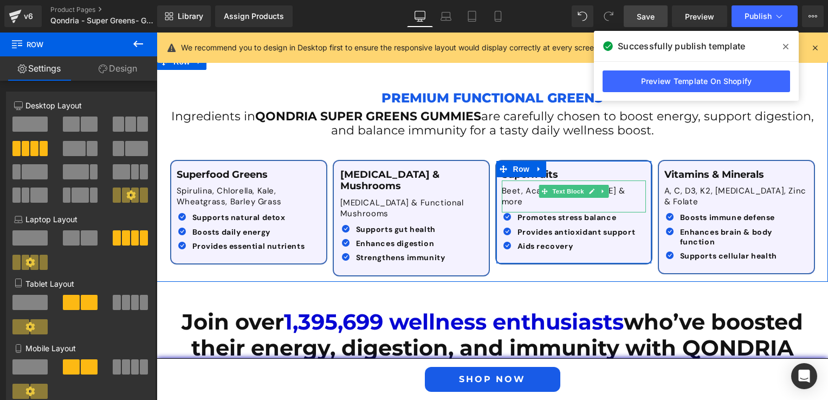
click at [613, 186] on p "Beet, Acai, [PERSON_NAME] & more" at bounding box center [574, 196] width 144 height 21
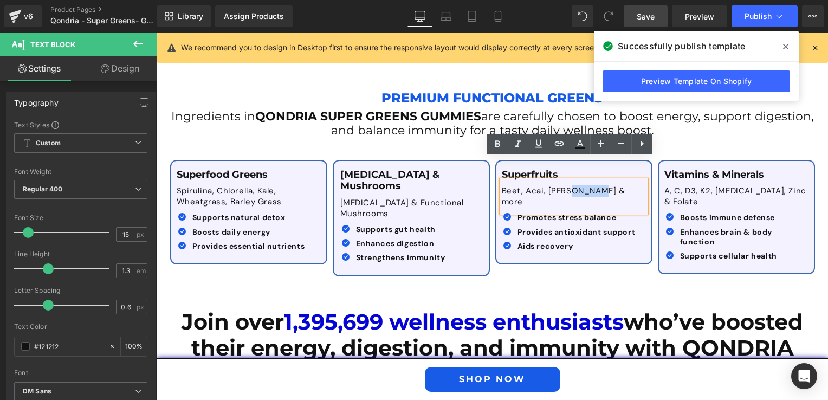
drag, startPoint x: 560, startPoint y: 170, endPoint x: 592, endPoint y: 171, distance: 31.4
click at [592, 186] on p "Beet, Acai, [PERSON_NAME] & more" at bounding box center [574, 196] width 144 height 21
copy p "& more"
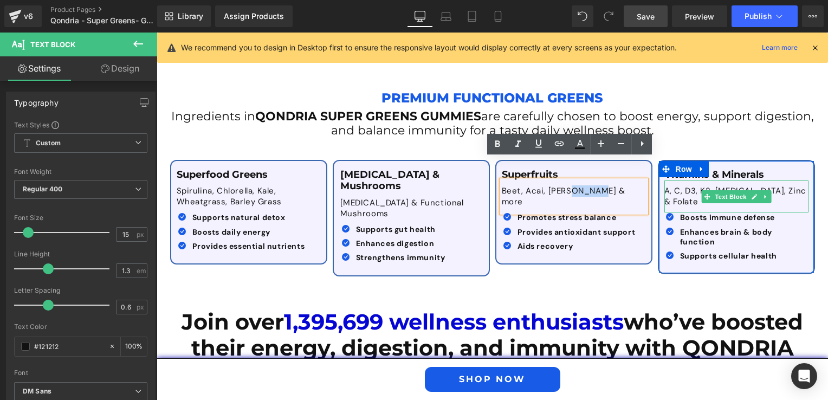
click at [678, 186] on p "A, C, D3, K2, [MEDICAL_DATA], Zinc & Folate" at bounding box center [736, 196] width 144 height 21
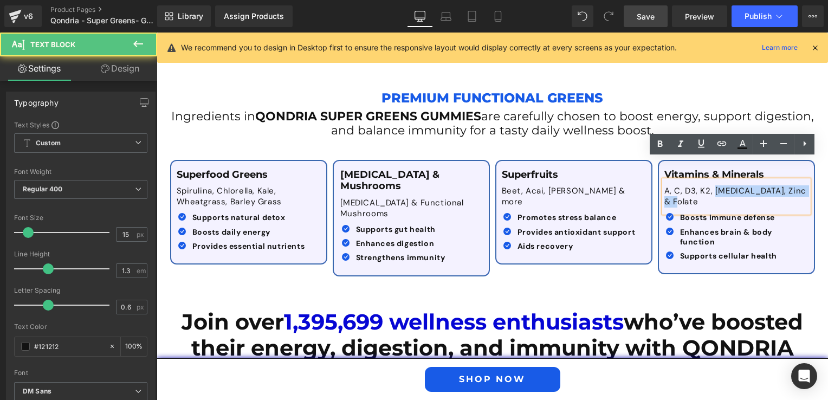
drag, startPoint x: 709, startPoint y: 169, endPoint x: 710, endPoint y: 176, distance: 6.7
click at [710, 186] on p "A, C, D3, K2, [MEDICAL_DATA], Zinc & Folate" at bounding box center [736, 196] width 144 height 21
click at [698, 186] on p "A, C, D3, K2, [MEDICAL_DATA], Zinc & Folate" at bounding box center [736, 196] width 144 height 21
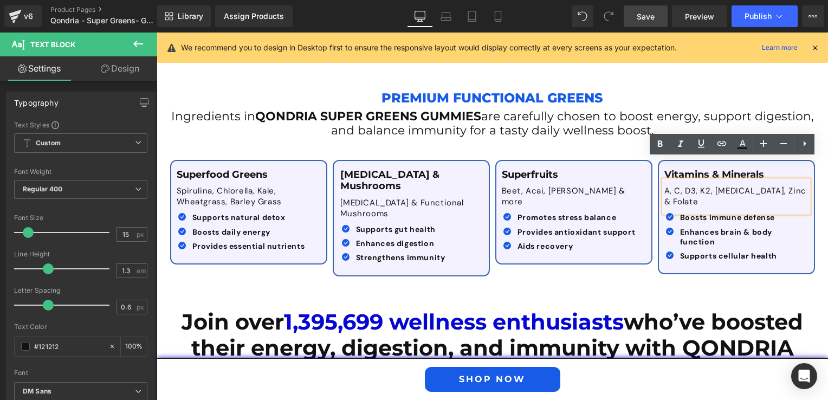
click at [710, 186] on p "A, C, D3, K2, [MEDICAL_DATA], Zinc & Folate" at bounding box center [736, 196] width 144 height 21
drag, startPoint x: 705, startPoint y: 170, endPoint x: 716, endPoint y: 177, distance: 12.6
click at [716, 186] on p "A, C, D3, K2, [MEDICAL_DATA], Zinc & Folate" at bounding box center [736, 196] width 144 height 21
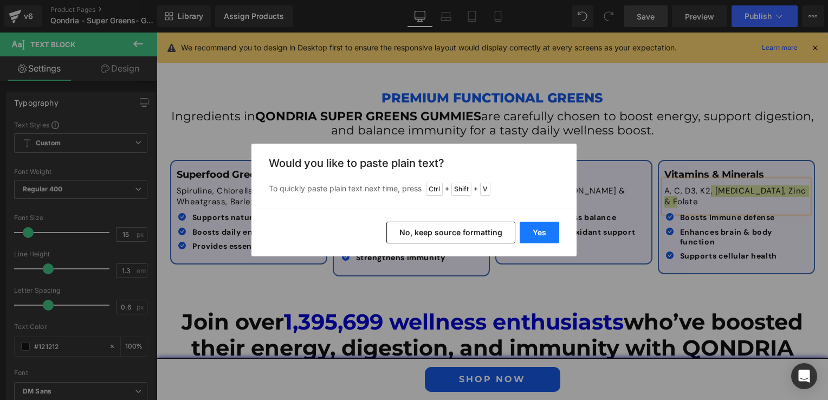
click at [551, 227] on button "Yes" at bounding box center [540, 233] width 40 height 22
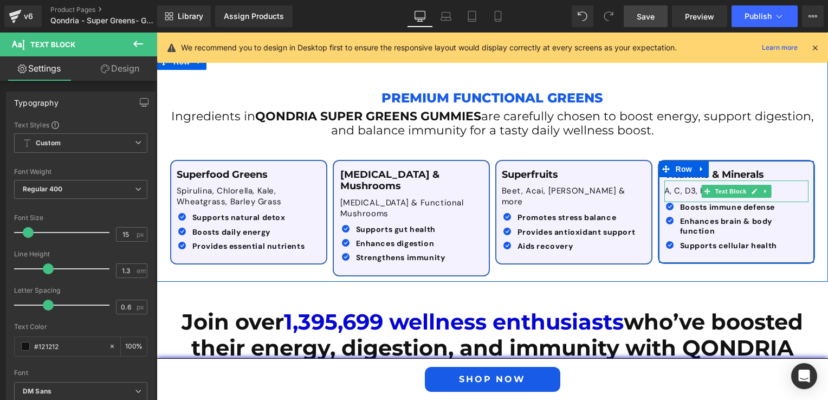
click at [687, 186] on p "A, C, D3, K2& more" at bounding box center [736, 191] width 144 height 11
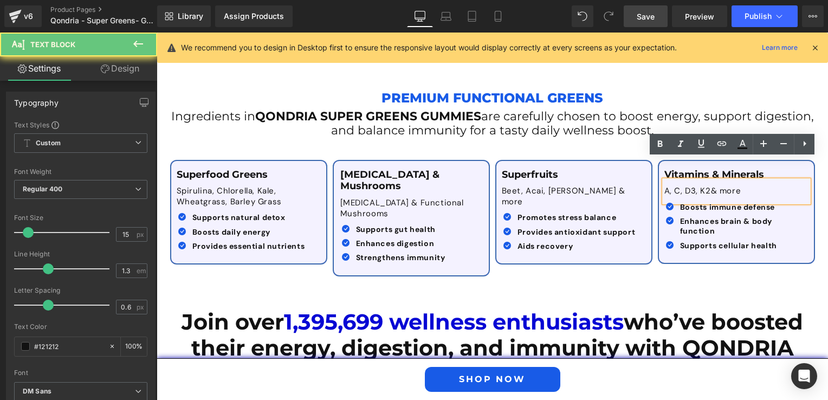
click at [704, 186] on p "A, C, D3, K2& more" at bounding box center [736, 191] width 144 height 11
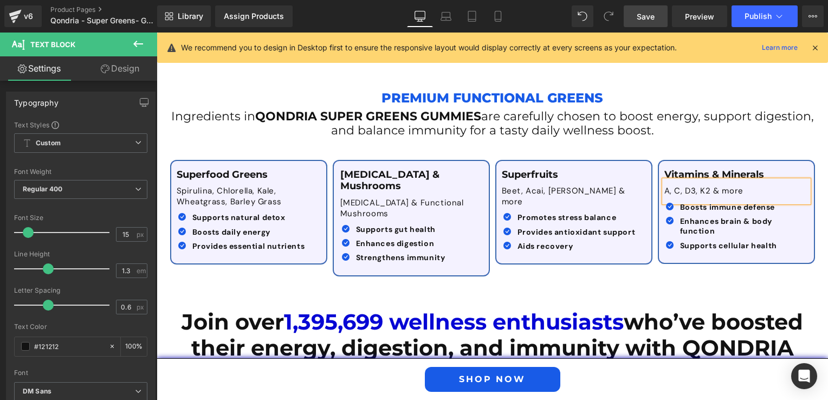
click at [593, 241] on div "Superfood Greens Text Block Spirulina, Chlorella, Kale, Wheatgrass, Barley Gras…" at bounding box center [492, 213] width 650 height 138
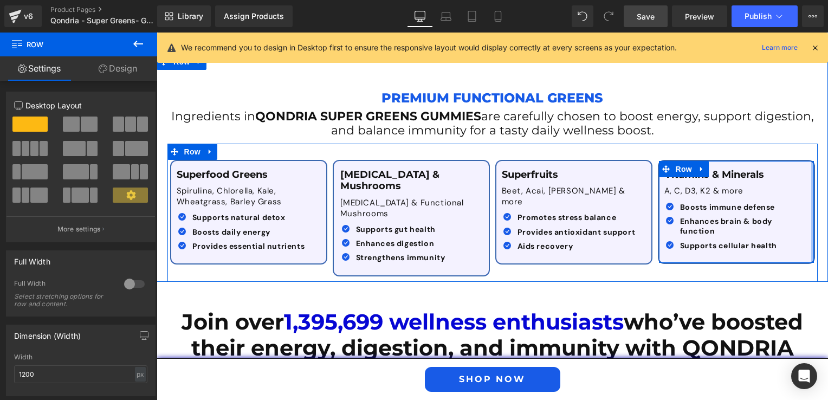
click at [810, 152] on div "Superfood Greens Text Block Spirulina, Chlorella, Kale, Wheatgrass, Barley Gras…" at bounding box center [492, 213] width 650 height 138
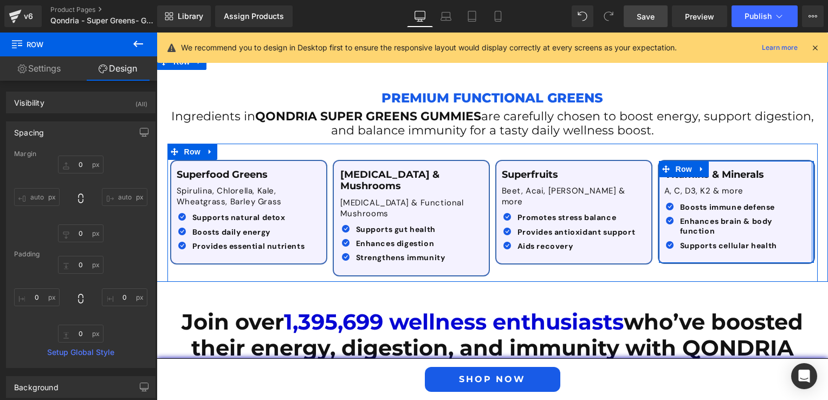
click at [811, 161] on div at bounding box center [812, 212] width 3 height 102
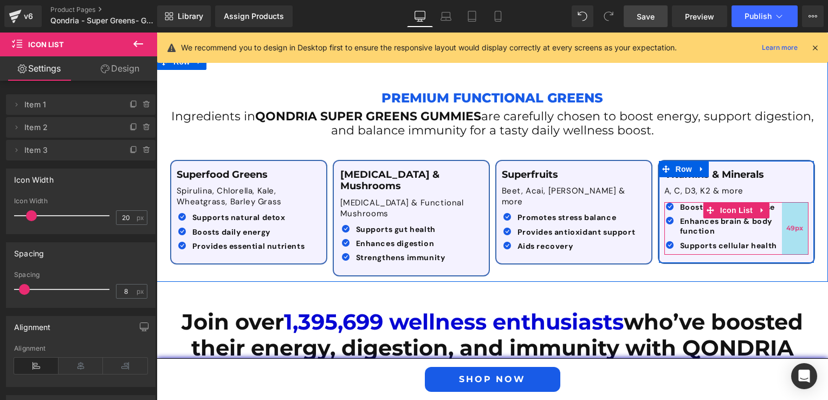
drag, startPoint x: 803, startPoint y: 202, endPoint x: 782, endPoint y: 202, distance: 21.1
click at [782, 202] on div "49px" at bounding box center [795, 228] width 27 height 53
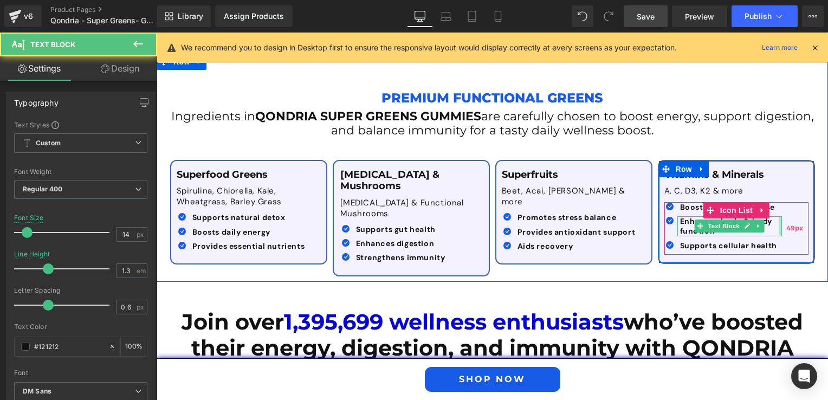
click at [780, 203] on div "Icon Boosts immune defense Text Block Icon Enhances brain & body function Text …" at bounding box center [736, 228] width 144 height 53
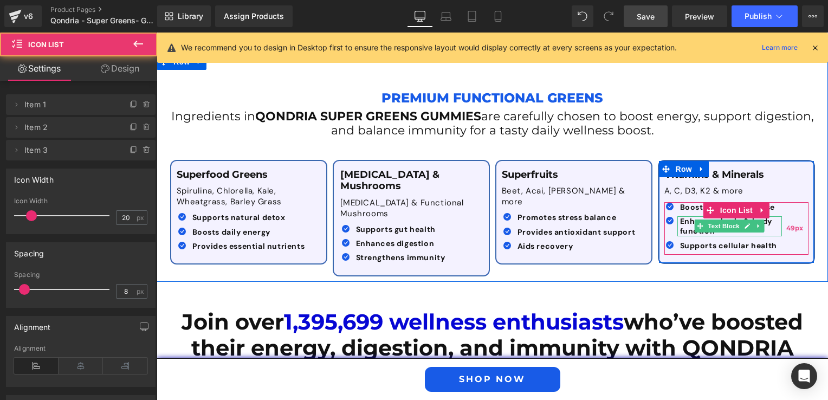
click at [801, 202] on div "49px" at bounding box center [795, 228] width 27 height 53
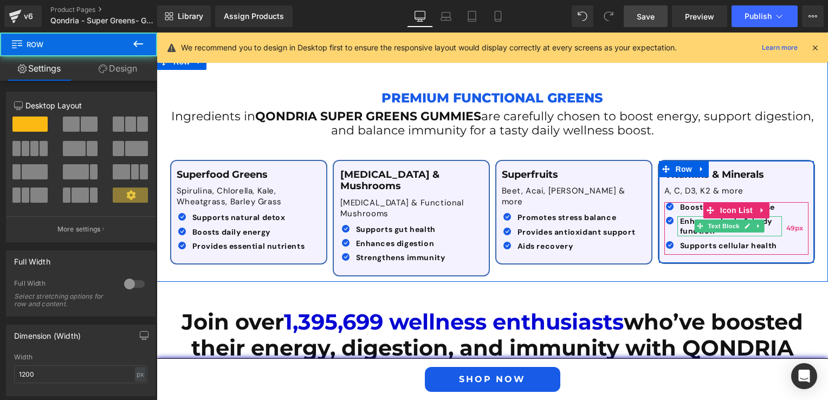
click at [804, 194] on div "Vitamins & Minerals Text Block A, C, D3, K2 & more Text Block Icon Boosts immun…" at bounding box center [736, 212] width 155 height 86
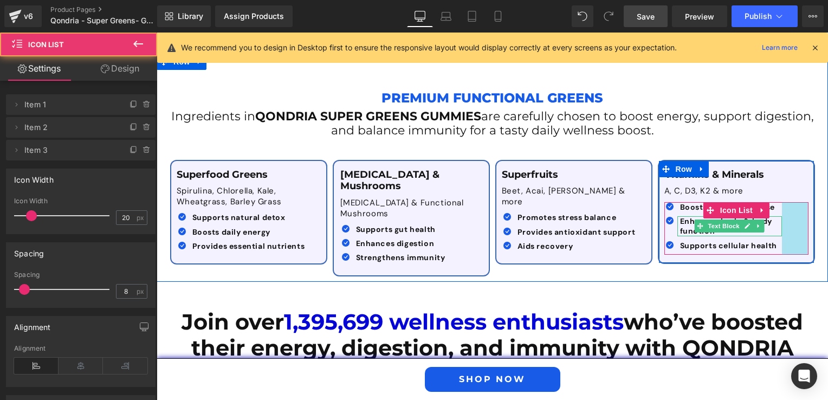
click at [795, 202] on div "49px" at bounding box center [795, 228] width 27 height 53
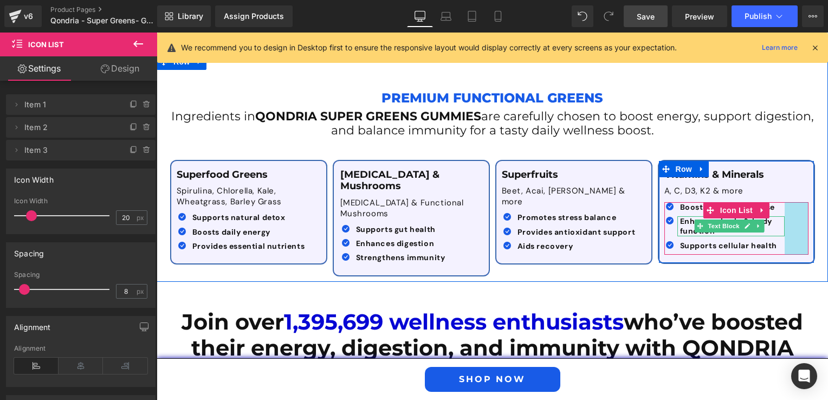
click at [804, 179] on div "Vitamins & Minerals Text Block A, C, D3, K2 & more Text Block Icon Boosts immun…" at bounding box center [736, 212] width 155 height 86
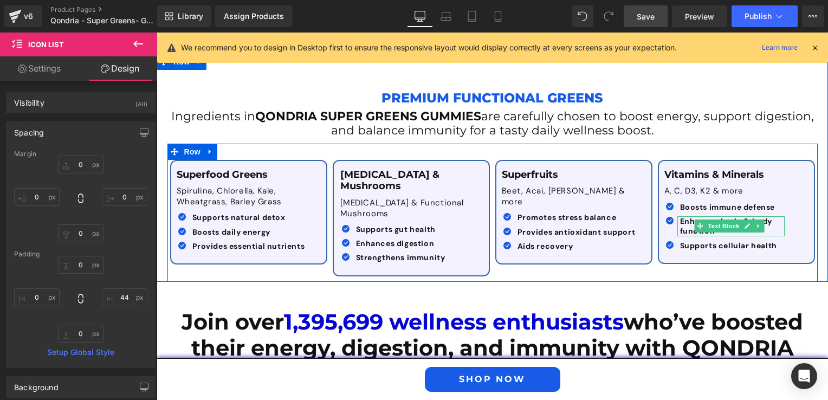
click at [632, 239] on div "Superfood Greens Text Block Spirulina, Chlorella, Kale, Wheatgrass, Barley Gras…" at bounding box center [492, 213] width 650 height 138
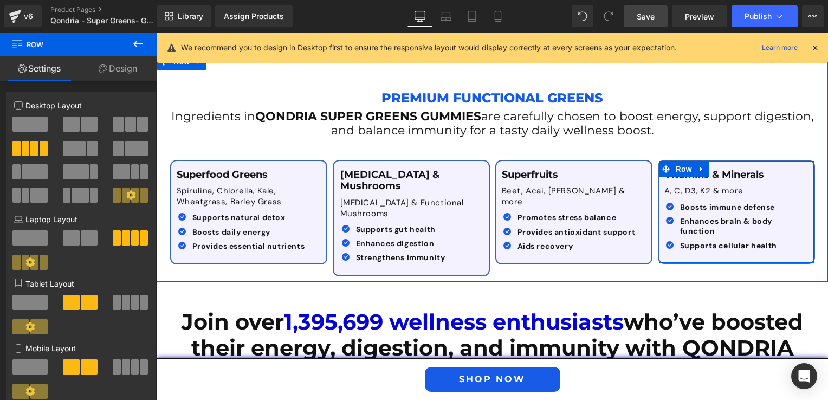
click at [802, 161] on div "Vitamins & Minerals Text Block A, C, D3, K2 & more Text Block Icon Boosts immun…" at bounding box center [736, 212] width 155 height 102
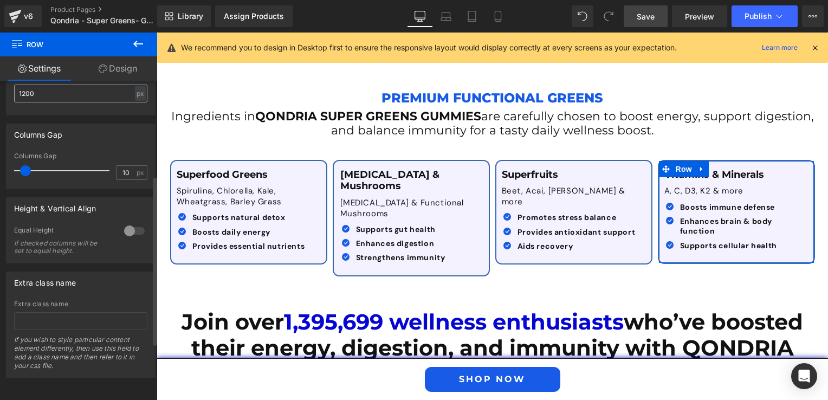
scroll to position [179, 0]
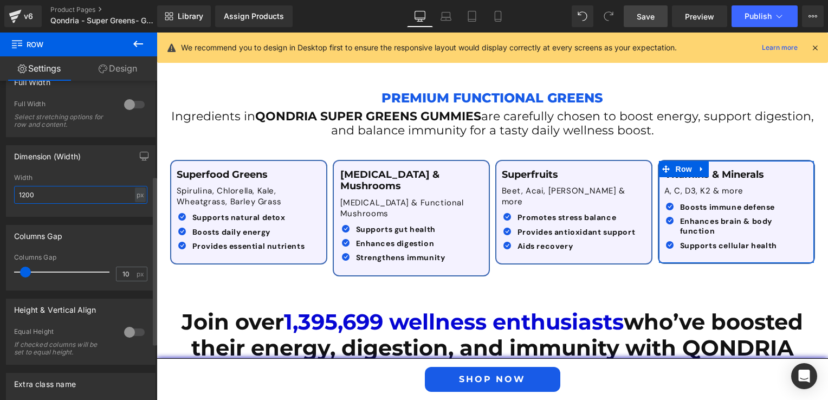
click at [37, 198] on input "1200" at bounding box center [80, 195] width 133 height 18
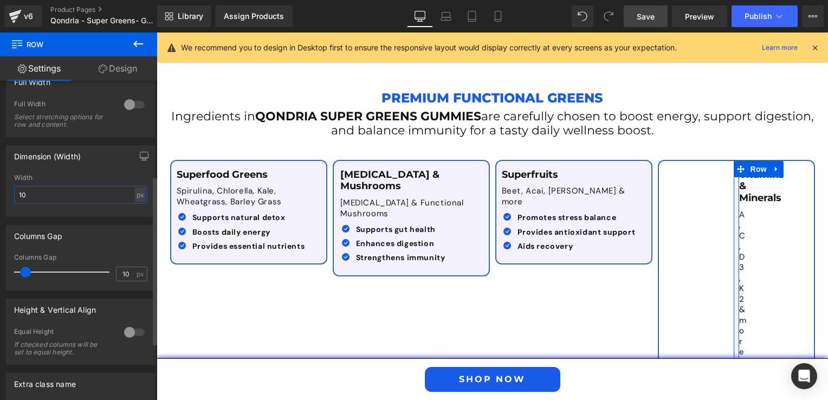
type input "1"
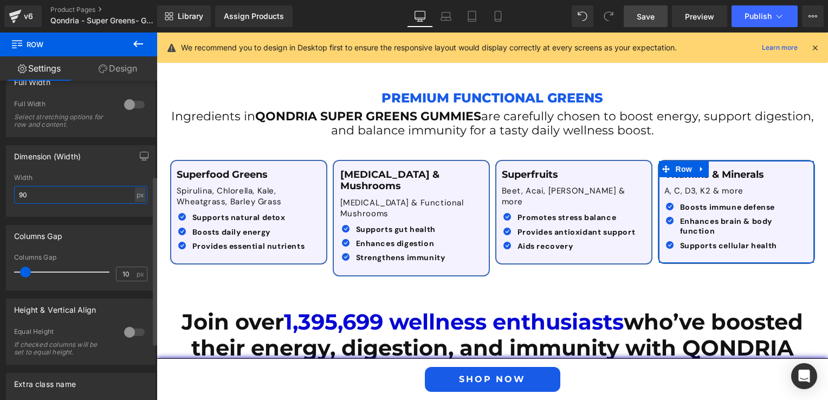
type input "9"
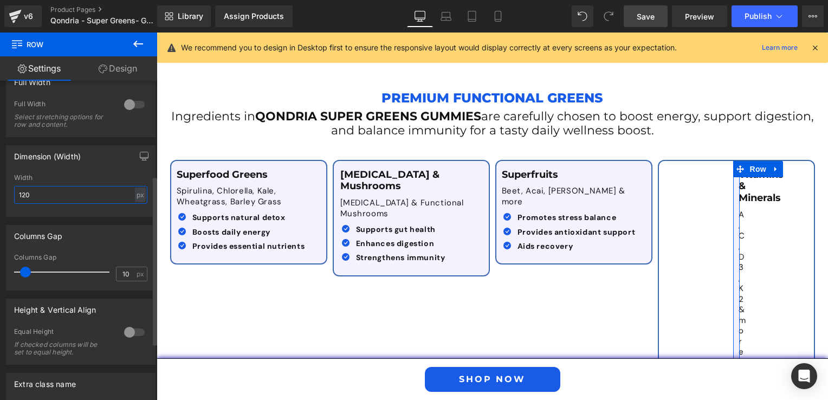
type input "1200"
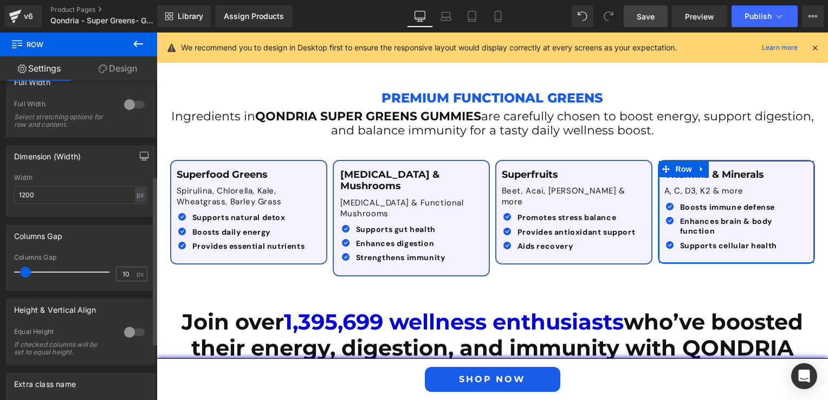
click at [142, 156] on icon "button" at bounding box center [144, 156] width 9 height 9
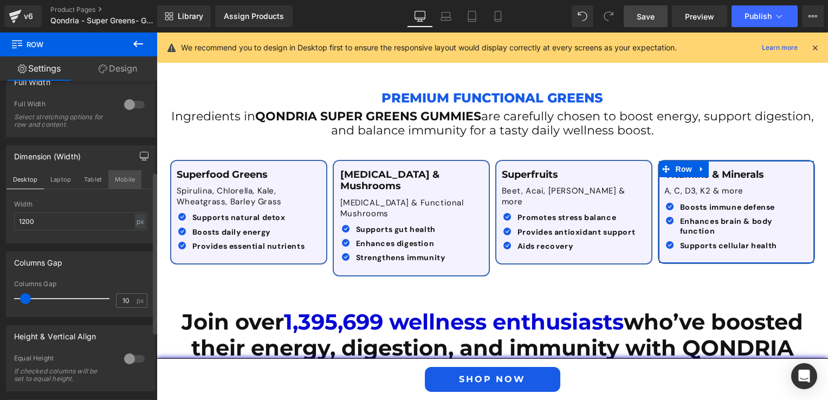
click at [113, 179] on button "Mobile" at bounding box center [124, 179] width 33 height 18
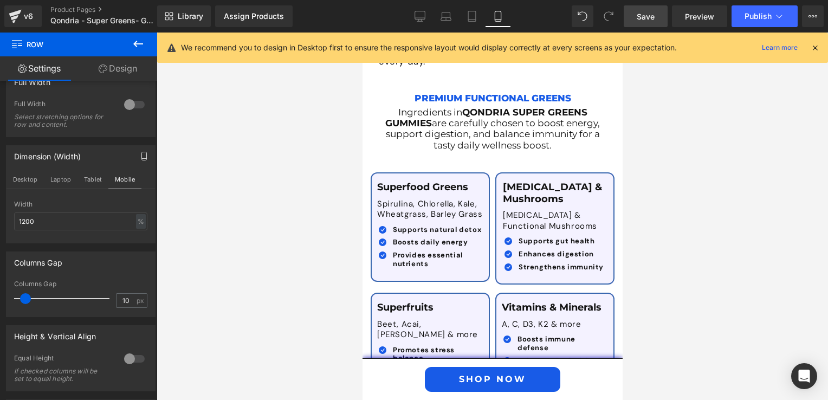
scroll to position [2282, 0]
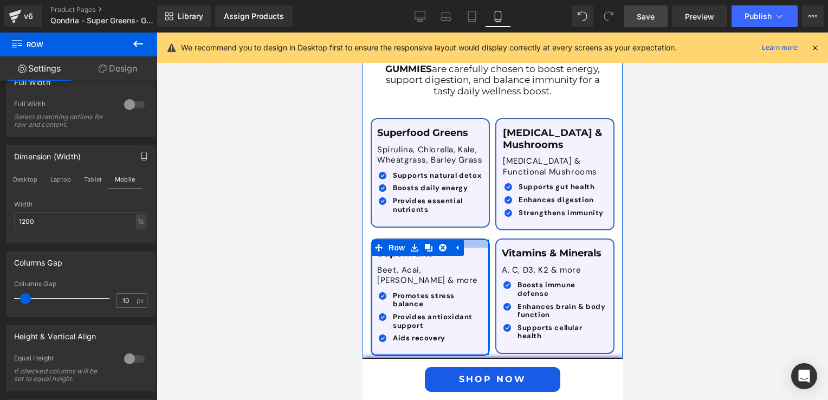
click at [475, 239] on div at bounding box center [429, 243] width 117 height 8
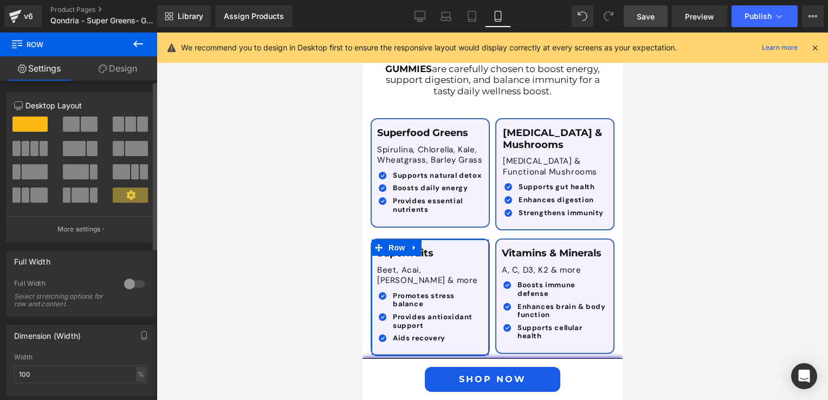
scroll to position [108, 0]
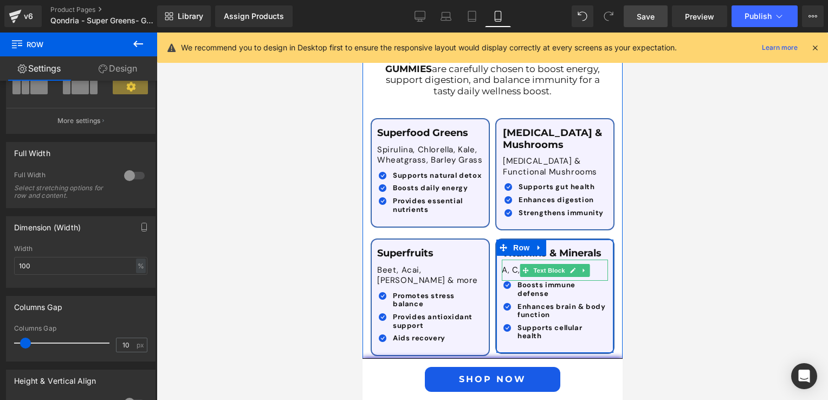
click at [501, 265] on p "A, C, D3, K2 & more" at bounding box center [554, 270] width 106 height 11
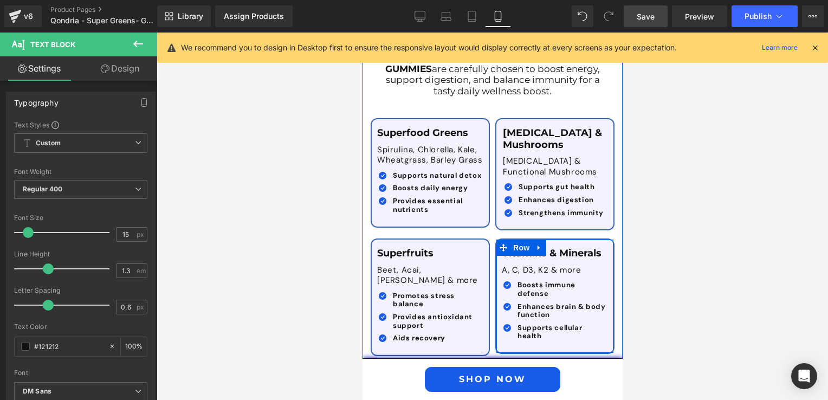
click at [601, 239] on div "Vitamins & Minerals Text Block A, C, D3, K2 & more Text Block Icon Boosts immun…" at bounding box center [554, 295] width 117 height 113
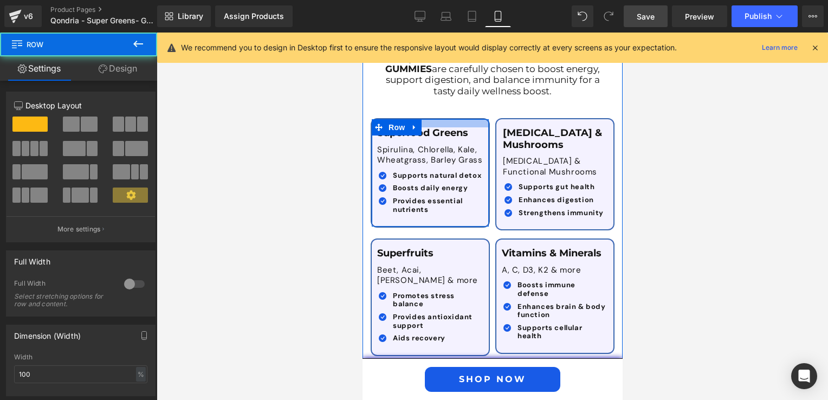
click at [476, 119] on div at bounding box center [429, 123] width 117 height 8
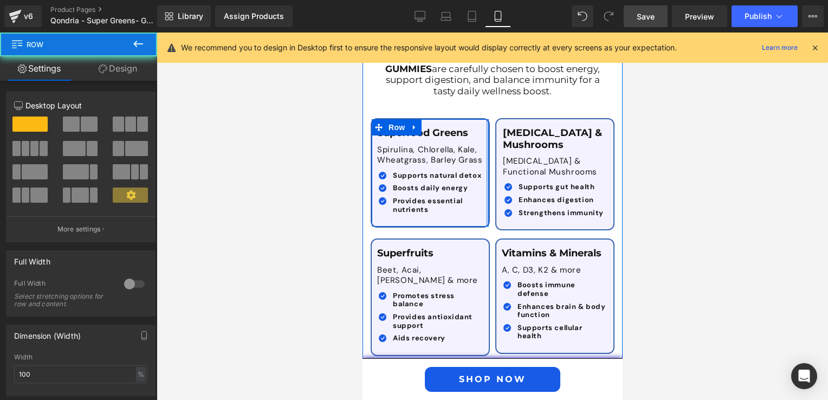
click at [485, 119] on div at bounding box center [486, 172] width 3 height 107
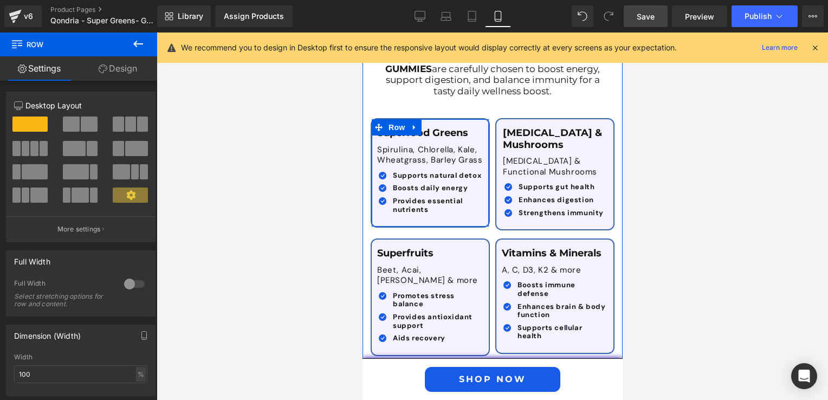
click at [481, 127] on div "Superfood Greens Text Block Spirulina, Chlorella, Kale, Wheatgrass, Barley Gras…" at bounding box center [429, 172] width 117 height 90
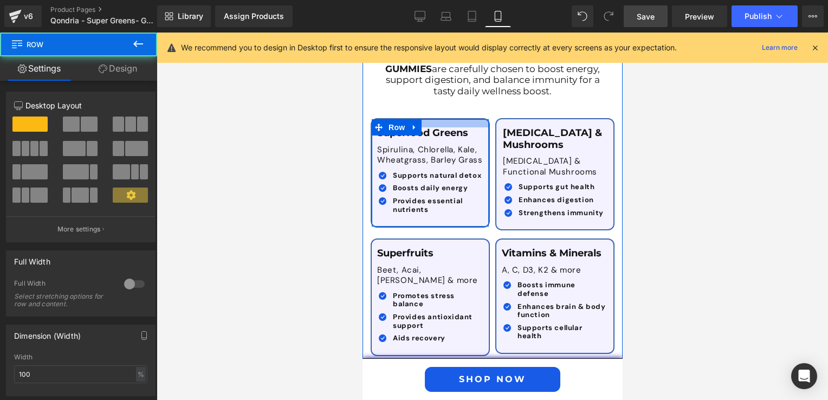
click at [478, 119] on div at bounding box center [429, 123] width 117 height 8
click at [479, 127] on div "Superfood Greens Text Block Spirulina, Chlorella, Kale, Wheatgrass, Barley Gras…" at bounding box center [429, 172] width 117 height 90
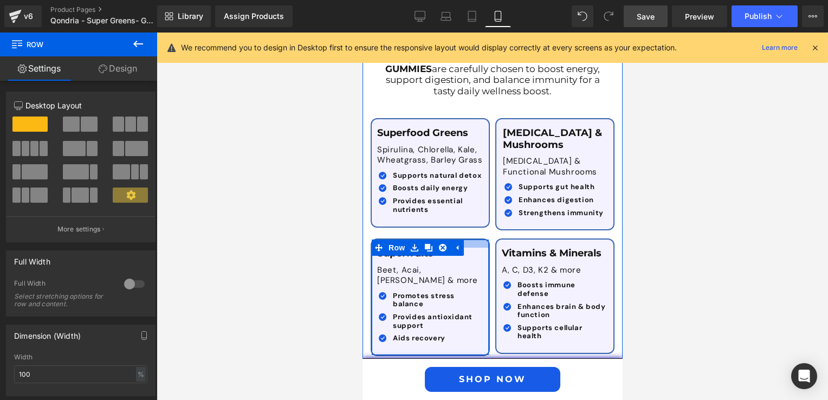
click at [473, 239] on div at bounding box center [429, 243] width 117 height 8
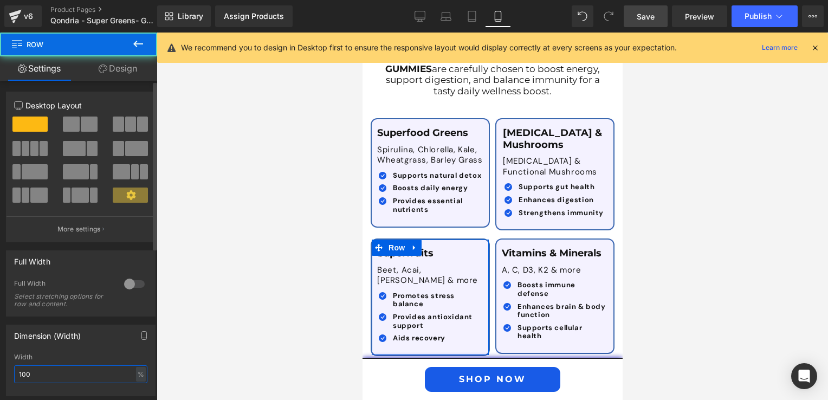
click at [50, 371] on input "100" at bounding box center [80, 374] width 133 height 18
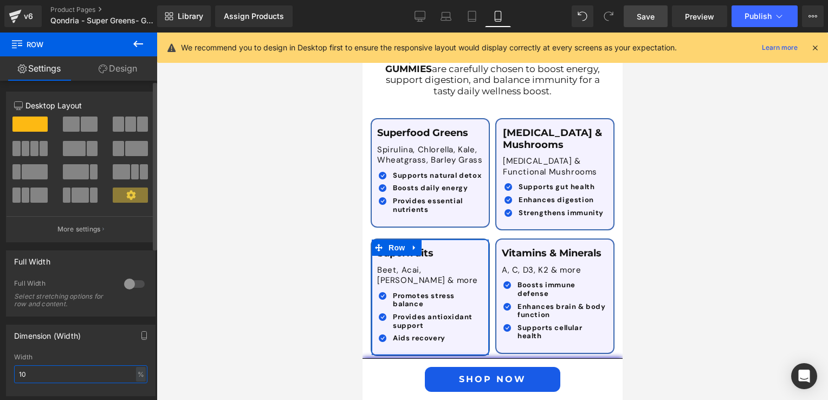
type input "1"
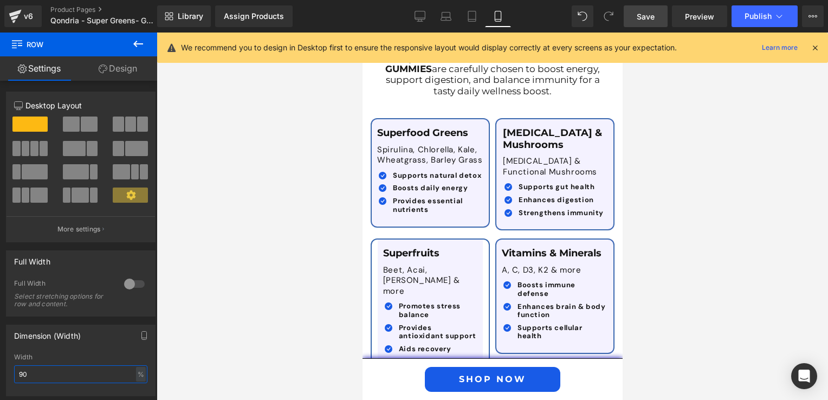
type input "9"
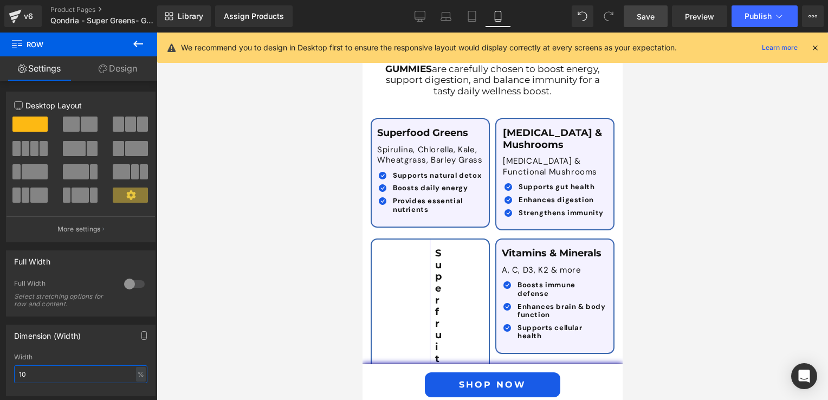
type input "100"
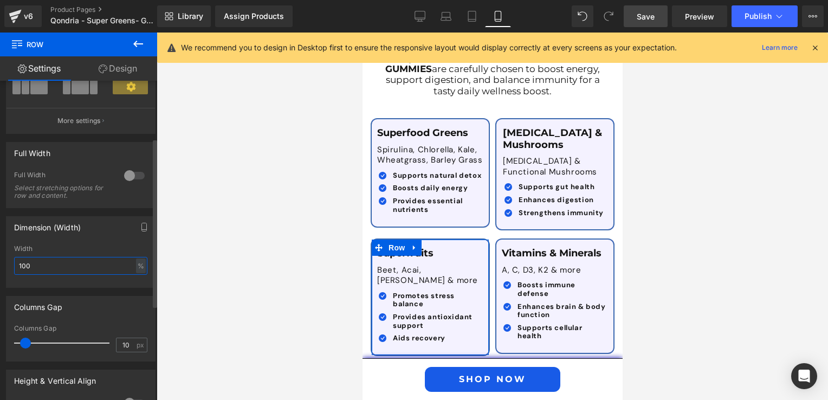
scroll to position [163, 0]
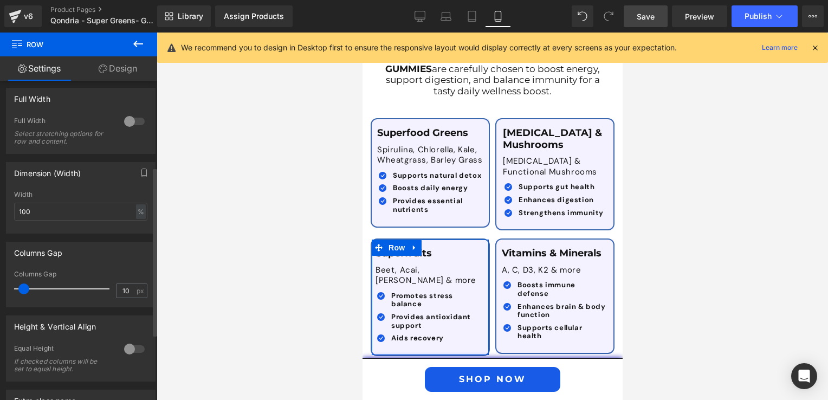
click at [22, 295] on div at bounding box center [65, 289] width 90 height 22
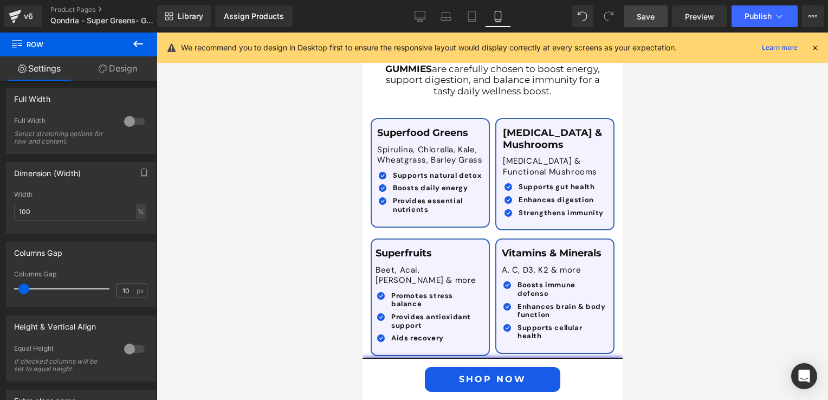
click at [245, 299] on div at bounding box center [492, 216] width 671 height 367
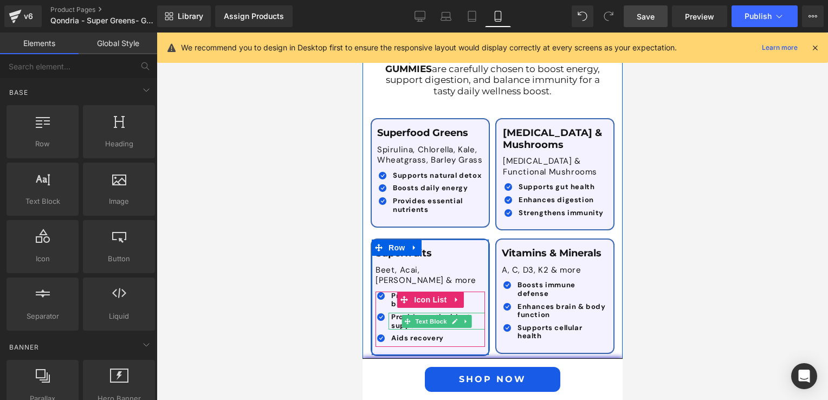
click at [450, 315] on link at bounding box center [454, 321] width 11 height 13
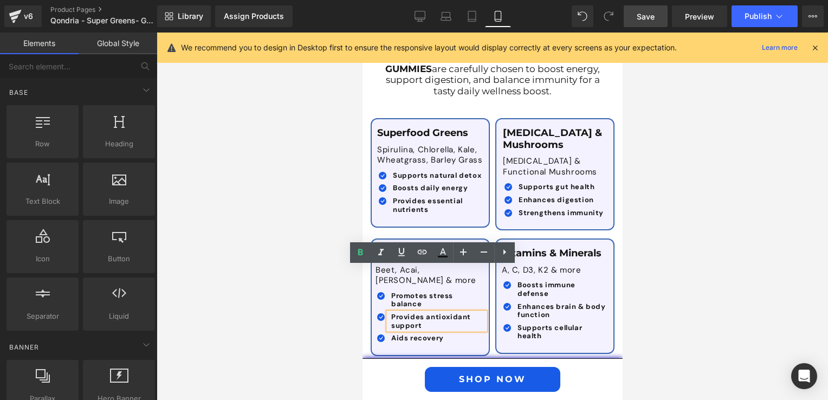
click at [468, 248] on div "Superfruits Text Block" at bounding box center [429, 254] width 109 height 12
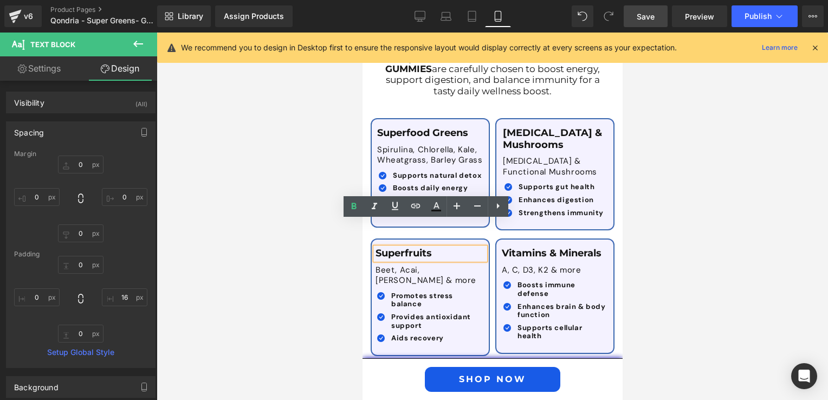
click at [474, 303] on div "Superfruits Text Block Beet, Acai, Goji & more Text Block Icon Promotes stress …" at bounding box center [429, 296] width 117 height 115
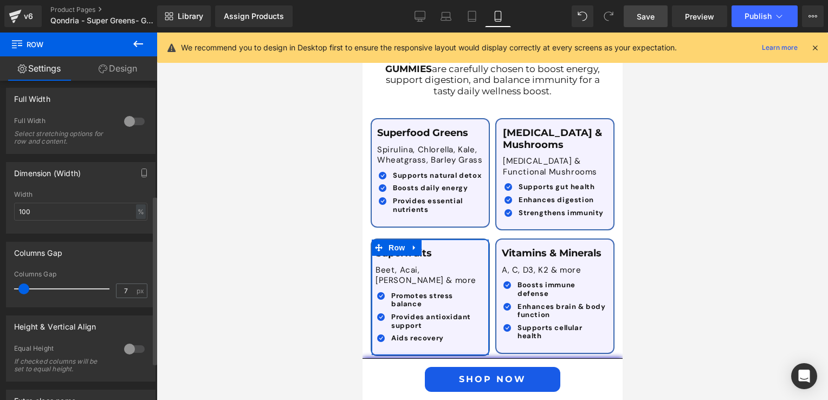
scroll to position [217, 0]
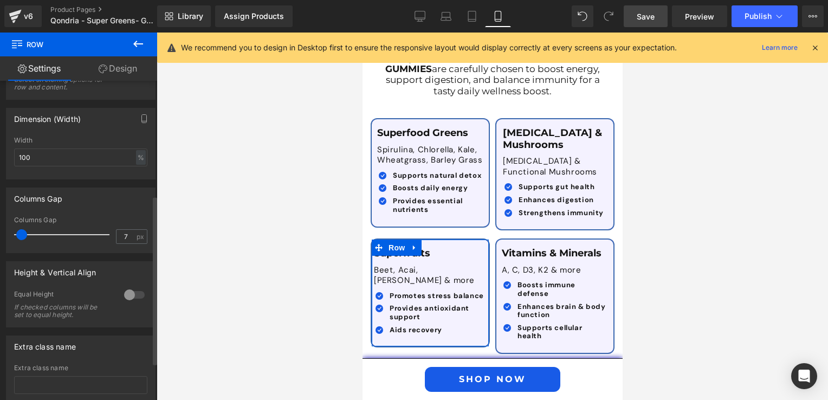
click at [21, 235] on span at bounding box center [21, 234] width 11 height 11
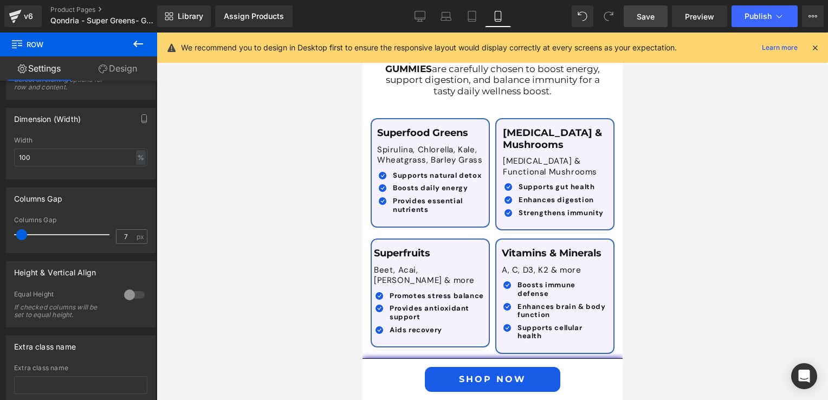
click at [270, 266] on div at bounding box center [492, 216] width 671 height 367
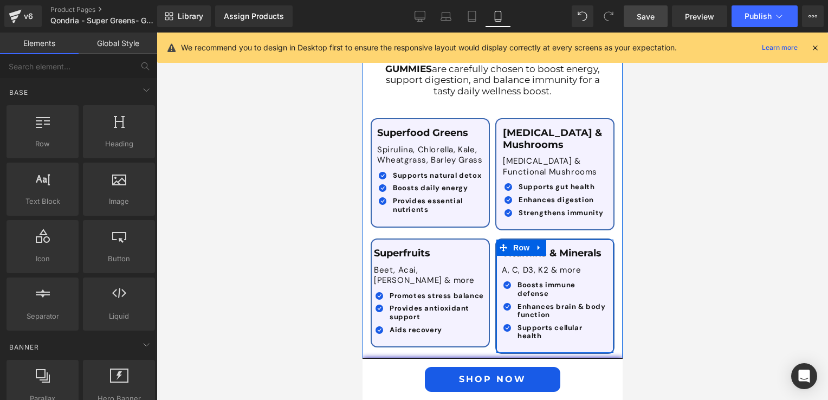
click at [580, 239] on div "Vitamins & Minerals Text Block A, C, D3, K2 & more Text Block Icon Boosts immun…" at bounding box center [554, 295] width 117 height 113
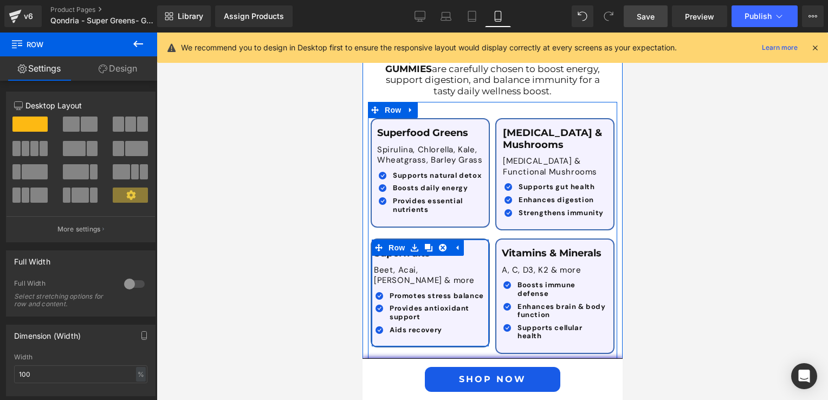
click at [460, 265] on p "Beet, Acai, [PERSON_NAME] & more" at bounding box center [429, 275] width 113 height 21
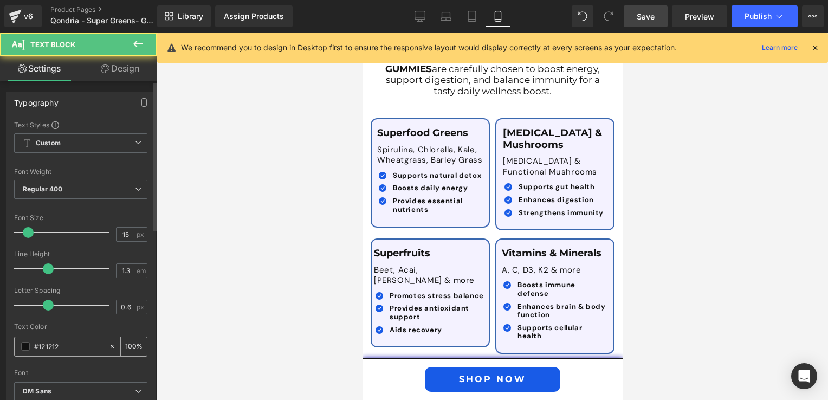
scroll to position [54, 0]
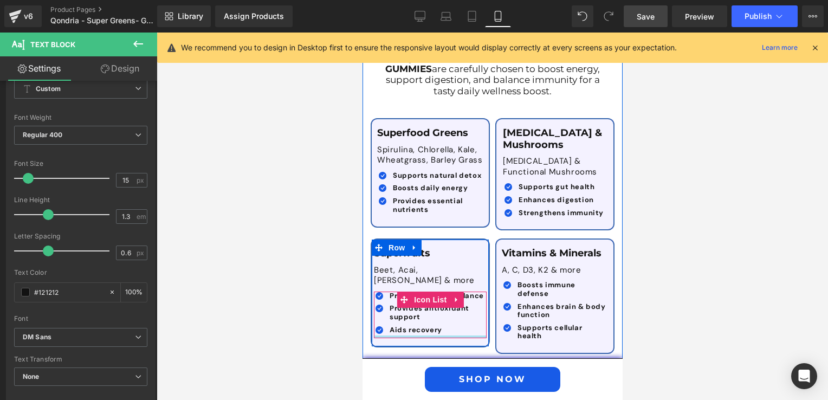
click at [466, 335] on div at bounding box center [429, 336] width 113 height 3
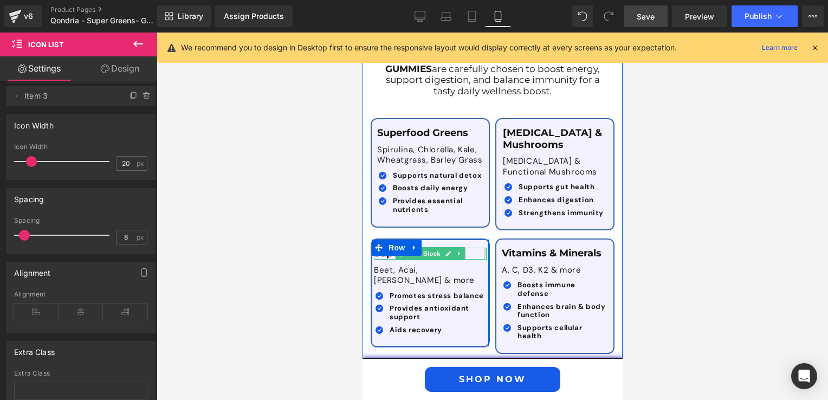
click at [483, 248] on div at bounding box center [484, 254] width 3 height 12
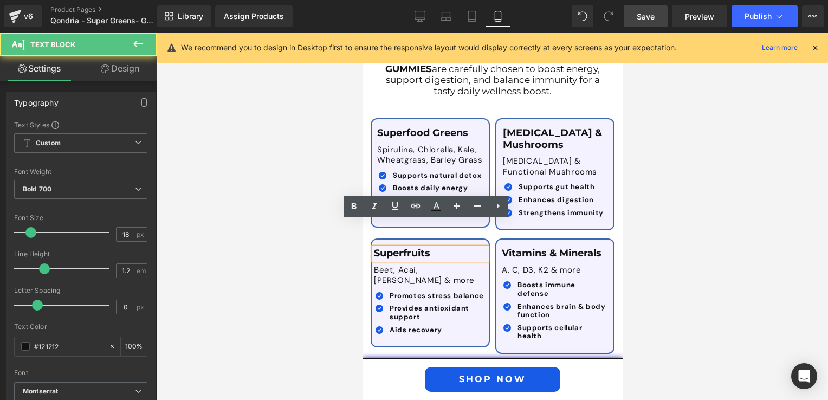
click at [476, 239] on div "Superfruits Text Block Beet, Acai, Goji & more Text Block Icon Promotes stress …" at bounding box center [429, 292] width 117 height 107
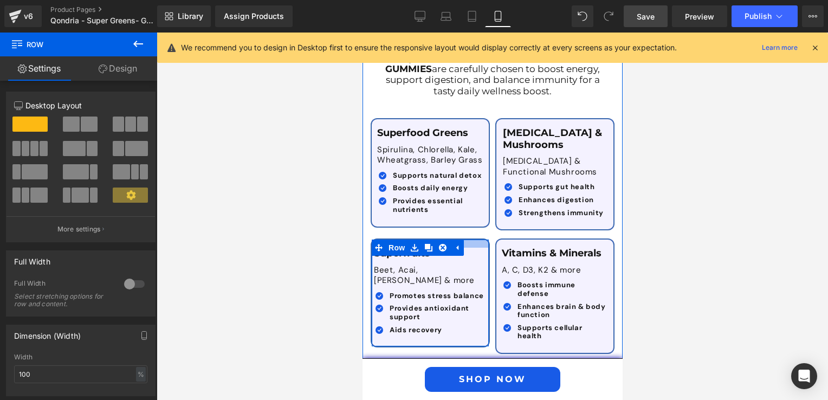
click at [478, 239] on div at bounding box center [429, 243] width 117 height 8
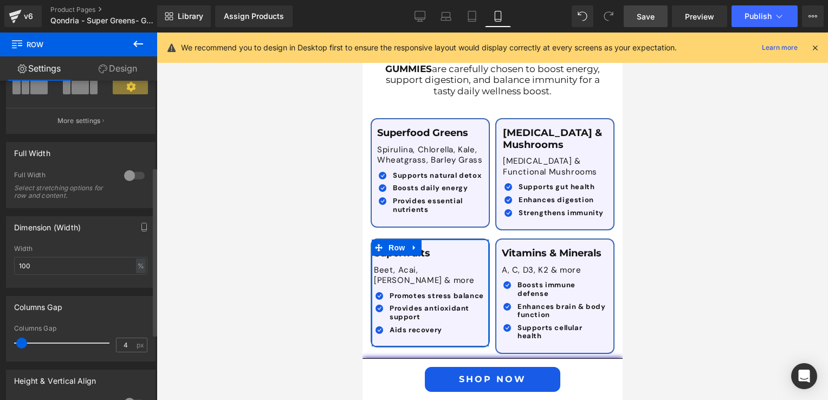
scroll to position [163, 0]
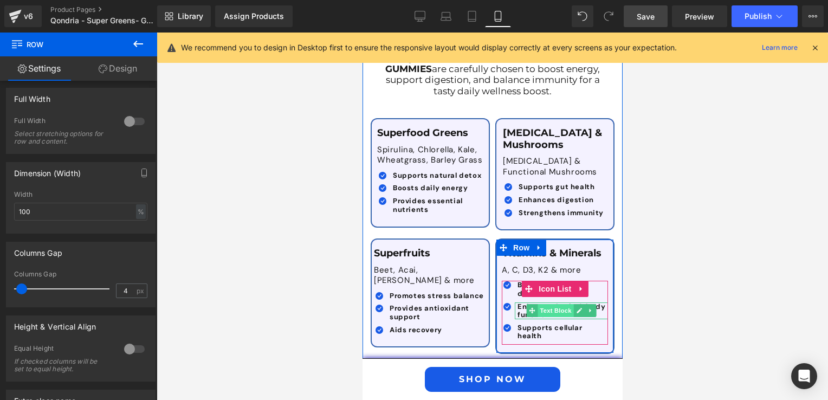
click at [537, 304] on span "Text Block" at bounding box center [555, 310] width 36 height 13
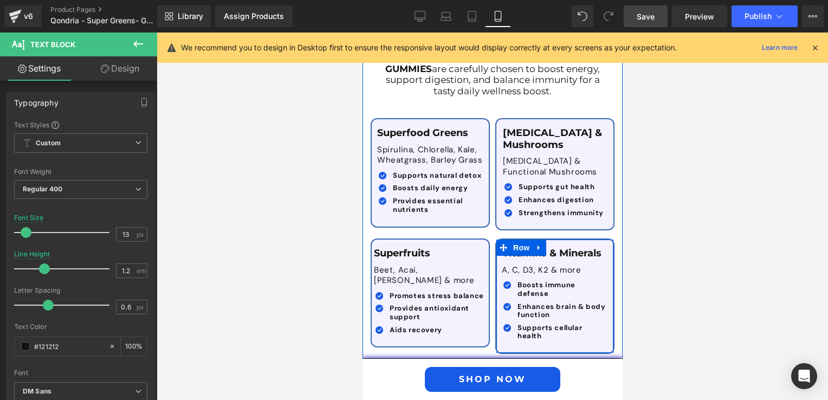
click at [601, 239] on div "Vitamins & Minerals Text Block A, C, D3, K2 & more Text Block Icon Boosts immun…" at bounding box center [554, 295] width 117 height 113
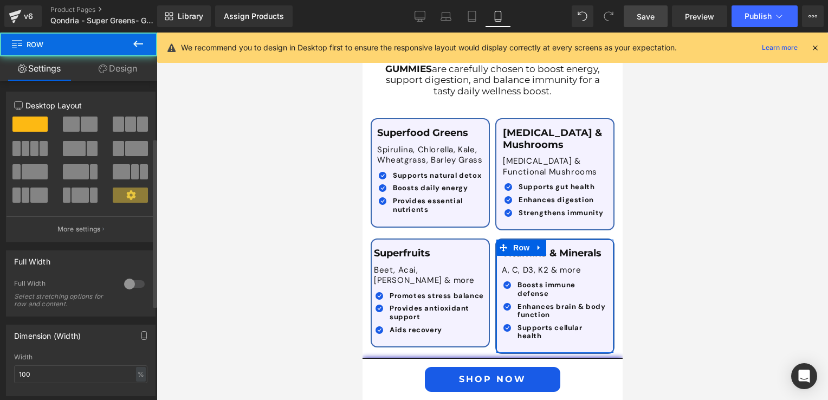
scroll to position [108, 0]
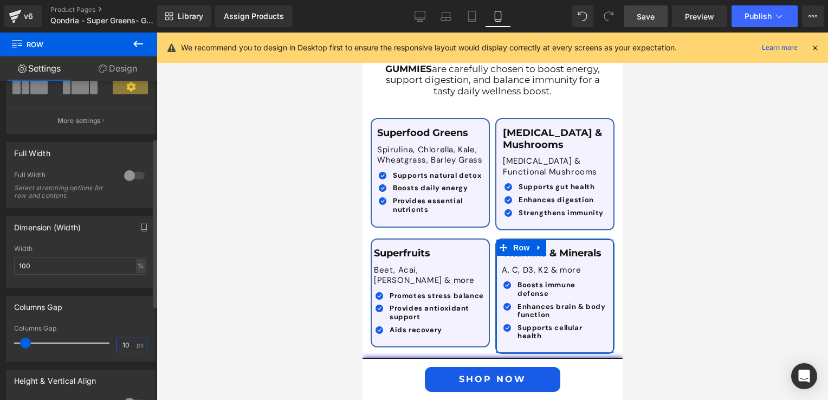
click at [119, 343] on input "10" at bounding box center [125, 345] width 19 height 14
click at [128, 343] on input "10" at bounding box center [125, 345] width 19 height 14
type input "1"
type input "4"
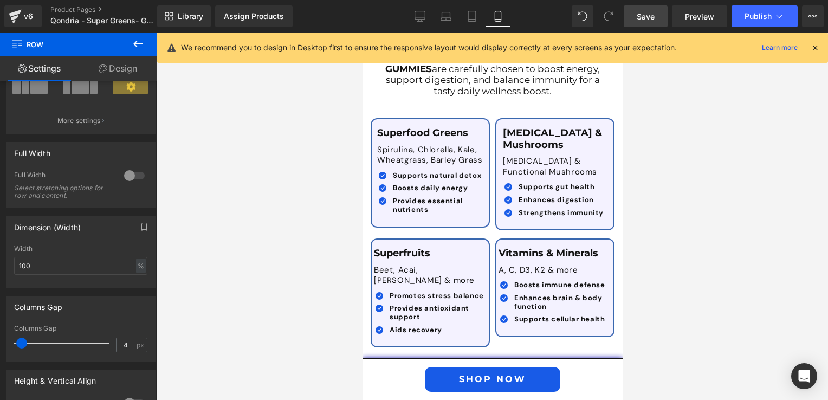
click at [302, 257] on div at bounding box center [492, 216] width 671 height 367
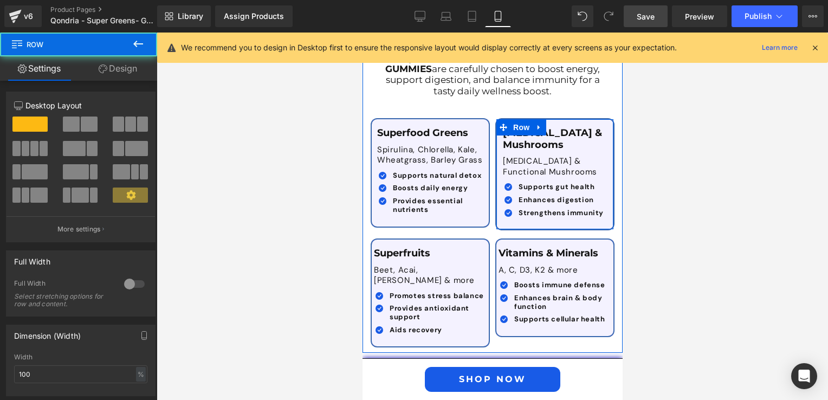
click at [496, 161] on div "Prebiotics & Mushrooms Text Block Inulin & Functional Mushrooms Text Block Icon…" at bounding box center [554, 174] width 117 height 94
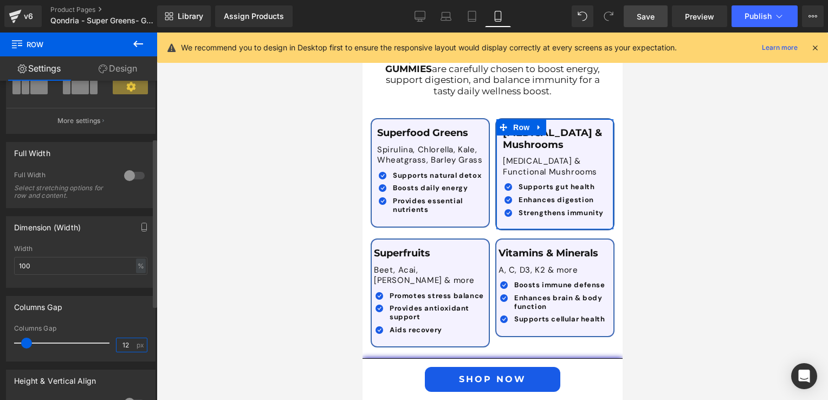
click at [121, 344] on input "12" at bounding box center [125, 345] width 19 height 14
click at [125, 343] on input "12" at bounding box center [125, 345] width 19 height 14
type input "1"
type input "4"
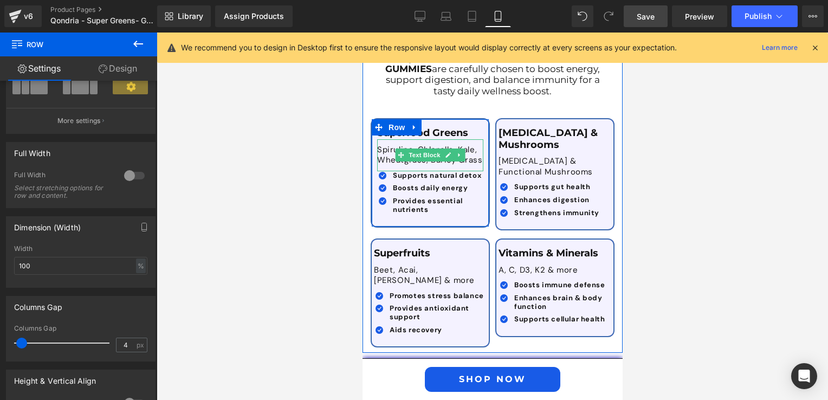
click at [387, 145] on p "Spirulina, Chlorella, Kale, Wheatgrass, Barley Grass" at bounding box center [430, 155] width 106 height 21
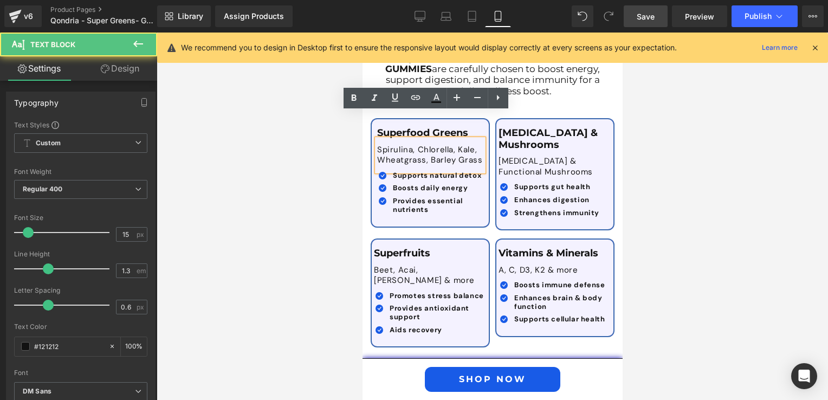
click at [474, 139] on div "Spirulina, Chlorella, Kale, Wheatgrass, Barley Grass" at bounding box center [430, 155] width 106 height 32
click at [473, 171] on ul "Icon Supports natural detox Text Block Icon Boosts daily energy Text Block Icon…" at bounding box center [430, 194] width 106 height 47
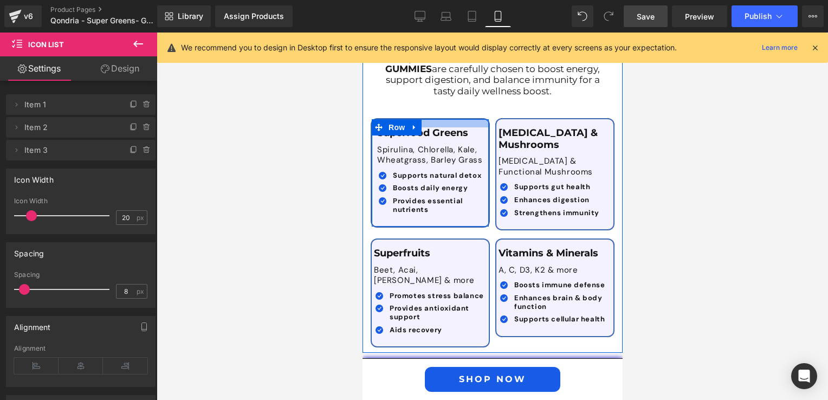
click at [480, 119] on div at bounding box center [429, 123] width 117 height 8
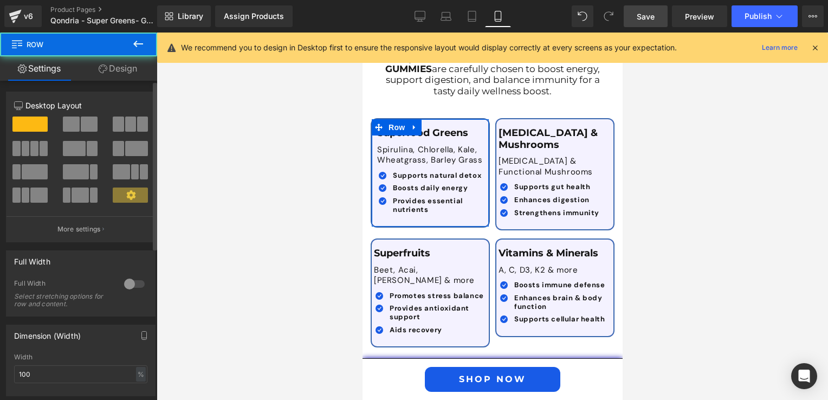
scroll to position [163, 0]
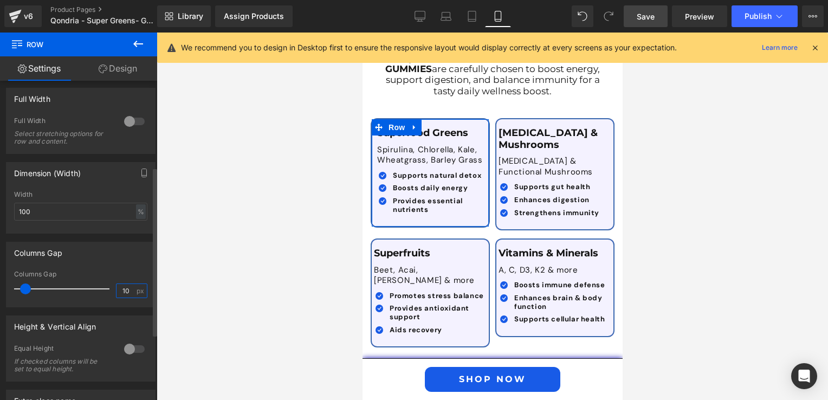
click at [124, 290] on input "10" at bounding box center [125, 291] width 19 height 14
click at [122, 289] on input "10" at bounding box center [125, 291] width 19 height 14
type input "4"
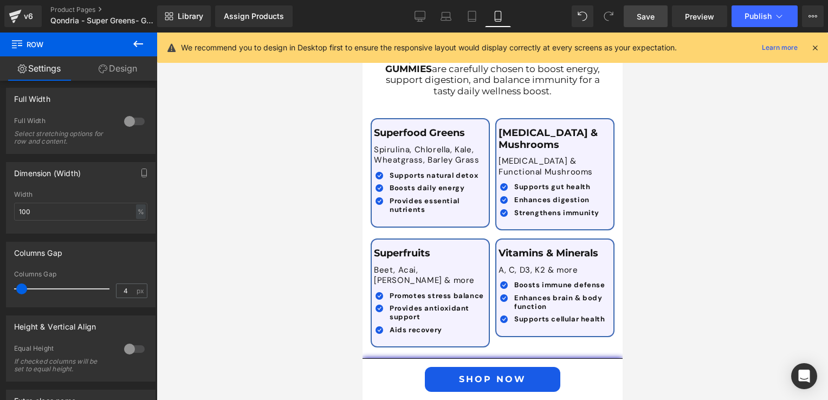
click at [269, 250] on div at bounding box center [492, 216] width 671 height 367
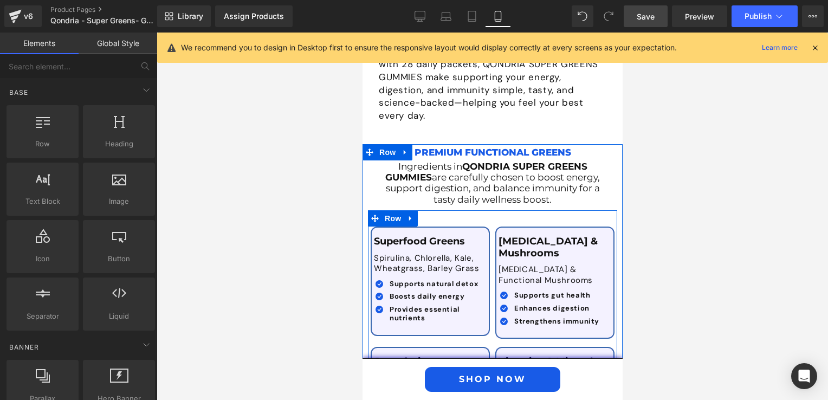
scroll to position [2282, 0]
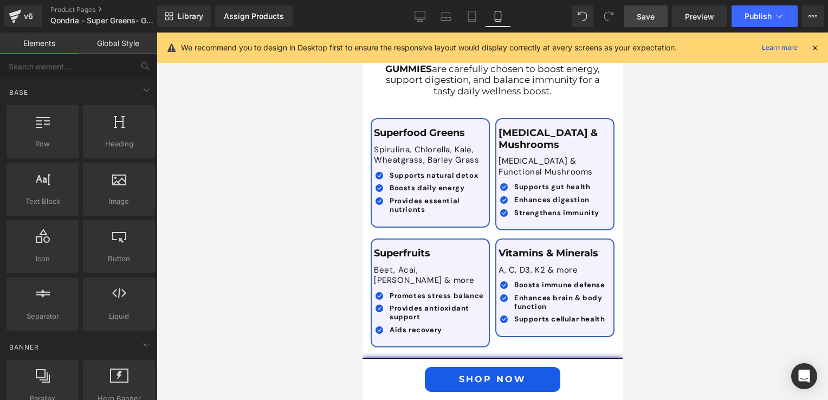
click at [644, 14] on span "Save" at bounding box center [646, 16] width 18 height 11
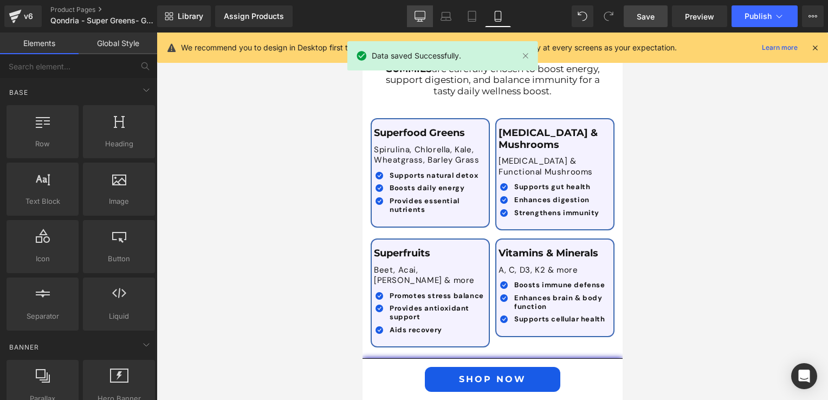
click at [406, 12] on div "Library Assign Products Product Preview No product match your search. Please tr…" at bounding box center [492, 16] width 671 height 22
click at [423, 21] on icon at bounding box center [419, 16] width 11 height 11
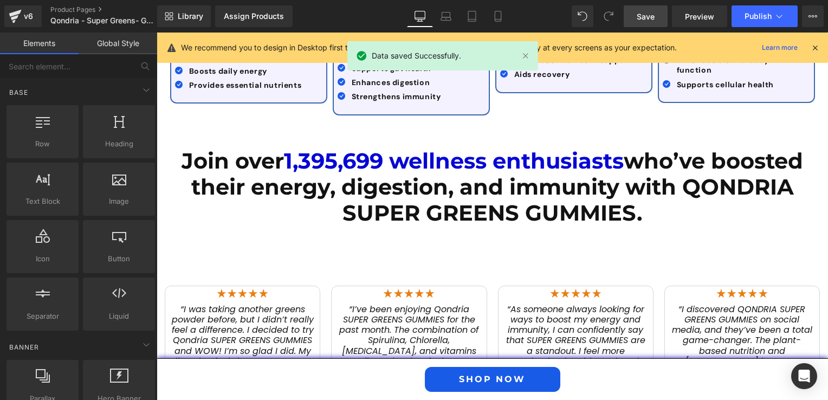
scroll to position [1361, 0]
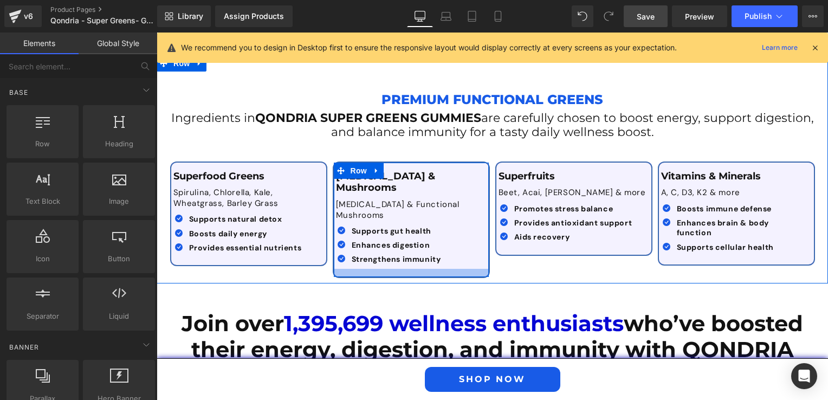
click at [357, 269] on div at bounding box center [411, 273] width 155 height 8
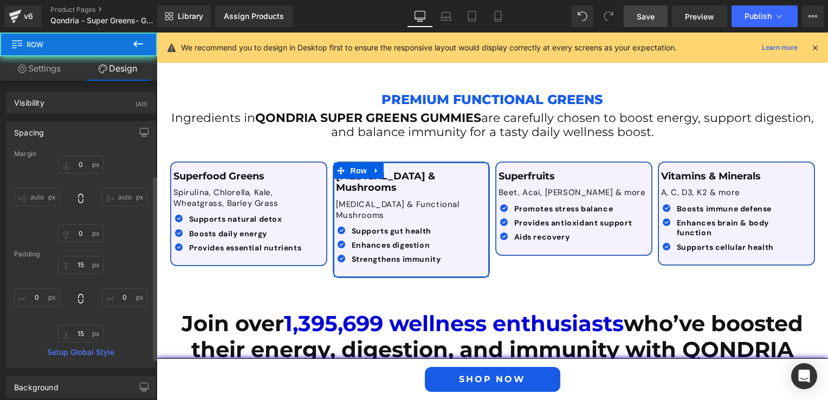
scroll to position [163, 0]
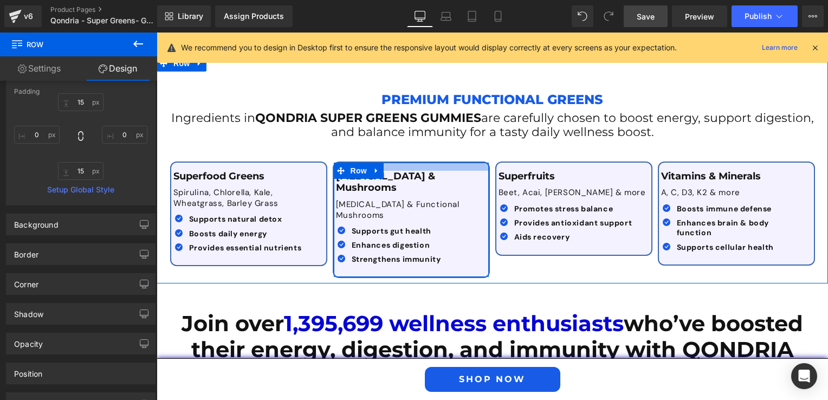
click at [475, 163] on div at bounding box center [411, 167] width 155 height 8
click at [479, 171] on p "[MEDICAL_DATA] & Mushrooms" at bounding box center [411, 182] width 151 height 23
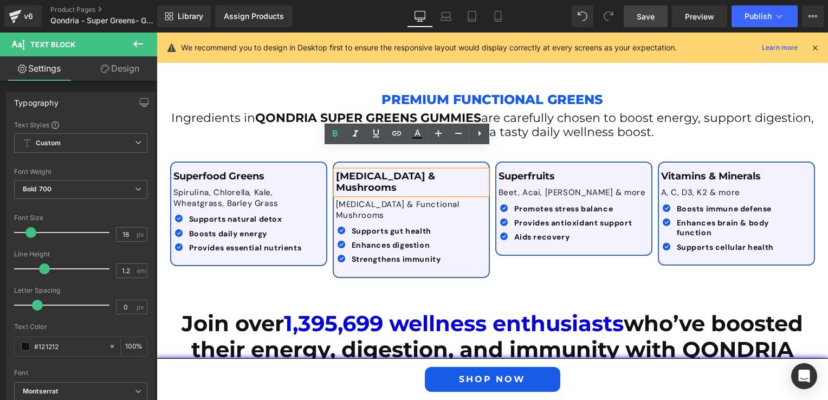
click at [476, 171] on p "[MEDICAL_DATA] & Mushrooms" at bounding box center [411, 182] width 151 height 23
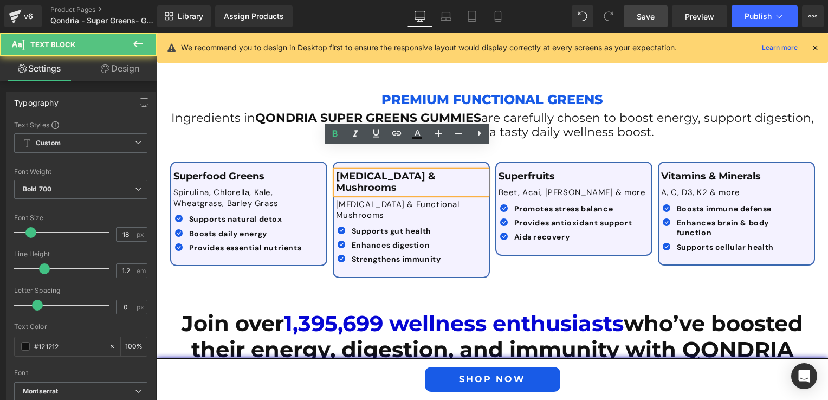
click at [157, 33] on div at bounding box center [157, 33] width 0 height 0
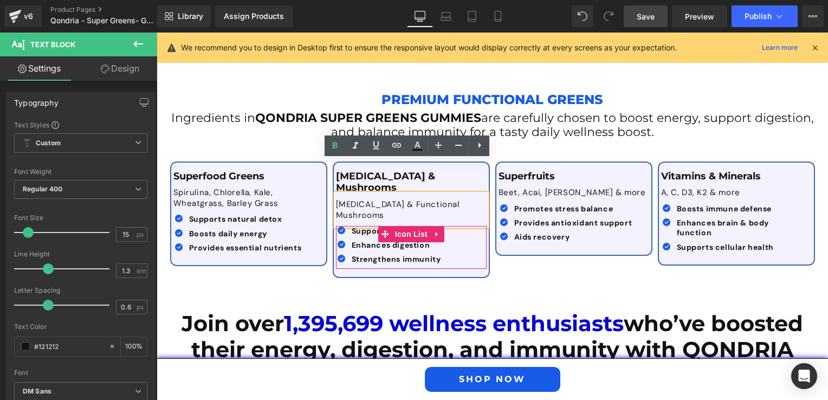
click at [468, 226] on div "Icon Supports gut health Text Block Icon Enhances digestion Text Block Icon" at bounding box center [408, 247] width 145 height 43
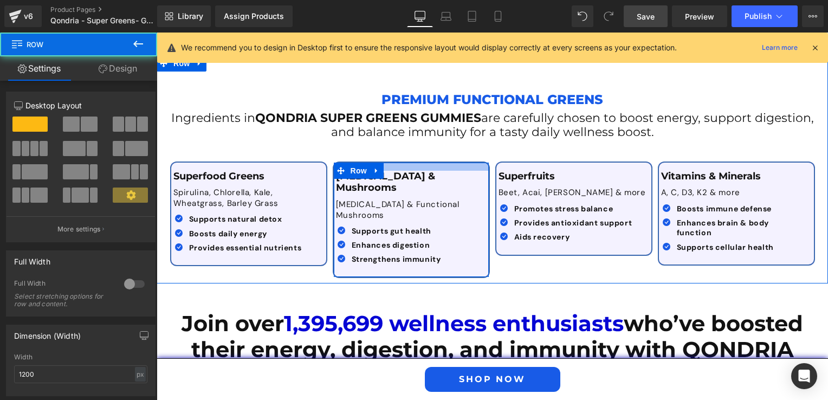
click at [466, 163] on div at bounding box center [411, 167] width 155 height 8
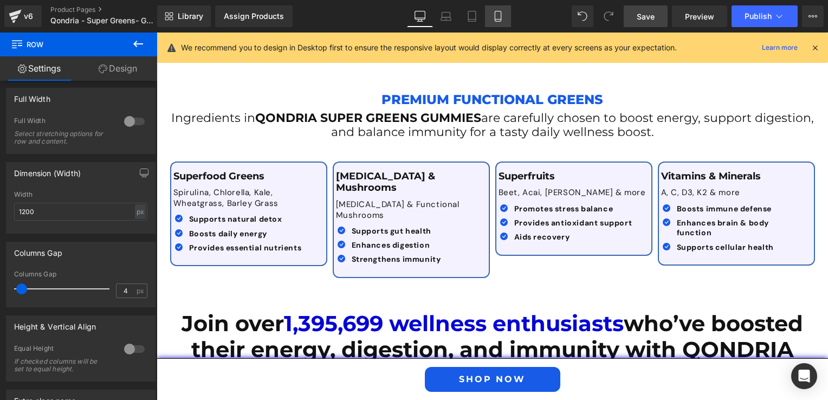
click at [489, 11] on link "Mobile" at bounding box center [498, 16] width 26 height 22
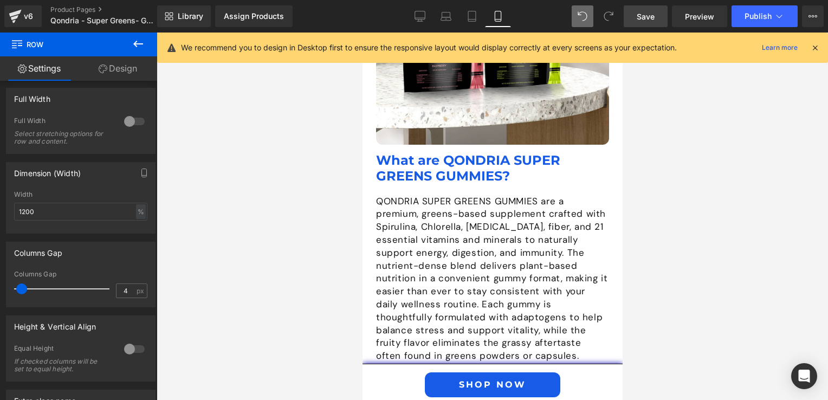
scroll to position [2191, 0]
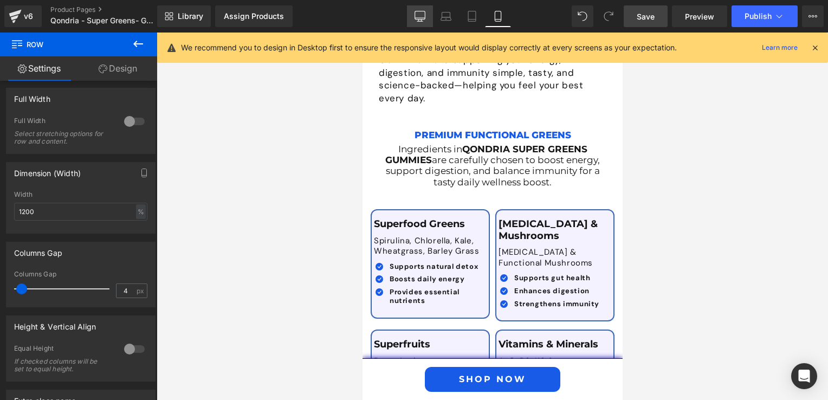
click at [425, 5] on link "Desktop" at bounding box center [420, 16] width 26 height 22
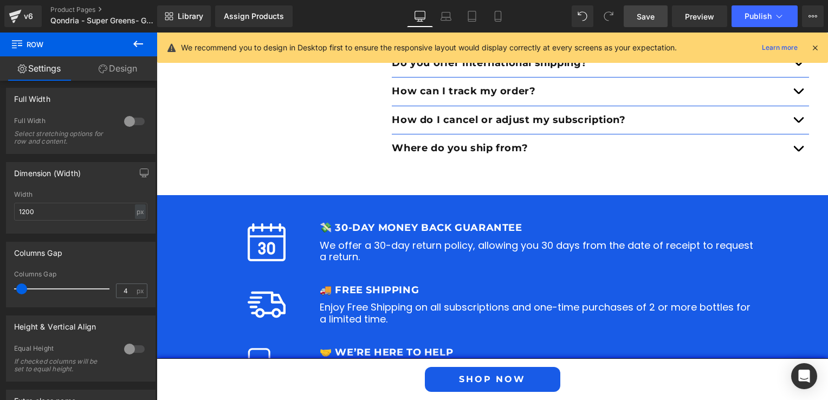
scroll to position [1372, 0]
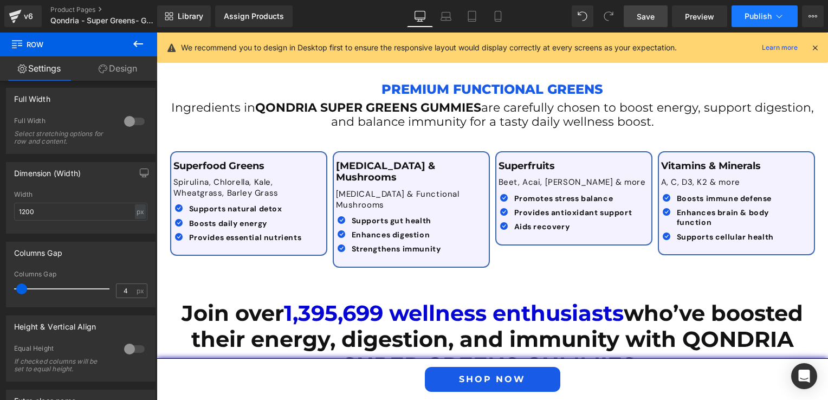
click at [771, 9] on button "Publish" at bounding box center [764, 16] width 66 height 22
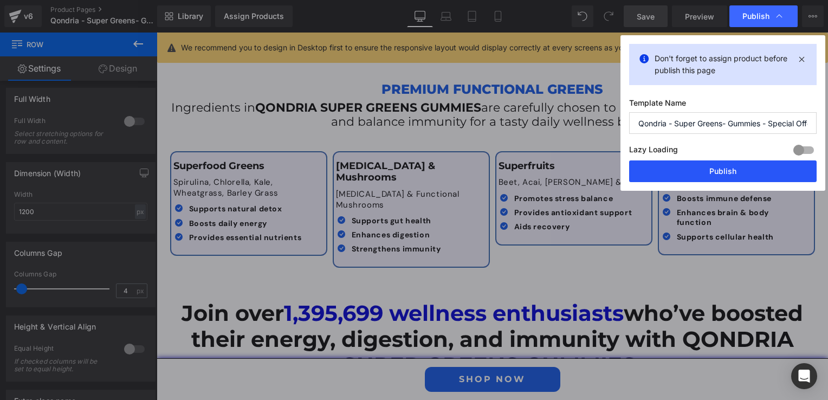
click at [701, 174] on button "Publish" at bounding box center [722, 171] width 187 height 22
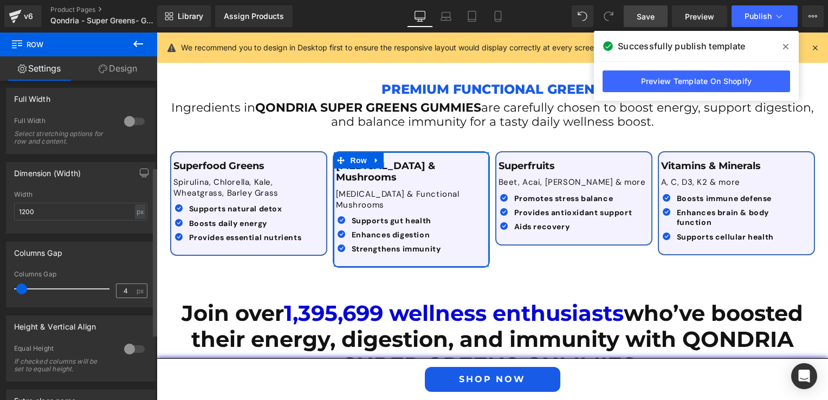
scroll to position [0, 0]
click at [122, 289] on input "4" at bounding box center [125, 291] width 19 height 14
type input "10"
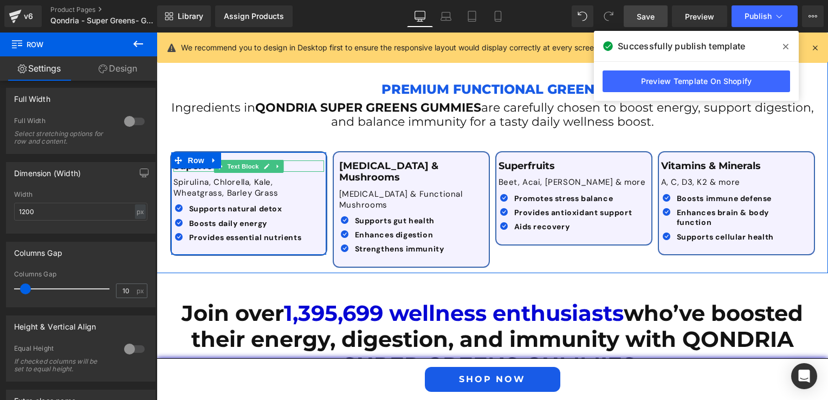
click at [295, 160] on p "Superfood Greens" at bounding box center [248, 166] width 151 height 12
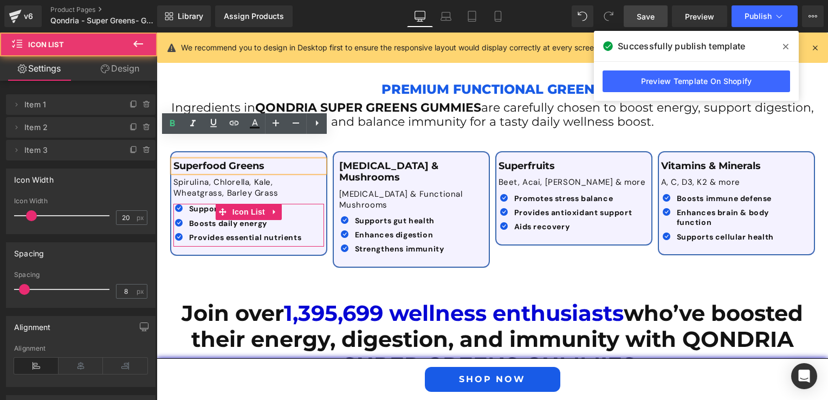
click at [316, 204] on div "Icon Supports natural detox Text Block Icon Boosts daily energy Text Block Icon…" at bounding box center [248, 225] width 151 height 43
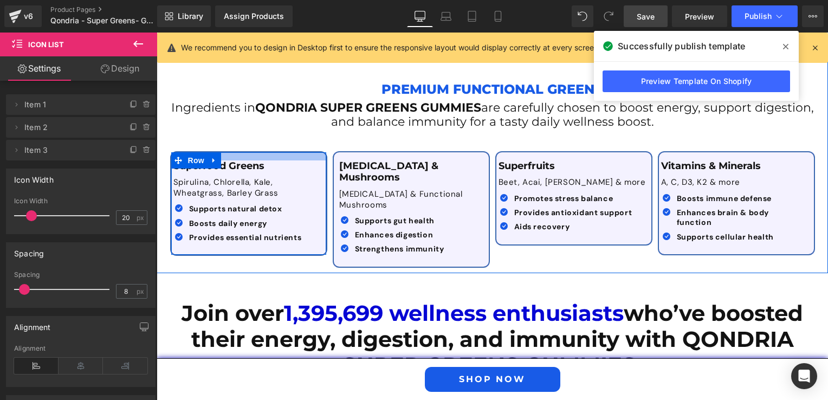
click at [315, 152] on div at bounding box center [248, 156] width 155 height 8
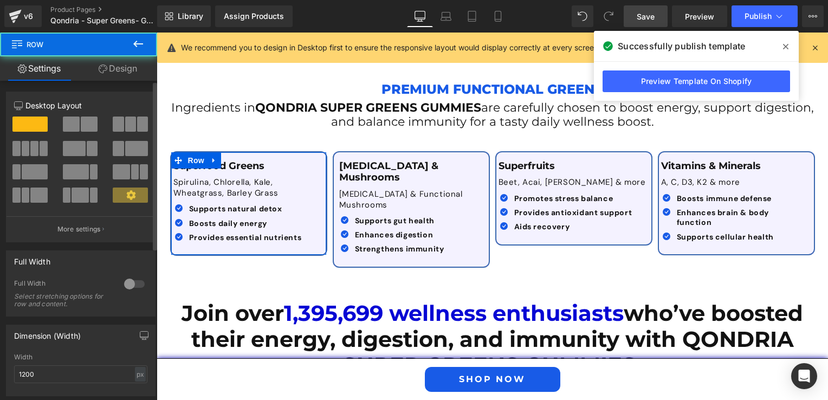
scroll to position [163, 0]
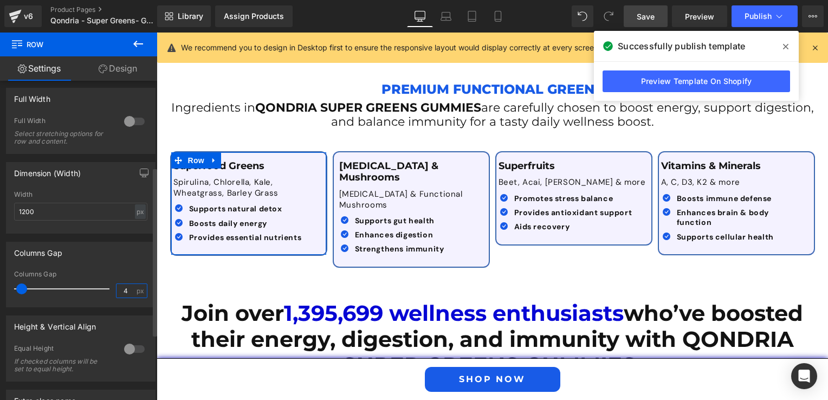
click at [125, 288] on input "4" at bounding box center [125, 291] width 19 height 14
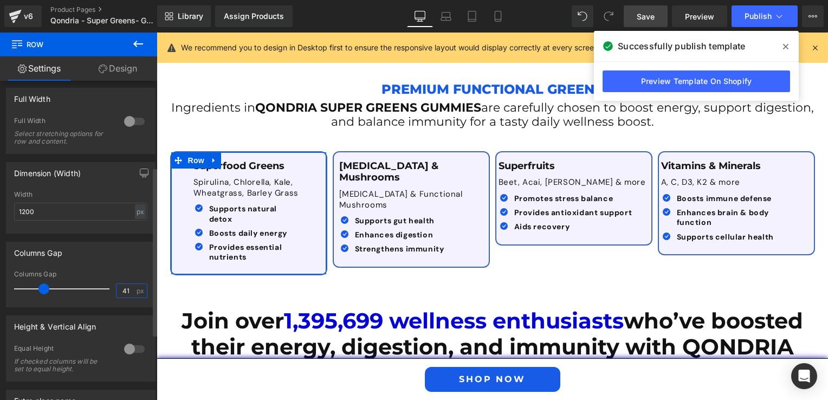
type input "4"
type input "10"
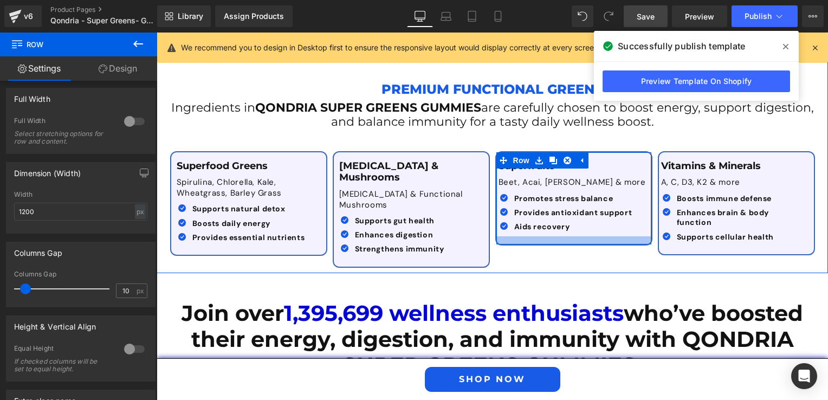
click at [501, 236] on div at bounding box center [573, 240] width 155 height 8
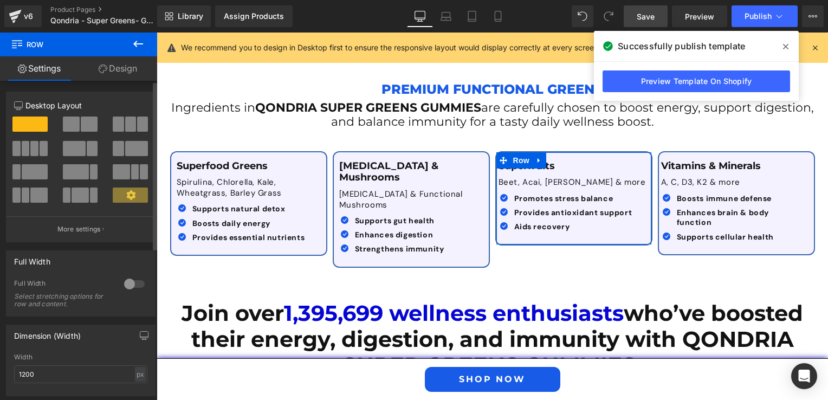
scroll to position [108, 0]
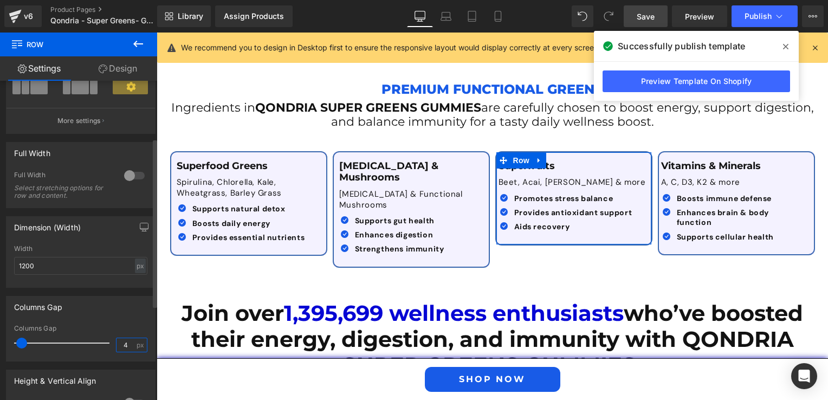
click at [124, 347] on input "4" at bounding box center [125, 345] width 19 height 14
type input "10"
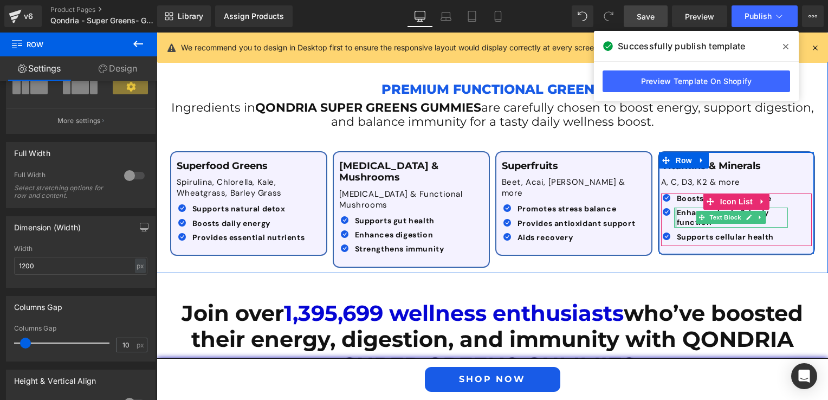
click at [674, 207] on div at bounding box center [675, 217] width 3 height 20
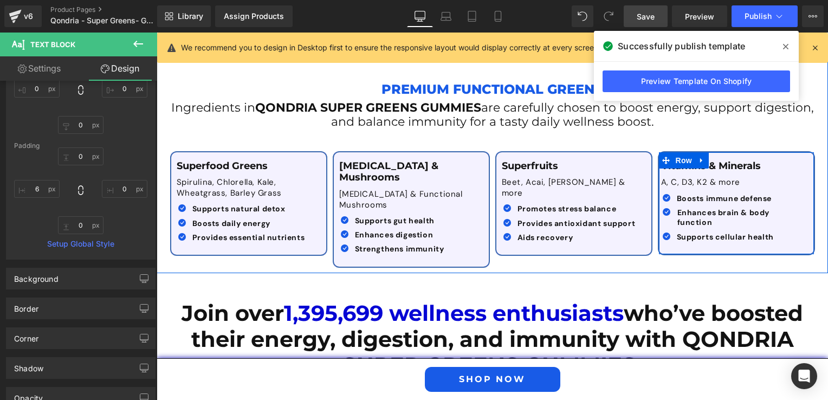
click at [789, 152] on div "Vitamins & Minerals Text Block A, C, D3, K2 & more Text Block Icon Boosts immun…" at bounding box center [736, 203] width 155 height 102
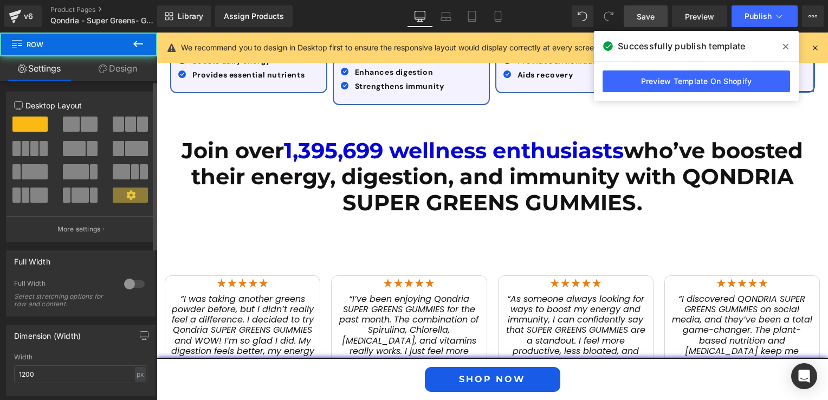
scroll to position [163, 0]
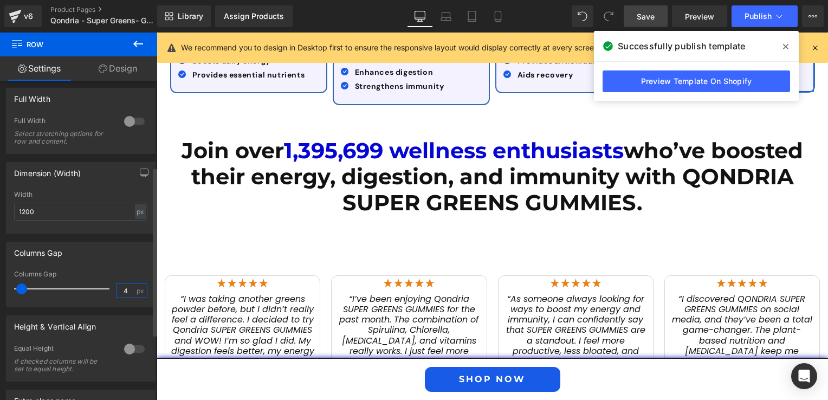
click at [122, 292] on input "4" at bounding box center [125, 291] width 19 height 14
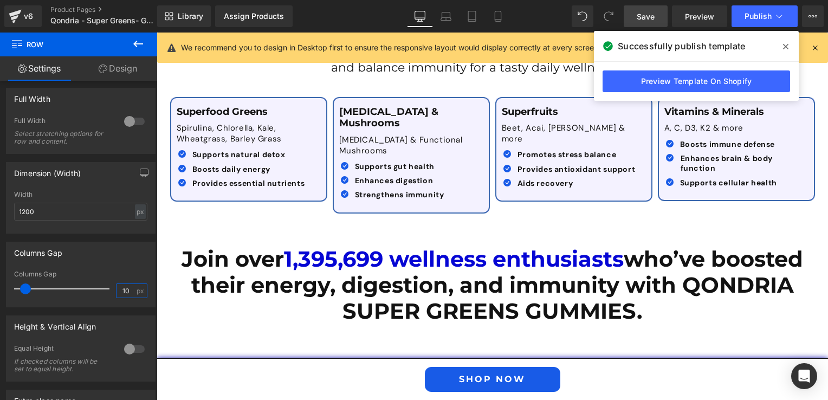
scroll to position [1372, 0]
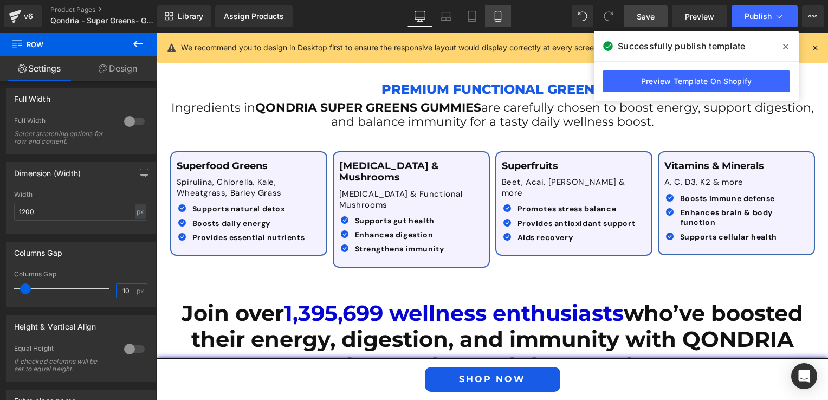
type input "10"
click at [501, 18] on icon at bounding box center [497, 16] width 11 height 11
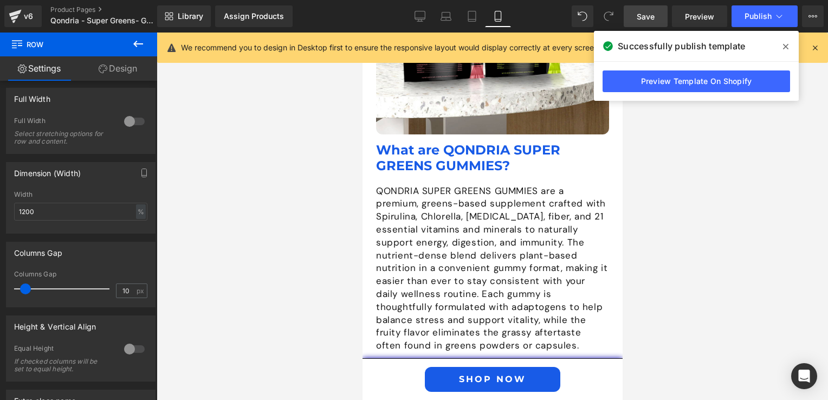
scroll to position [2364, 0]
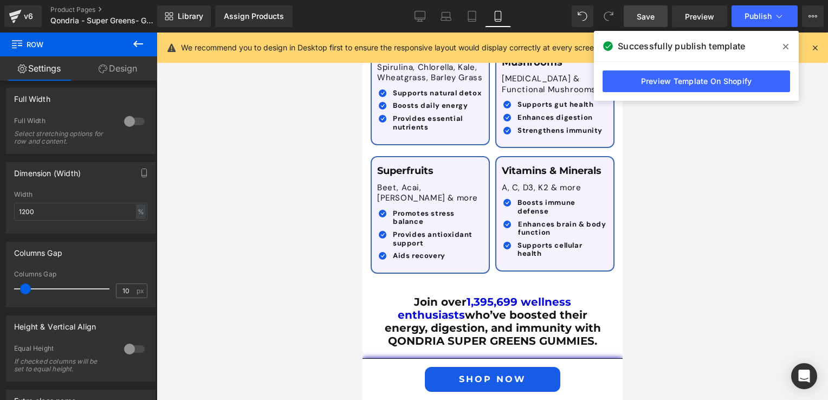
click at [362, 33] on div at bounding box center [362, 33] width 0 height 0
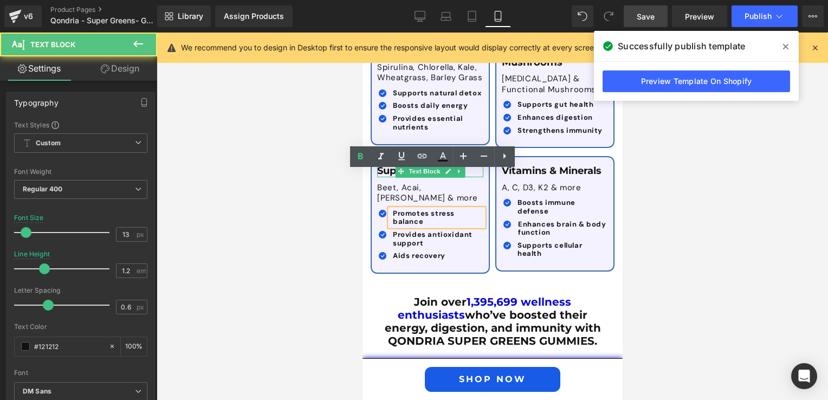
click at [466, 165] on p "Superfruits" at bounding box center [426, 171] width 98 height 12
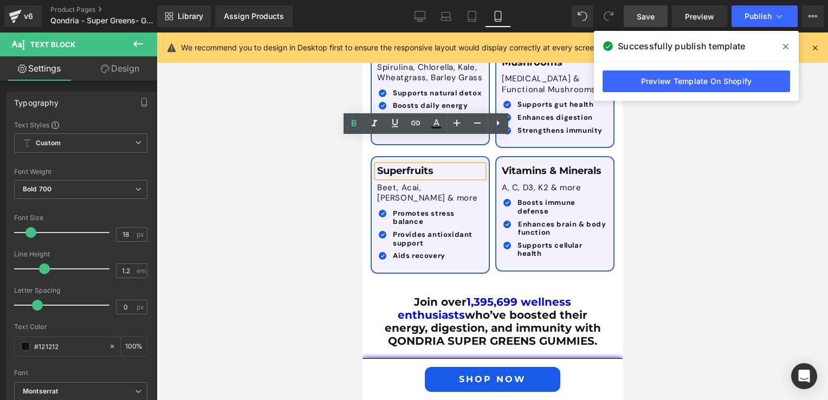
click at [476, 177] on div "Beet, Acai, Goji & more Text Block" at bounding box center [430, 193] width 106 height 32
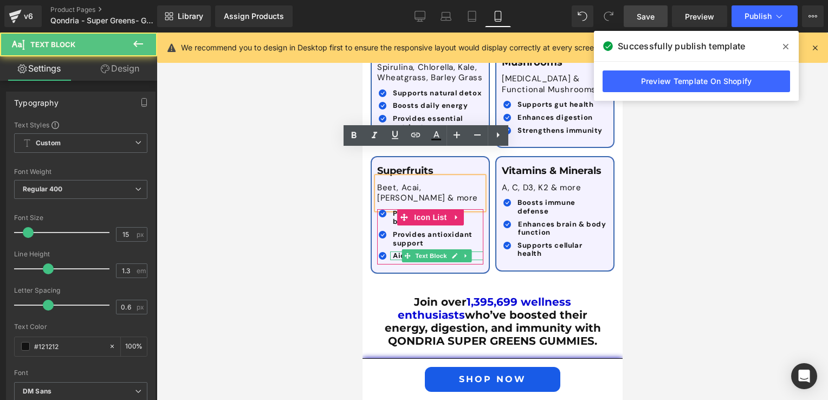
click at [465, 249] on link at bounding box center [465, 255] width 11 height 13
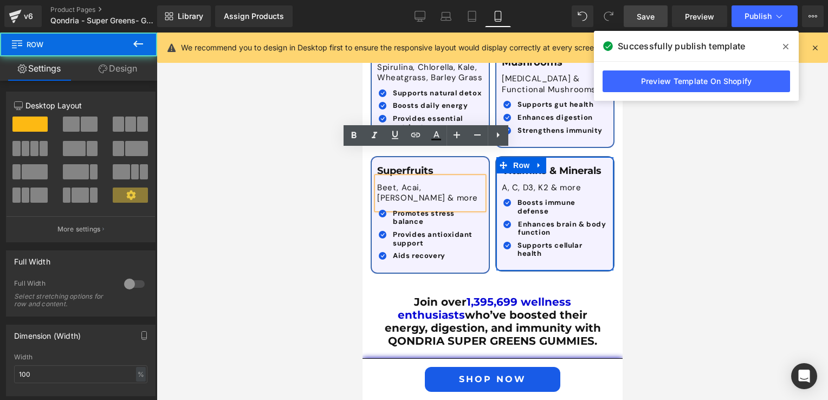
click at [588, 157] on div "Vitamins & Minerals Text Block A, C, D3, K2 & more Text Block Icon Boosts immun…" at bounding box center [554, 213] width 117 height 113
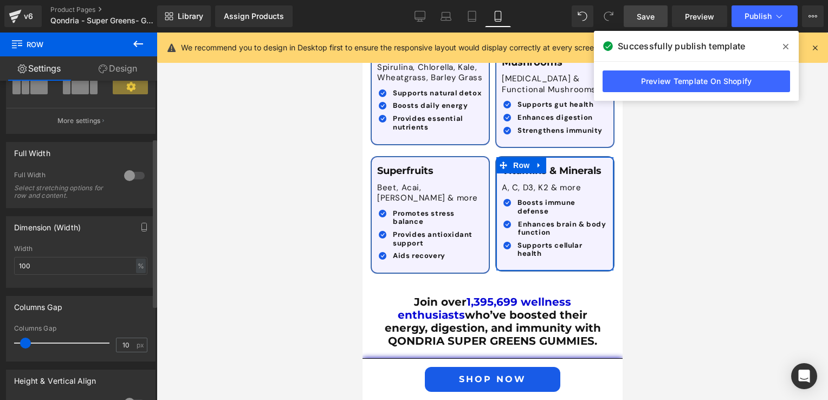
scroll to position [163, 0]
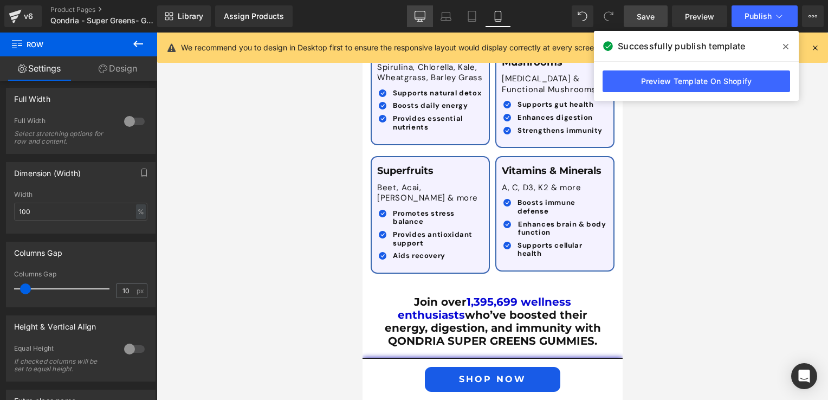
click at [417, 15] on icon at bounding box center [419, 16] width 11 height 11
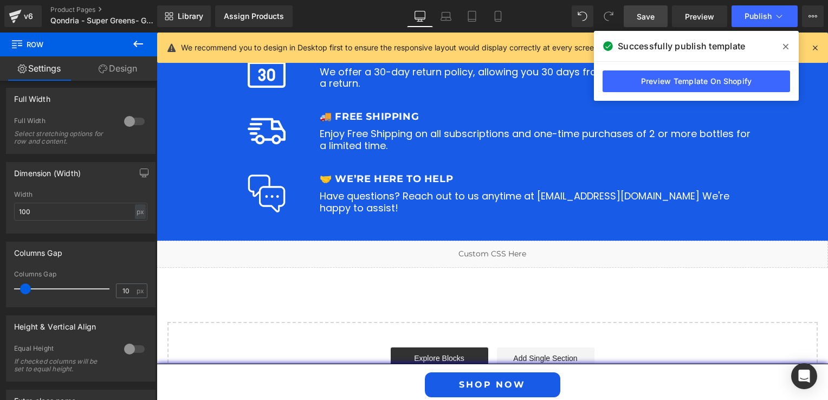
scroll to position [1372, 0]
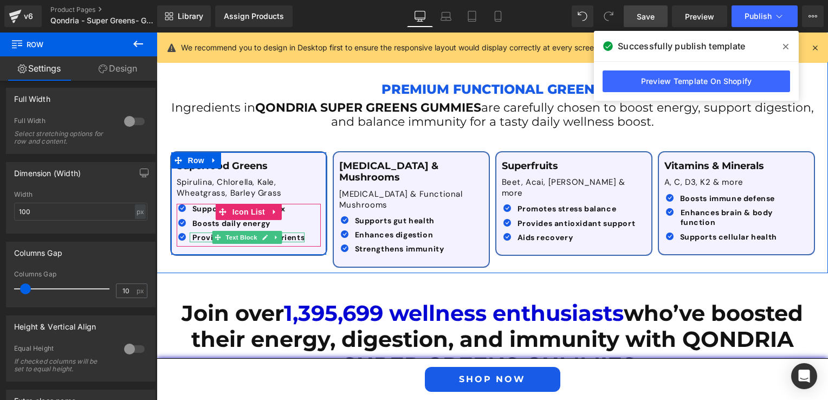
click at [291, 232] on span "Provides essential nutrients" at bounding box center [248, 237] width 113 height 10
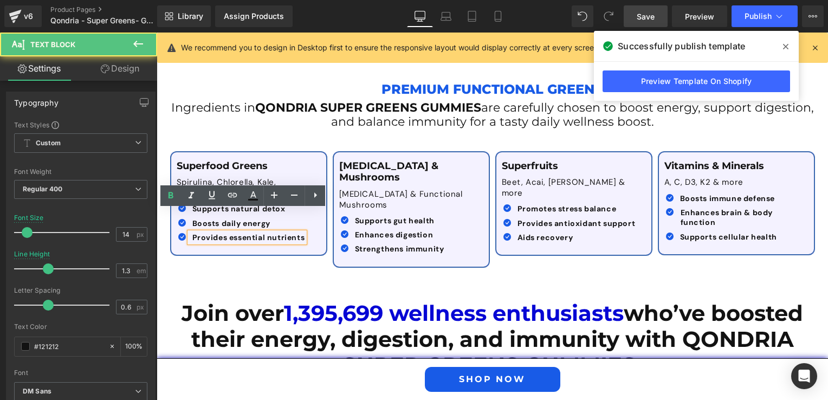
click at [247, 232] on span "Provides essential nutrients" at bounding box center [248, 237] width 113 height 10
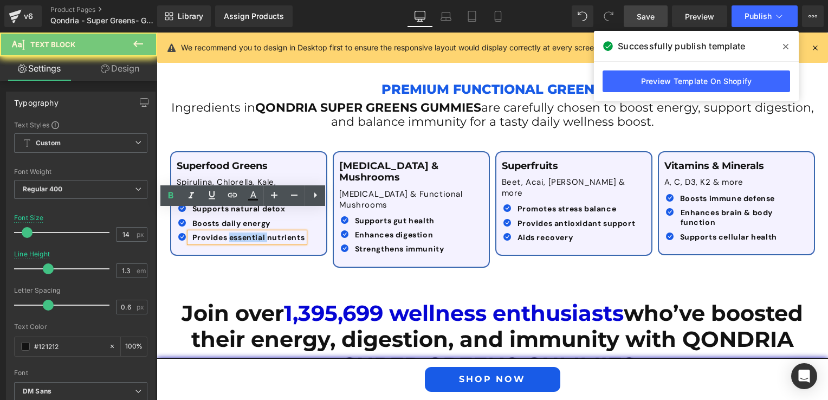
click at [247, 232] on span "Provides essential nutrients" at bounding box center [248, 237] width 113 height 10
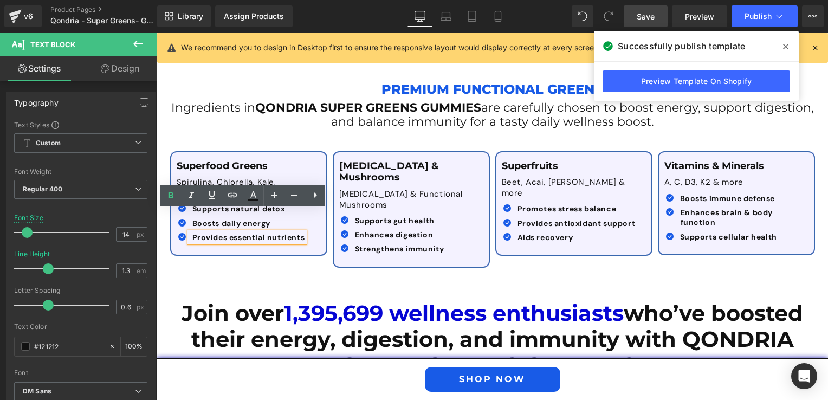
click at [357, 233] on div "Superfood Greens Text Block Spirulina, Chlorella, Kale, Wheatgrass, Barley Gras…" at bounding box center [492, 204] width 650 height 138
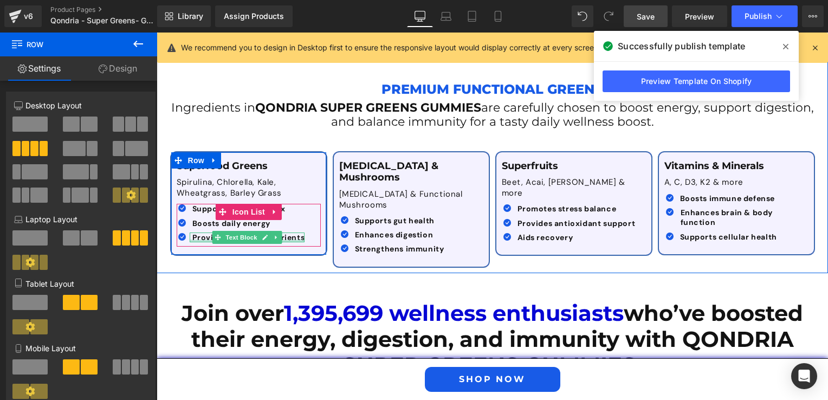
click at [289, 239] on div at bounding box center [247, 240] width 115 height 3
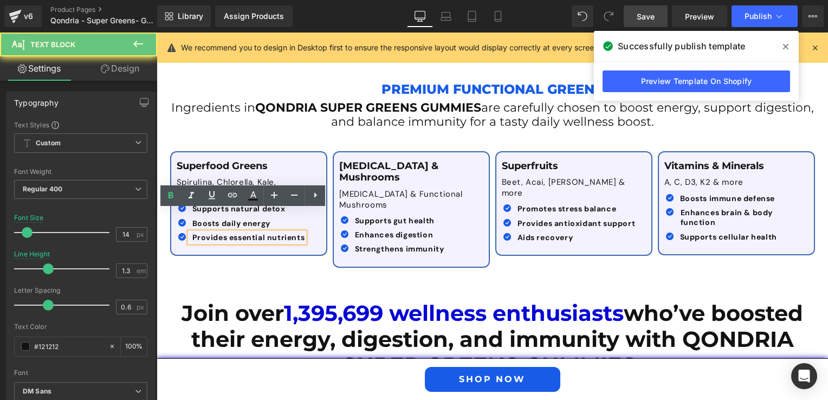
click at [244, 232] on span "Provides essential nutrients" at bounding box center [248, 237] width 113 height 10
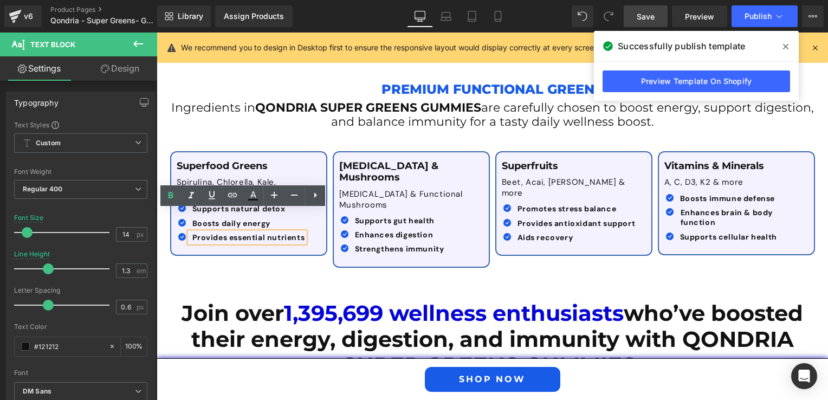
click at [242, 232] on span "Provides essential nutrients" at bounding box center [248, 237] width 113 height 10
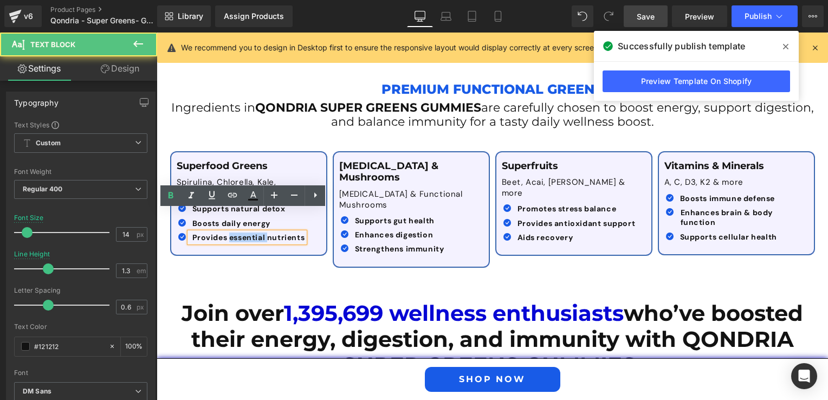
click at [242, 232] on span "Provides essential nutrients" at bounding box center [248, 237] width 113 height 10
drag, startPoint x: 188, startPoint y: 212, endPoint x: 301, endPoint y: 213, distance: 112.7
click at [301, 232] on div "Provides essential nutrients" at bounding box center [247, 237] width 115 height 10
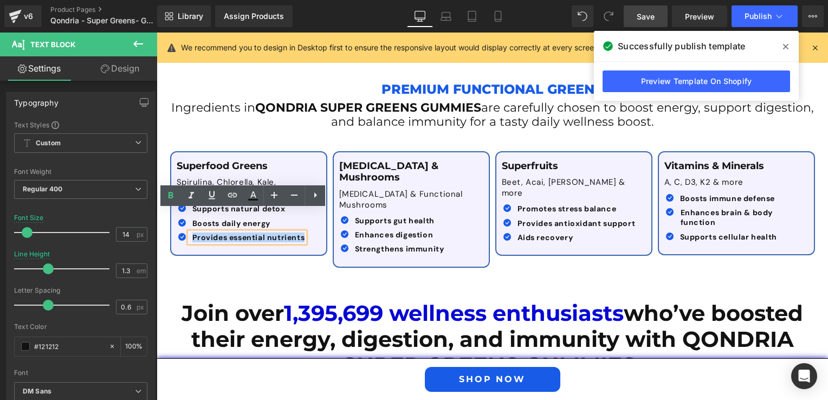
copy span "Provides essential nutrients"
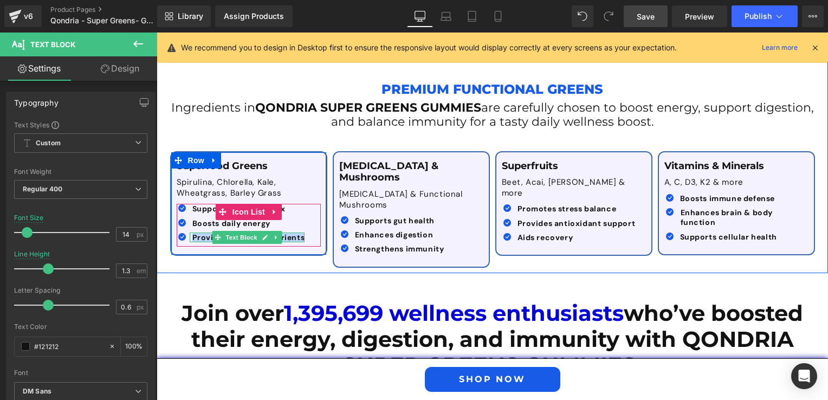
click at [199, 232] on span "Provides essential nutrients" at bounding box center [248, 237] width 113 height 10
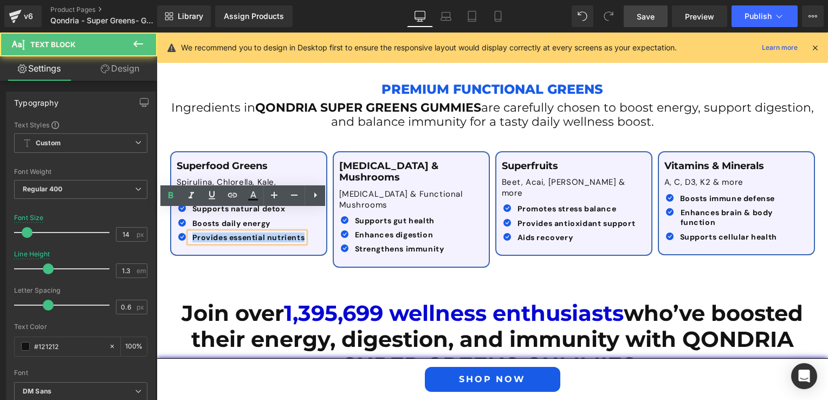
click at [192, 232] on span "Provides essential nutrients" at bounding box center [248, 237] width 113 height 10
drag, startPoint x: 188, startPoint y: 215, endPoint x: 282, endPoint y: 213, distance: 94.3
click at [282, 232] on span "Provides essential nutrients" at bounding box center [248, 237] width 113 height 10
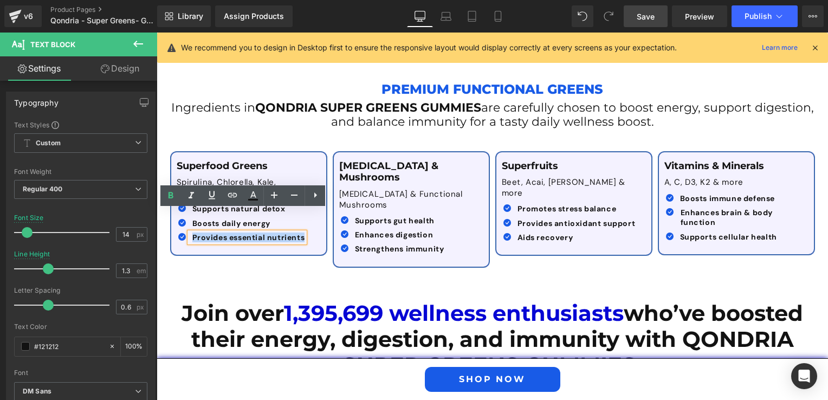
paste div
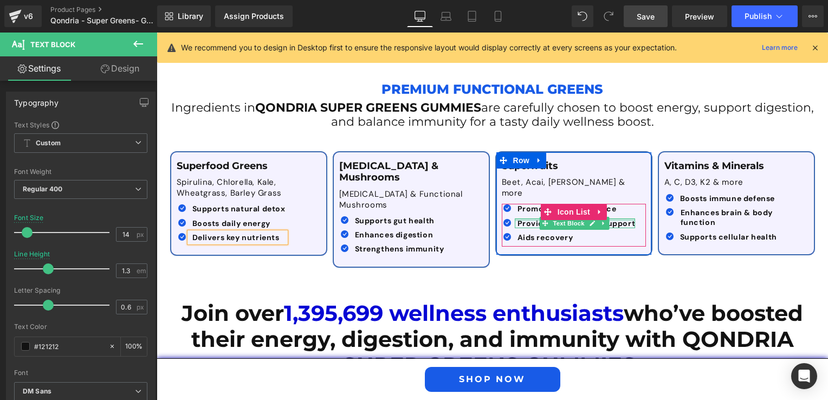
click at [518, 218] on span "Provides antioxidant support" at bounding box center [576, 223] width 118 height 10
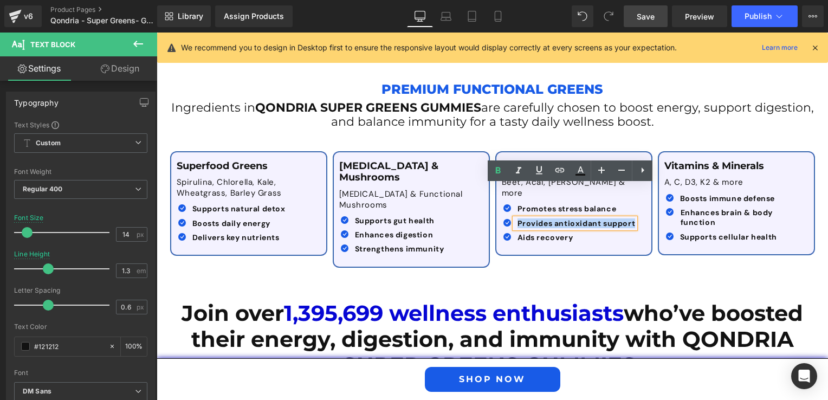
drag, startPoint x: 513, startPoint y: 191, endPoint x: 639, endPoint y: 192, distance: 125.7
click at [639, 204] on div "Icon Promotes stress balance Text Block Icon Provides antioxidant support Text …" at bounding box center [574, 225] width 144 height 43
copy span "Provides antioxidant support"
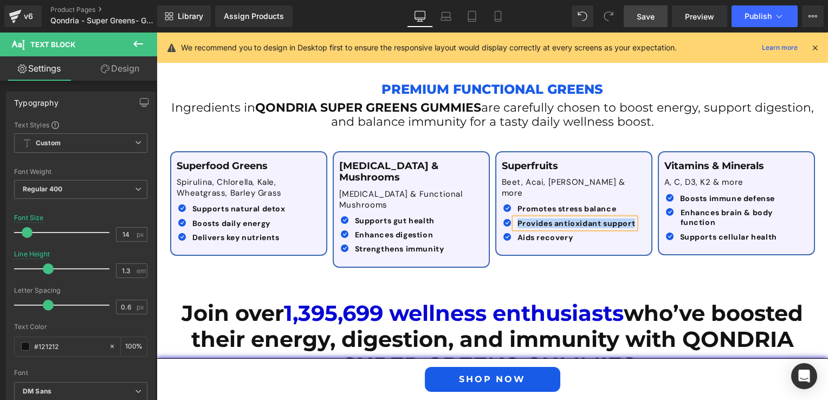
paste div
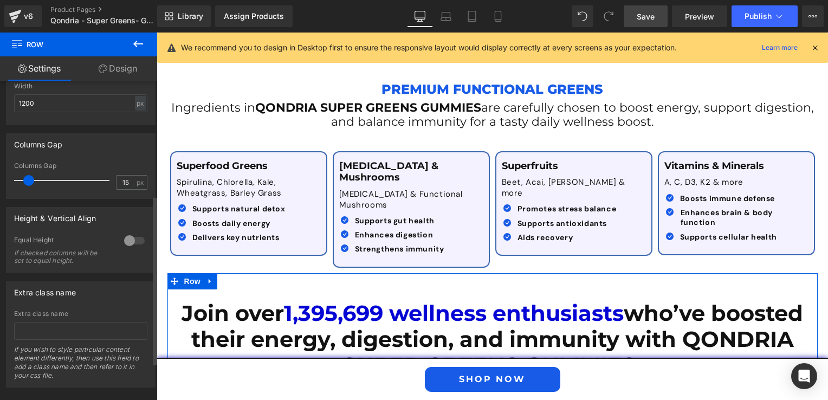
scroll to position [217, 0]
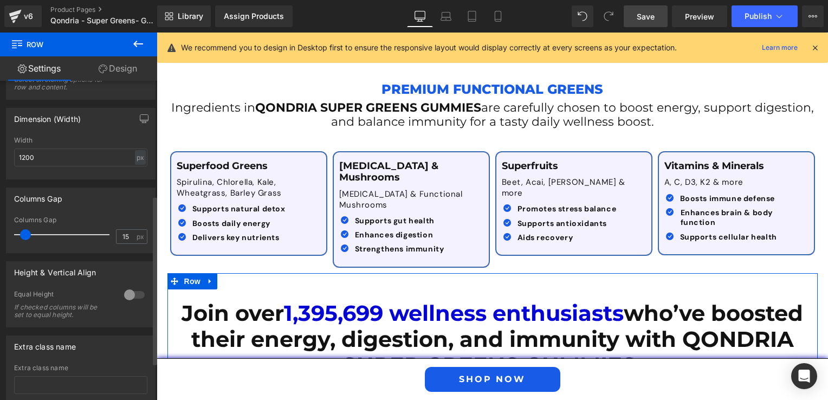
click at [25, 235] on span at bounding box center [25, 234] width 11 height 11
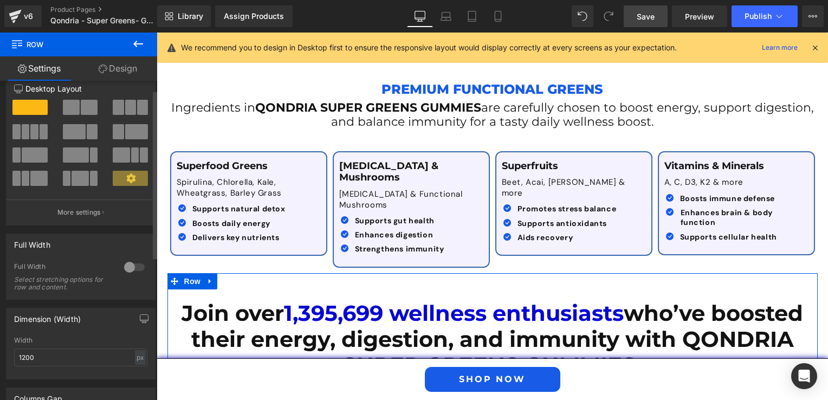
scroll to position [0, 0]
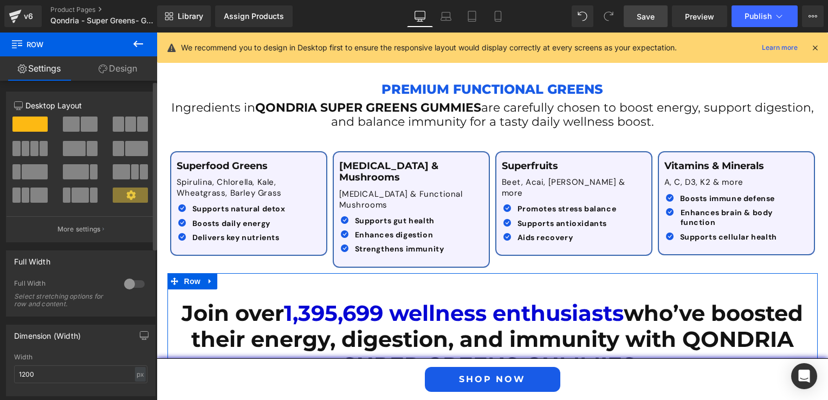
click at [126, 195] on icon at bounding box center [130, 194] width 9 height 9
click at [117, 64] on link "Design" at bounding box center [118, 68] width 79 height 24
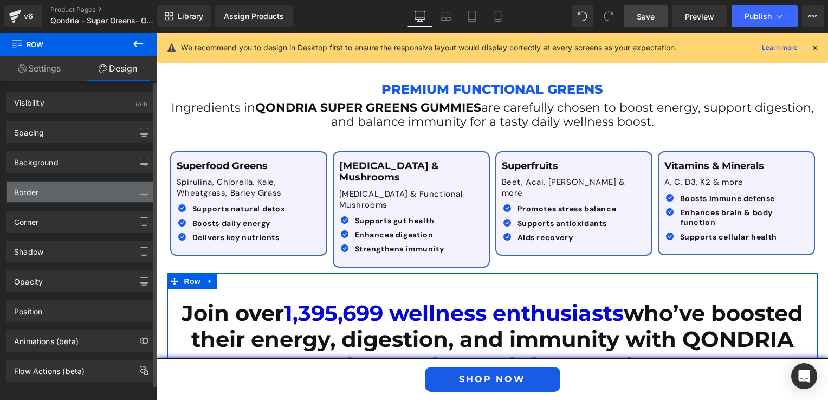
click at [59, 190] on div "Border" at bounding box center [81, 191] width 148 height 21
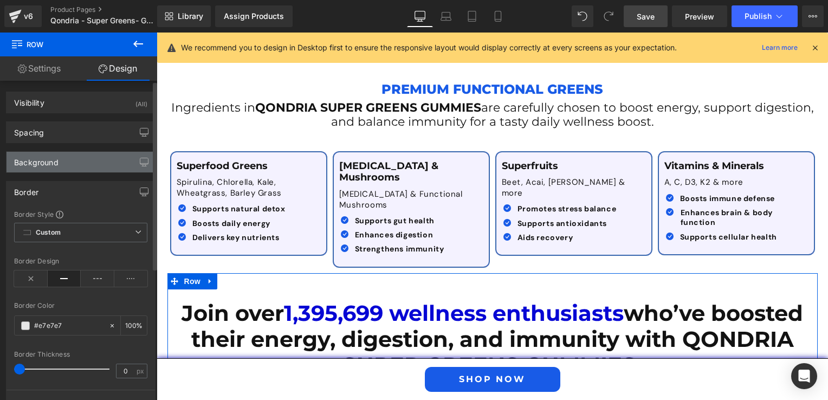
click at [82, 168] on div "Background" at bounding box center [81, 162] width 148 height 21
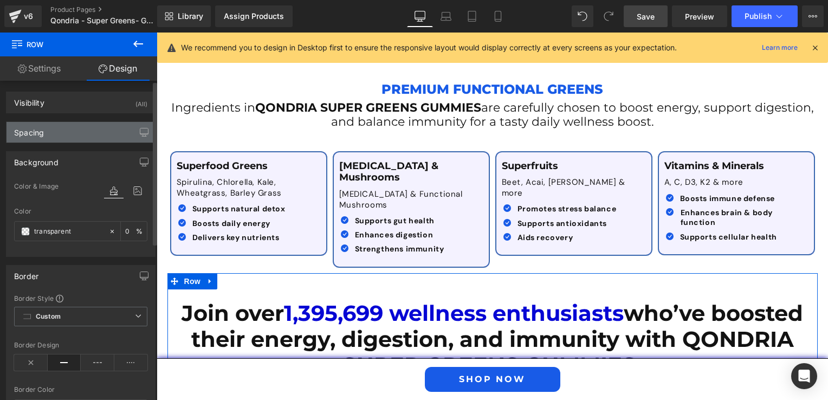
click at [87, 139] on div "Spacing" at bounding box center [81, 132] width 148 height 21
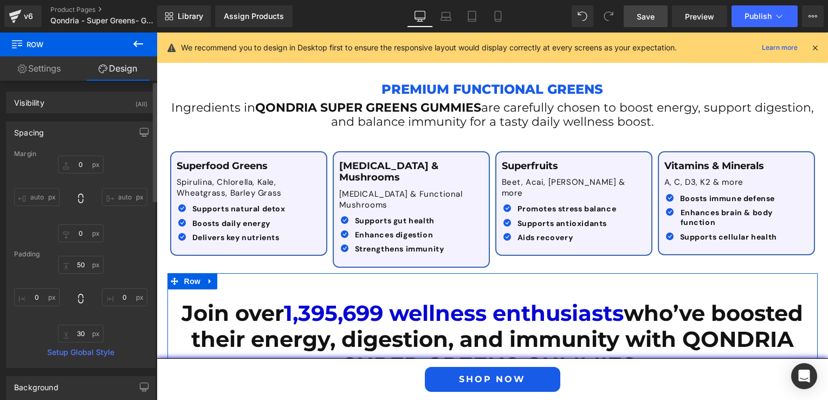
scroll to position [54, 0]
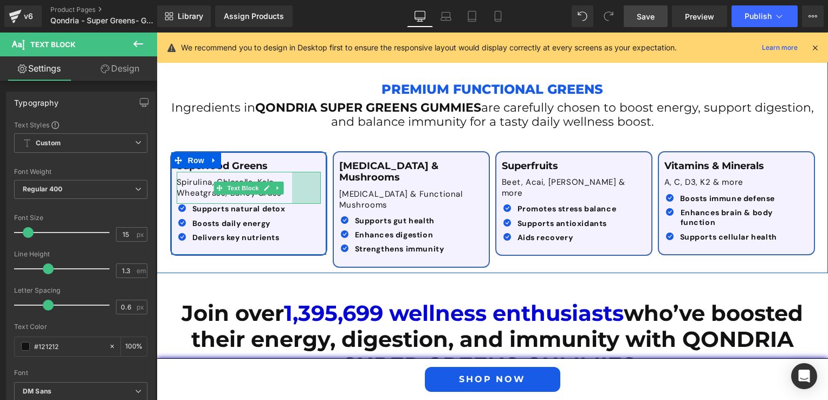
drag, startPoint x: 314, startPoint y: 168, endPoint x: 285, endPoint y: 170, distance: 28.8
click at [285, 172] on div "Spirulina, Chlorella, Kale, Wheatgrass, Barley Grass Text Block 53px" at bounding box center [249, 188] width 144 height 32
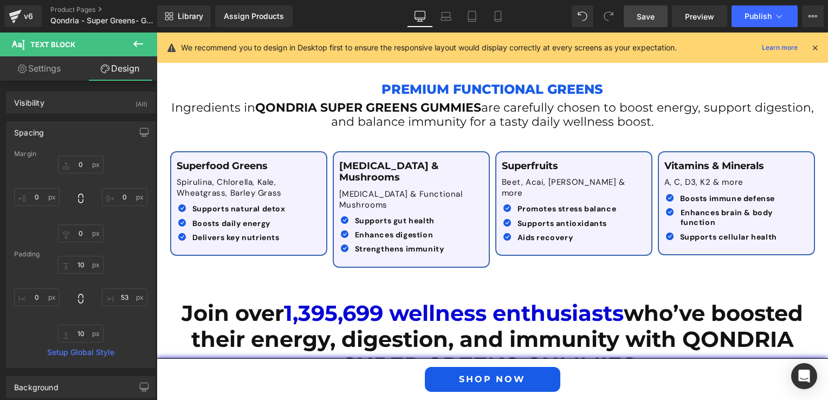
click at [47, 70] on link "Settings" at bounding box center [39, 68] width 79 height 24
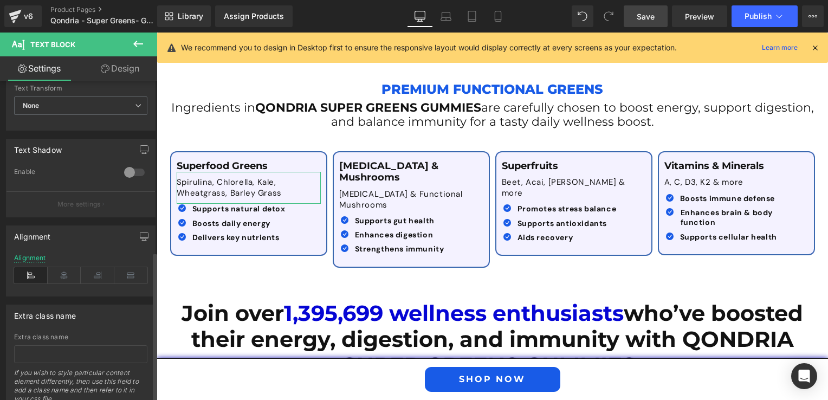
scroll to position [364, 0]
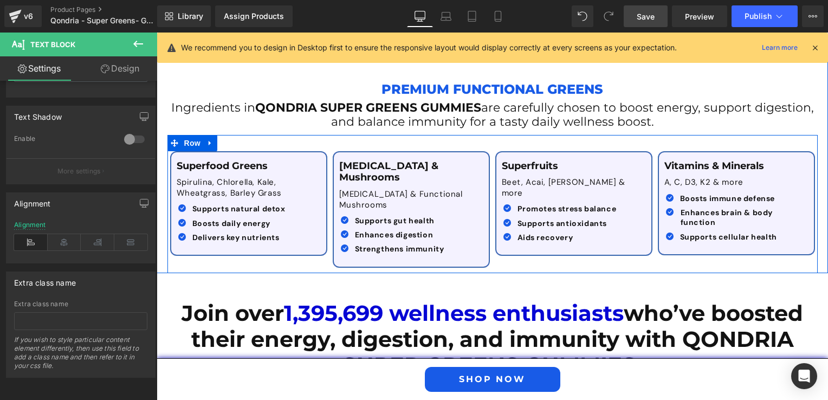
click at [352, 230] on div "Superfood Greens Text Block Spirulina, Chlorella, Kale, Wheatgrass, Barley Gras…" at bounding box center [492, 204] width 650 height 138
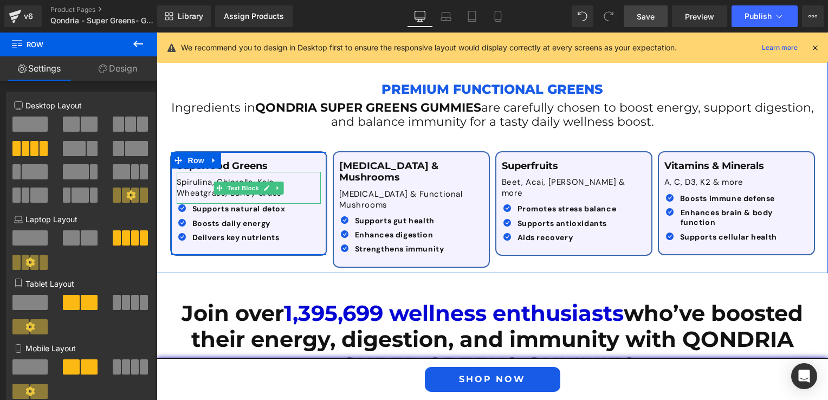
click at [186, 177] on p "Spirulina, Chlorella, Kale, Wheatgrass, Barley Grass" at bounding box center [234, 187] width 115 height 21
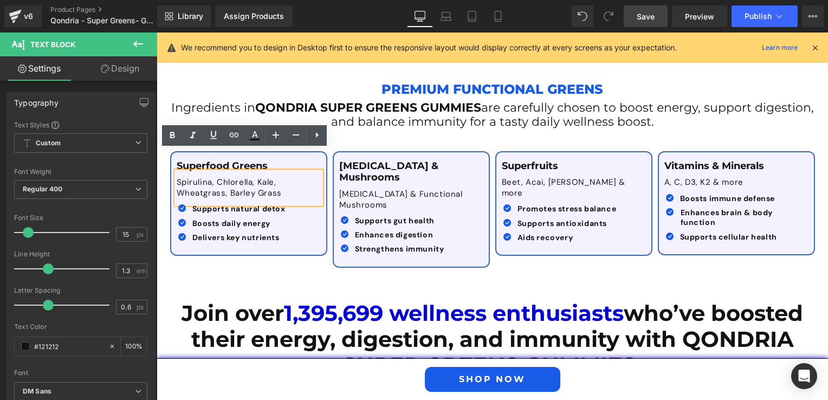
drag, startPoint x: 275, startPoint y: 170, endPoint x: 171, endPoint y: 158, distance: 104.8
click at [177, 172] on div "Spirulina, Chlorella, Kale, Wheatgrass, Barley Grass" at bounding box center [249, 188] width 144 height 32
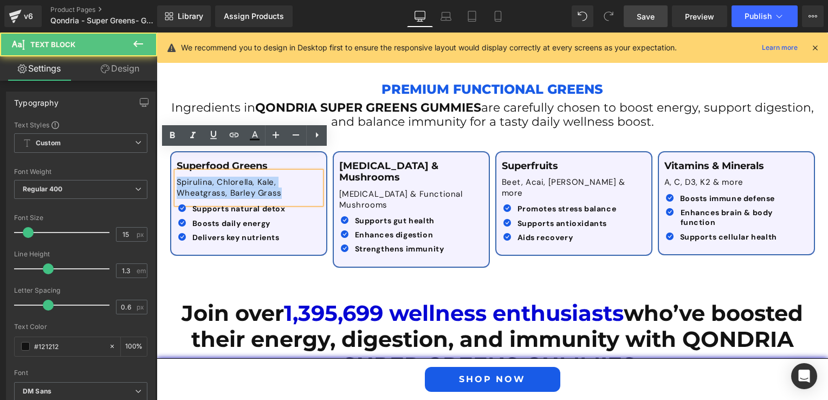
drag, startPoint x: 173, startPoint y: 160, endPoint x: 277, endPoint y: 179, distance: 106.2
click at [277, 179] on div "Spirulina, Chlorella, Kale, Wheatgrass, Barley Grass" at bounding box center [249, 188] width 144 height 32
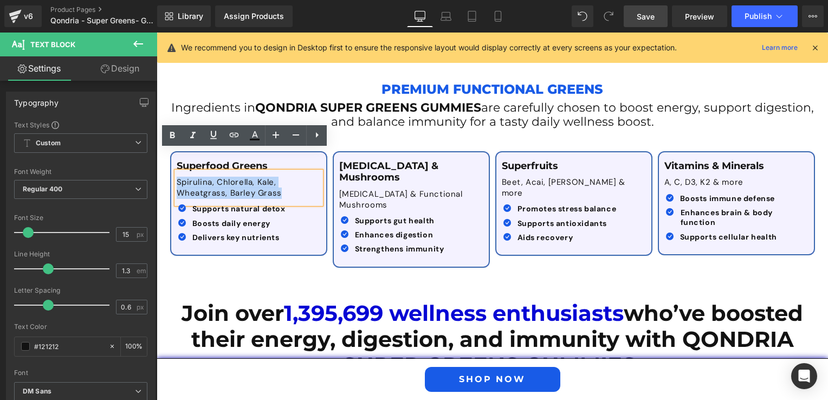
copy p "Spirulina, Chlorella, Kale, Wheatgrass, Barley Grass"
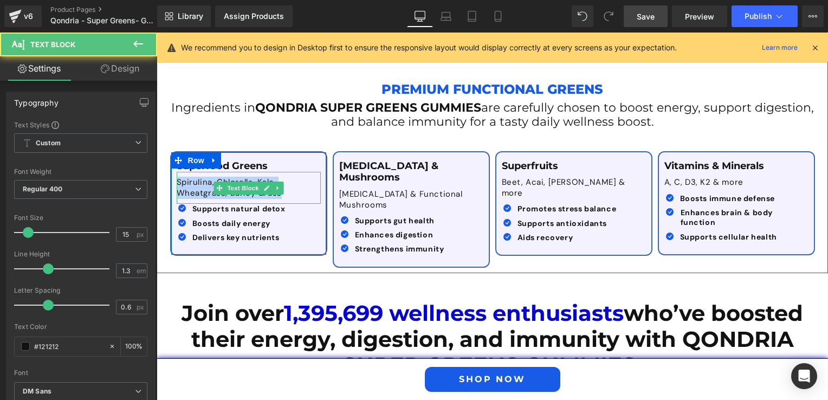
click at [187, 177] on p "Spirulina, Chlorella, Kale, Wheatgrass, Barley Grass" at bounding box center [234, 187] width 115 height 21
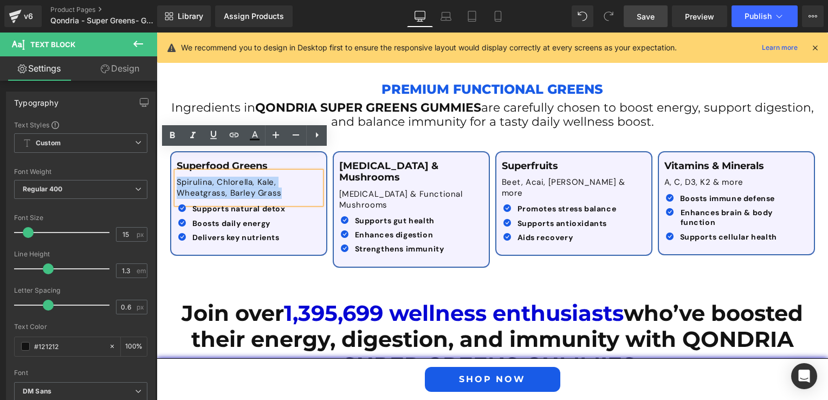
drag, startPoint x: 275, startPoint y: 172, endPoint x: 168, endPoint y: 163, distance: 107.1
click at [171, 163] on div "Superfood Greens Text Block Spirulina, Chlorella, Kale, Wheatgrass, Barley Gras…" at bounding box center [248, 203] width 155 height 86
paste div
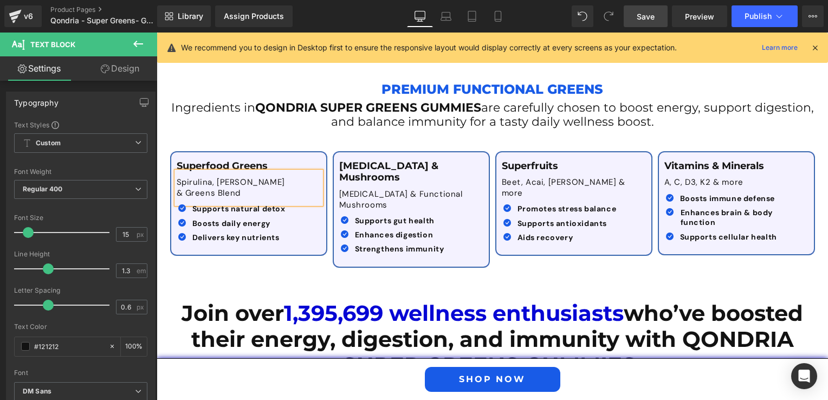
click at [347, 233] on div "Superfood Greens Text Block Spirulina, Chlorella & Greens Blend Text Block 53px…" at bounding box center [492, 204] width 650 height 138
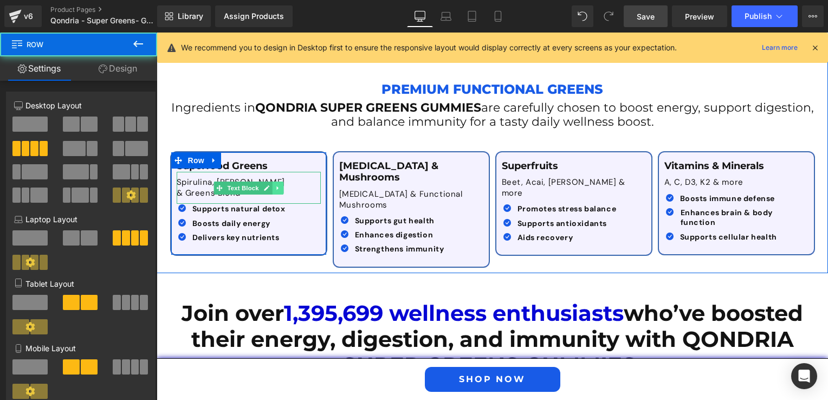
click at [272, 181] on link at bounding box center [277, 187] width 11 height 13
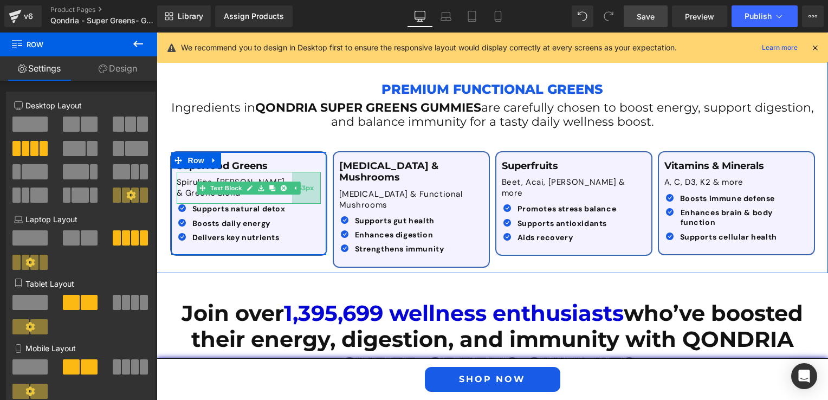
click at [298, 176] on div "53px" at bounding box center [306, 188] width 29 height 32
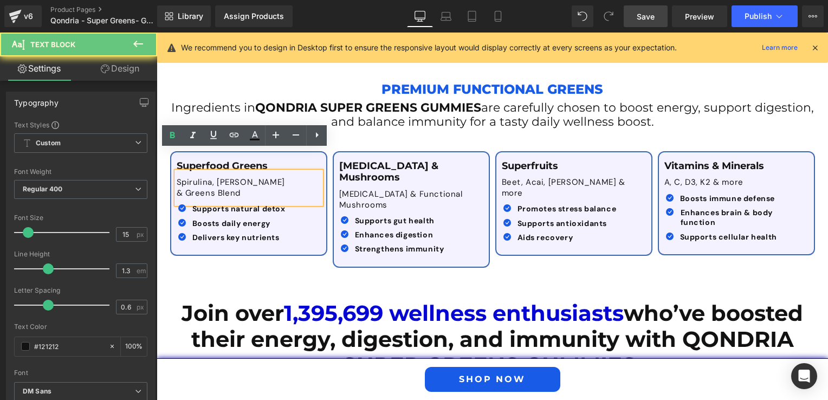
click at [269, 177] on p "Spirulina, Chlorella & Greens Blend" at bounding box center [234, 187] width 115 height 21
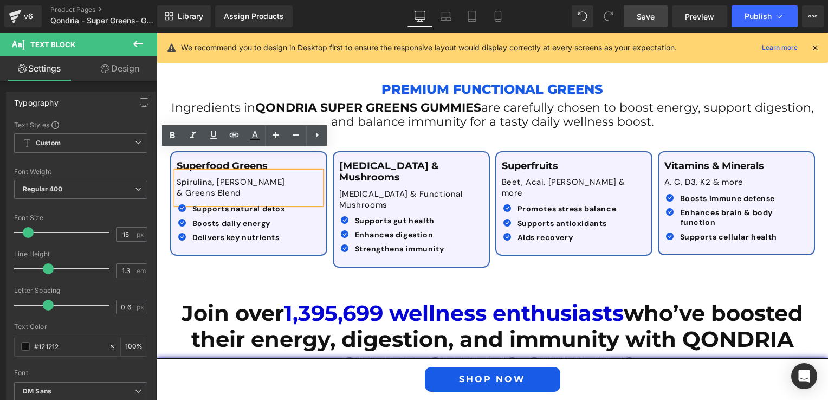
click at [259, 177] on p "Spirulina, Chlorella & Greens Blend" at bounding box center [234, 187] width 115 height 21
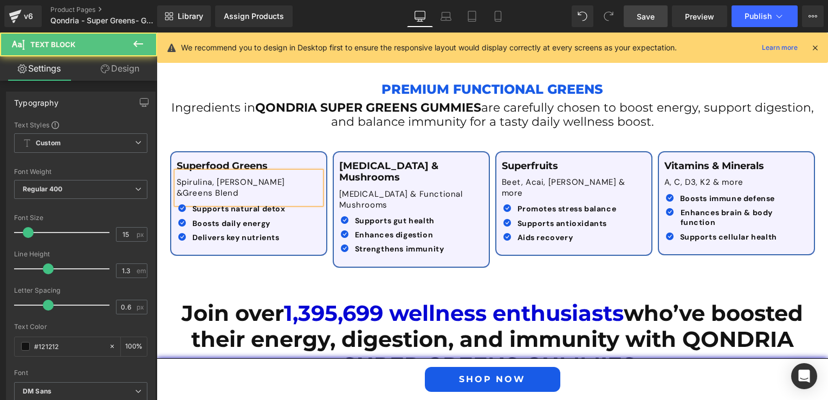
click at [317, 172] on div "Spirulina, Chlorella & Greens Blend" at bounding box center [249, 188] width 144 height 32
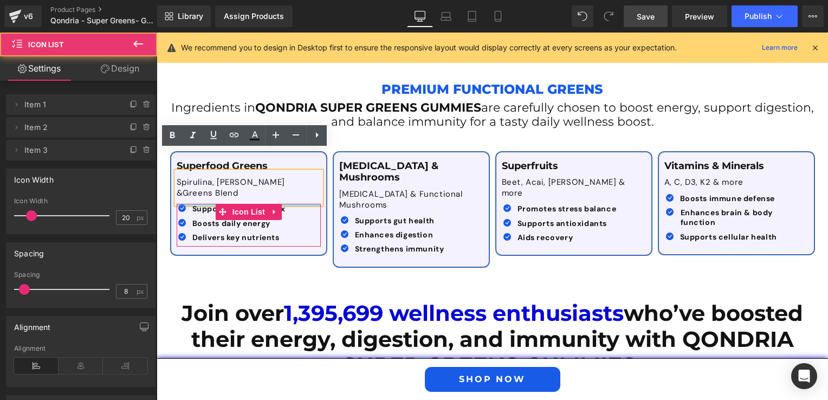
click at [310, 204] on div at bounding box center [249, 205] width 144 height 3
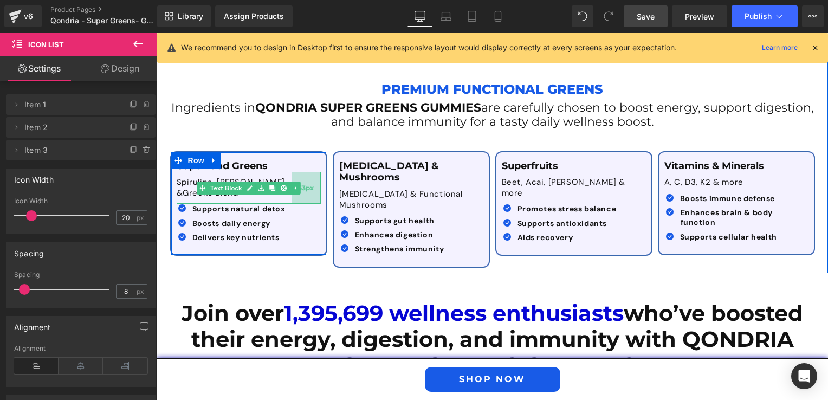
click at [310, 172] on div "53px" at bounding box center [306, 188] width 29 height 32
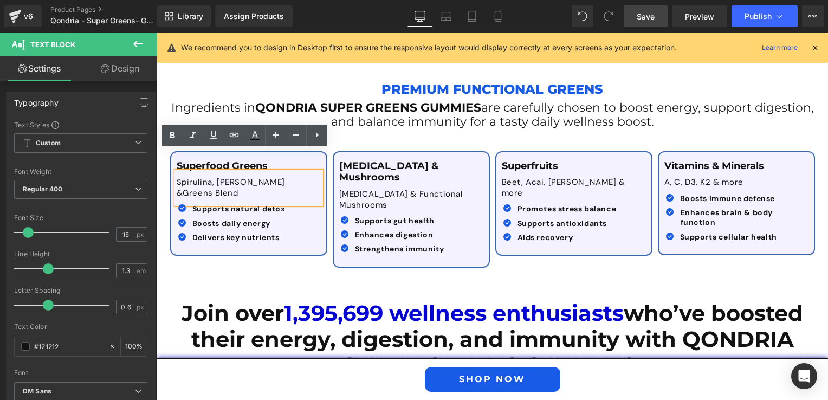
click at [318, 172] on div "Spirulina, Chlorella & Greens Blend" at bounding box center [249, 188] width 144 height 32
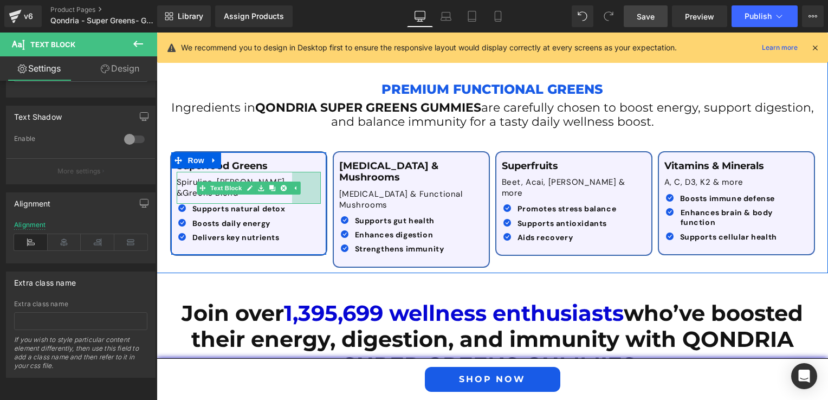
click at [315, 172] on div "53px" at bounding box center [306, 188] width 29 height 32
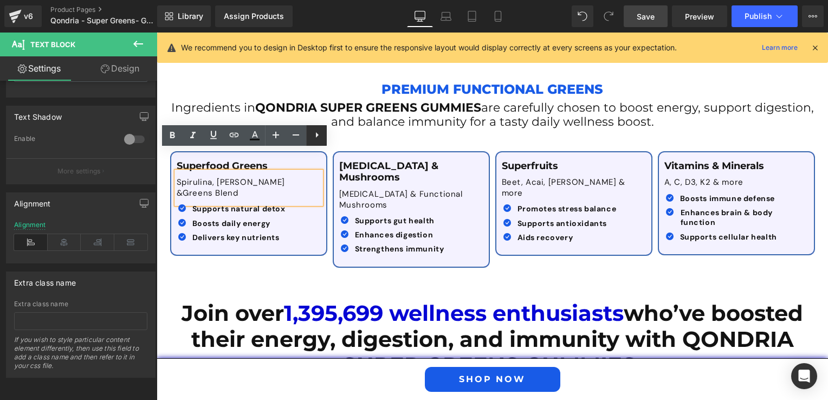
click at [314, 138] on icon at bounding box center [316, 134] width 13 height 13
click at [320, 172] on div "Superfood Greens Text Block Spirulina, Chlorella & Greens Blend Text Block 53px…" at bounding box center [248, 203] width 155 height 86
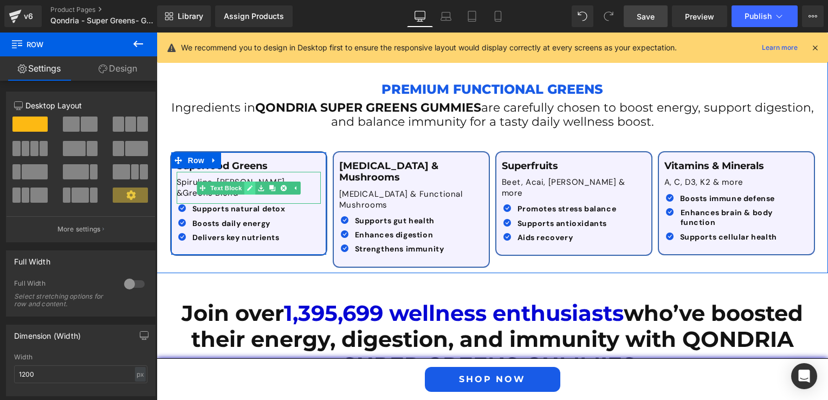
click at [246, 185] on icon at bounding box center [249, 188] width 6 height 7
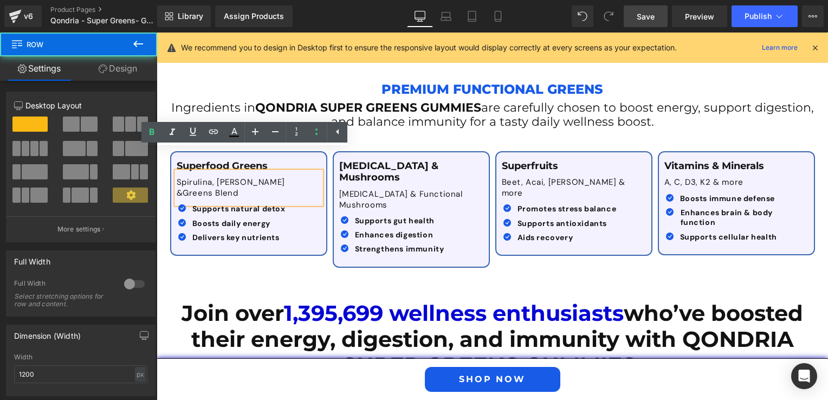
click at [320, 168] on div "Superfood Greens Text Block Spirulina, Chlorella & Greens Blend Text Block 53px…" at bounding box center [248, 203] width 155 height 86
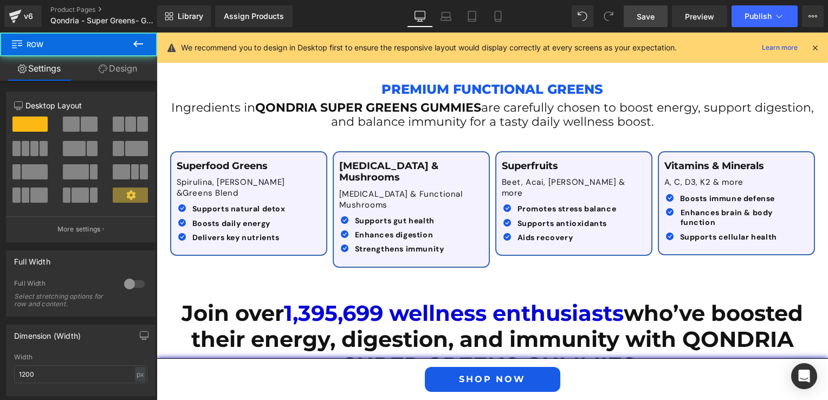
click at [316, 172] on div "Spirulina, Chlorella & Greens Blend Text Block 53px" at bounding box center [249, 188] width 144 height 32
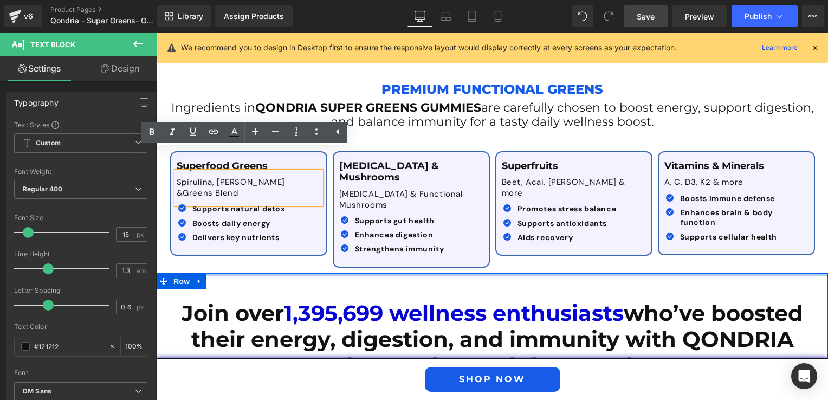
click at [360, 273] on div at bounding box center [492, 274] width 671 height 3
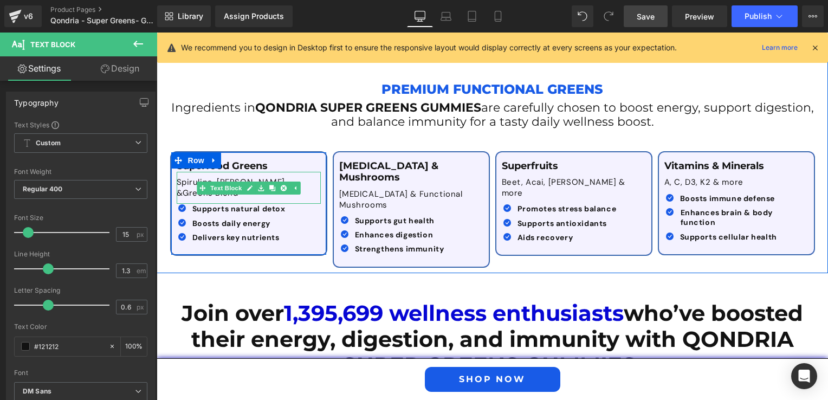
drag, startPoint x: 290, startPoint y: 158, endPoint x: 319, endPoint y: 158, distance: 28.2
click at [319, 158] on div "Superfood Greens Text Block Spirulina, Chlorella & Greens Blend Text Block Icon…" at bounding box center [248, 203] width 155 height 102
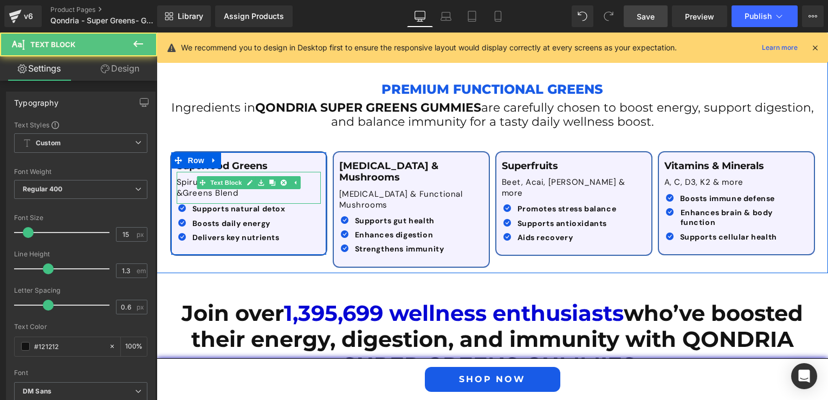
click at [314, 177] on p "Spirulina, Chlorella & Greens Blend" at bounding box center [249, 187] width 144 height 21
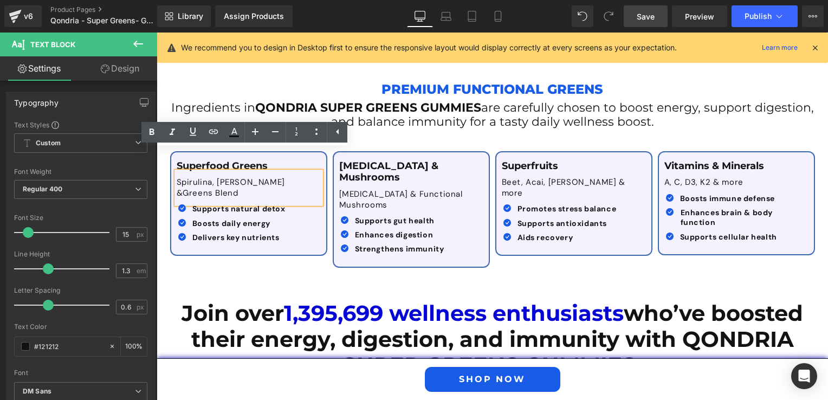
click at [238, 187] on span "Greens Blend" at bounding box center [210, 192] width 55 height 11
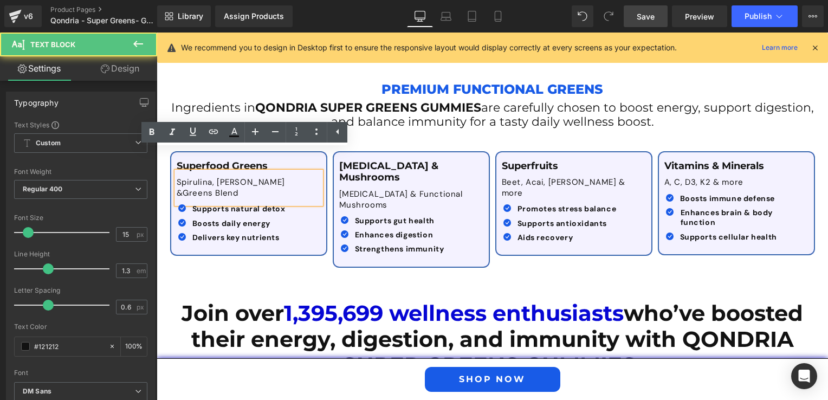
click at [319, 172] on div "Spirulina, Chlorella & Greens Blend" at bounding box center [249, 188] width 144 height 32
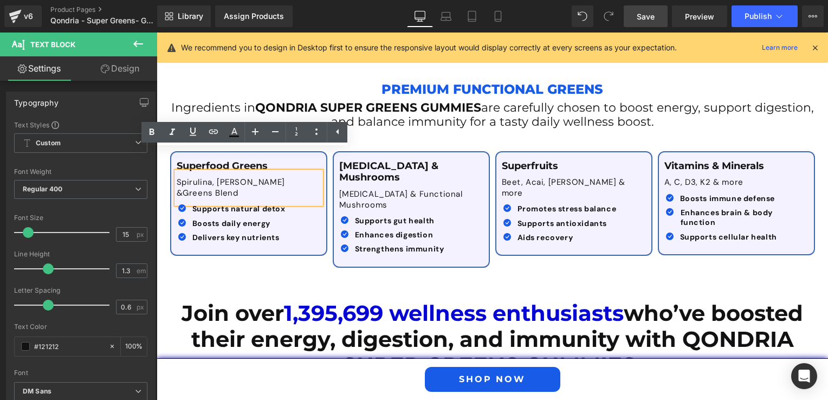
click at [399, 243] on span "Text Block" at bounding box center [392, 249] width 36 height 13
click at [318, 172] on div "Spirulina, Chlorella & Greens Blend" at bounding box center [249, 188] width 144 height 32
click at [422, 135] on div "Superfood Greens Text Block Spirulina, Chlorella & Greens Blend Text Block Icon…" at bounding box center [492, 204] width 650 height 138
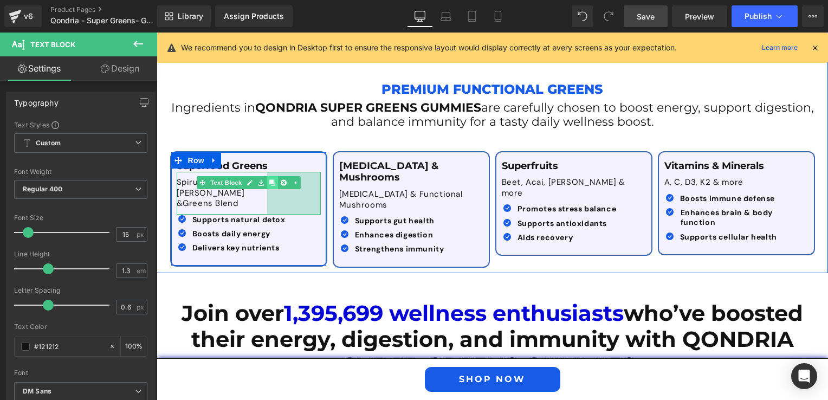
drag, startPoint x: 316, startPoint y: 160, endPoint x: 263, endPoint y: 157, distance: 53.2
click at [263, 172] on div "Spirulina, Chlorella & Greens Blend Text Block 99px" at bounding box center [249, 193] width 144 height 43
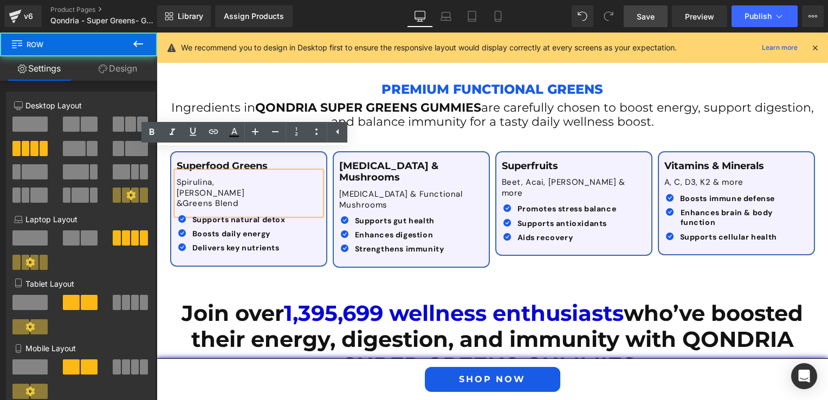
click at [332, 231] on div "Superfood Greens Text Block Spirulina, Chlorella & Greens Blend Text Block 99px…" at bounding box center [492, 204] width 650 height 138
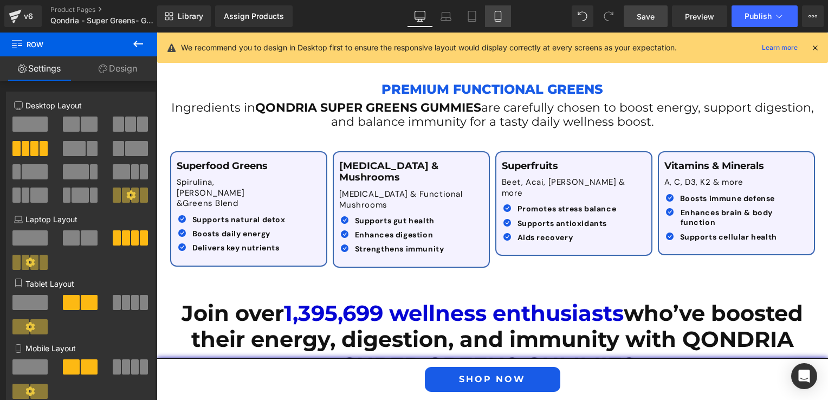
click at [496, 20] on icon at bounding box center [498, 20] width 6 height 0
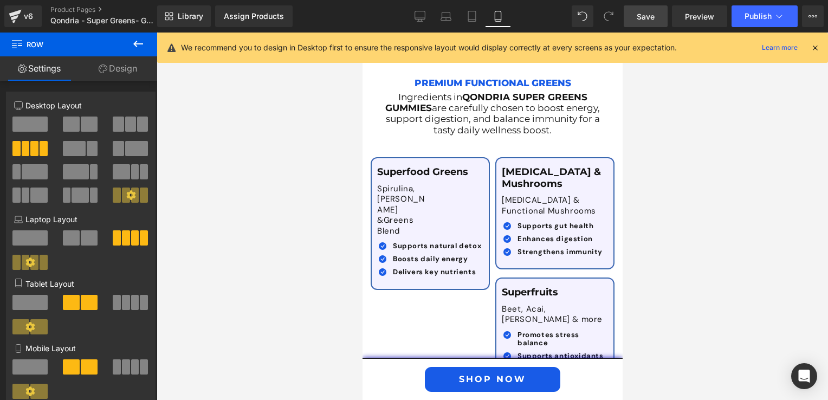
scroll to position [2245, 0]
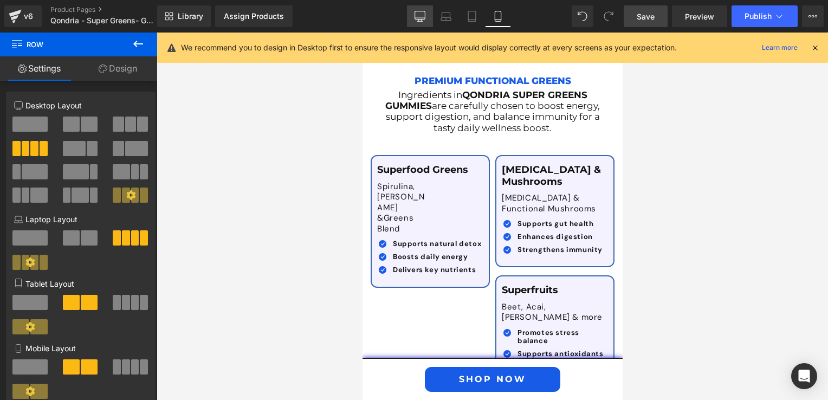
click at [420, 13] on icon at bounding box center [419, 16] width 11 height 11
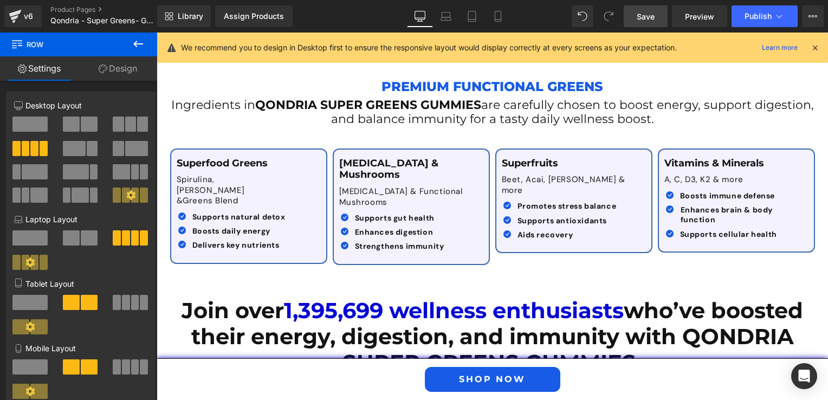
scroll to position [1372, 0]
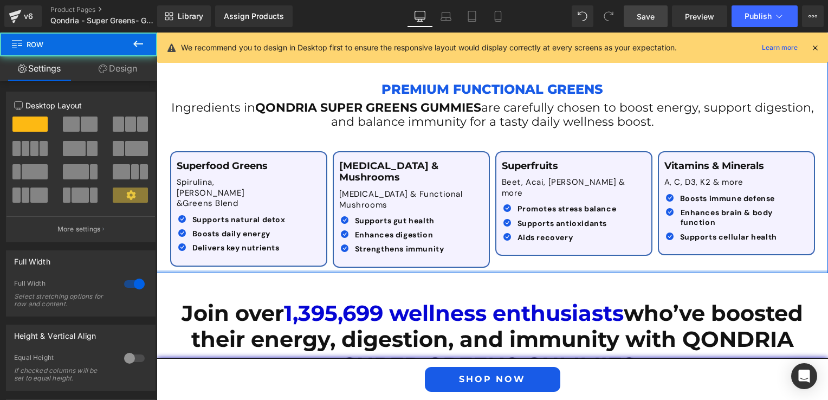
click at [356, 270] on div at bounding box center [492, 271] width 671 height 3
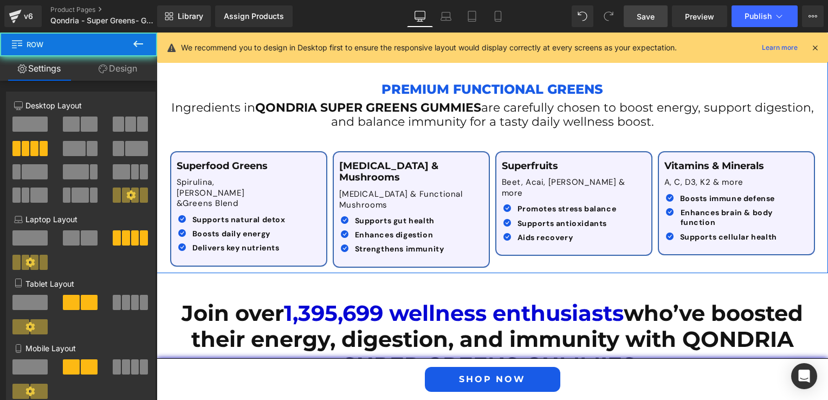
click at [355, 230] on div "Superfood Greens Text Block Spirulina, Chlorella & Greens Blend Text Block Icon…" at bounding box center [492, 204] width 650 height 138
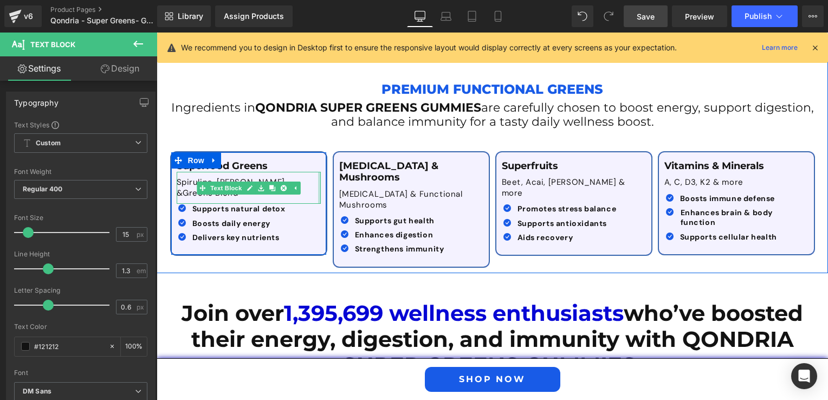
drag, startPoint x: 315, startPoint y: 166, endPoint x: 371, endPoint y: 167, distance: 55.3
click at [371, 167] on div "Superfood Greens Text Block Spirulina, Chlorella & Greens Blend Text Block Icon…" at bounding box center [492, 204] width 650 height 138
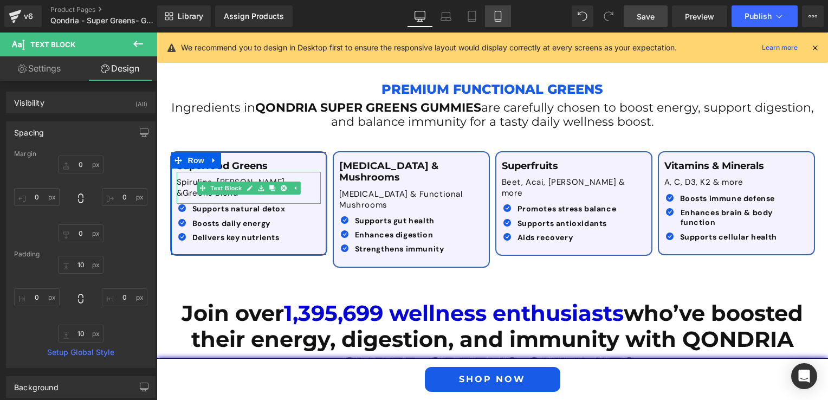
click at [488, 19] on link "Mobile" at bounding box center [498, 16] width 26 height 22
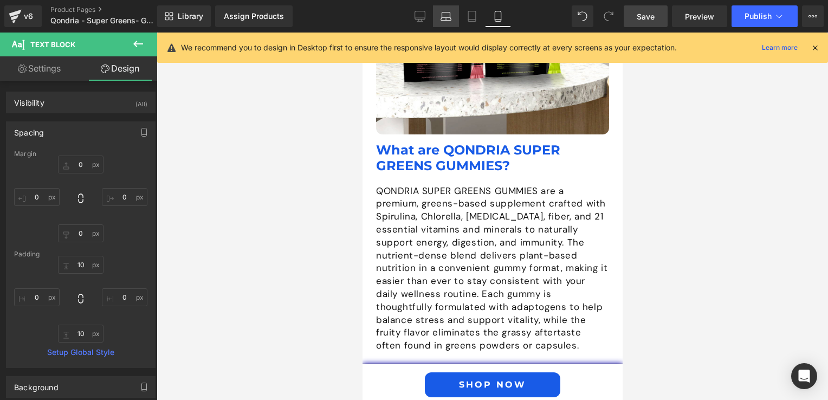
scroll to position [2243, 0]
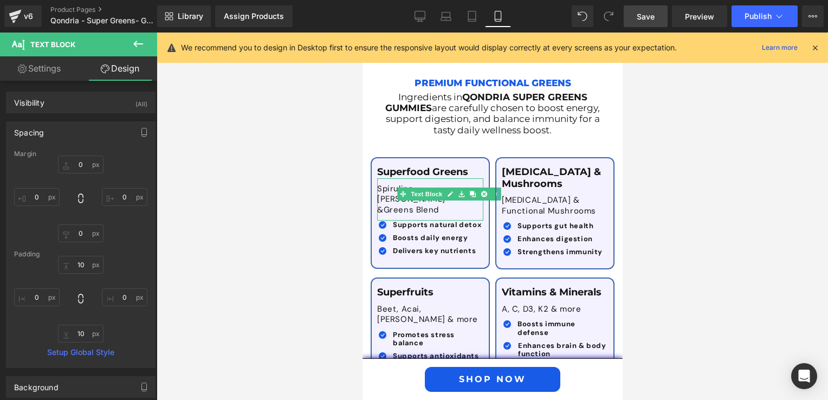
click at [325, 216] on div at bounding box center [492, 216] width 671 height 367
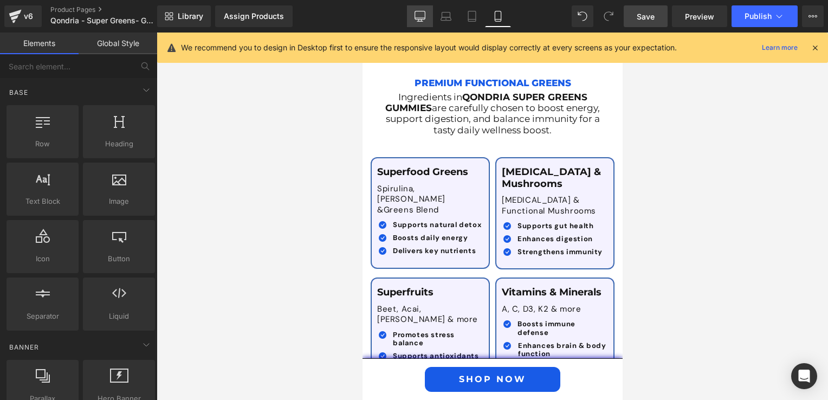
click at [417, 20] on icon at bounding box center [419, 16] width 11 height 11
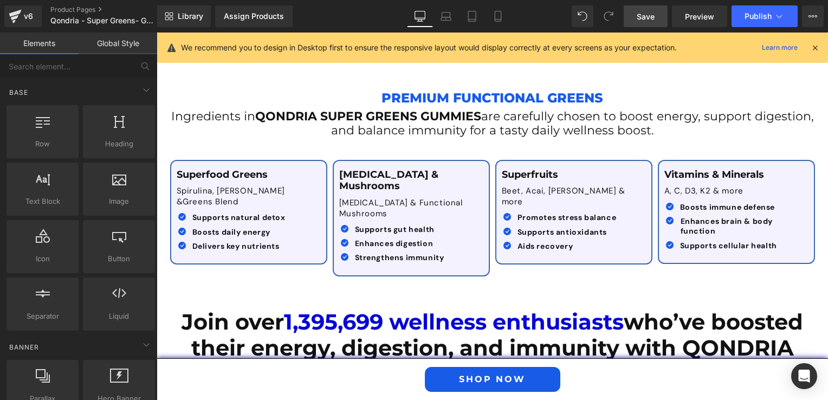
scroll to position [1362, 0]
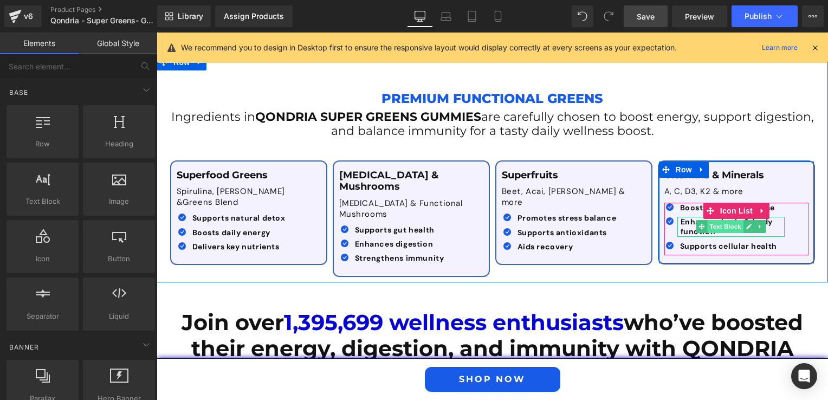
click at [716, 220] on span "Text Block" at bounding box center [725, 226] width 36 height 13
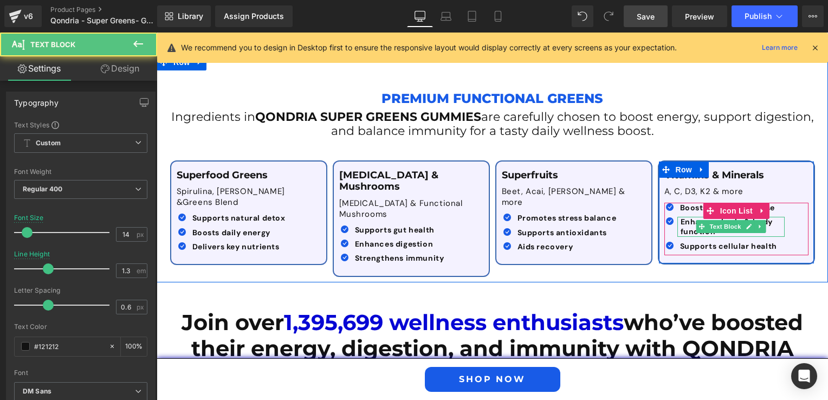
click at [684, 217] on span "Enhances brain & body function" at bounding box center [726, 227] width 93 height 20
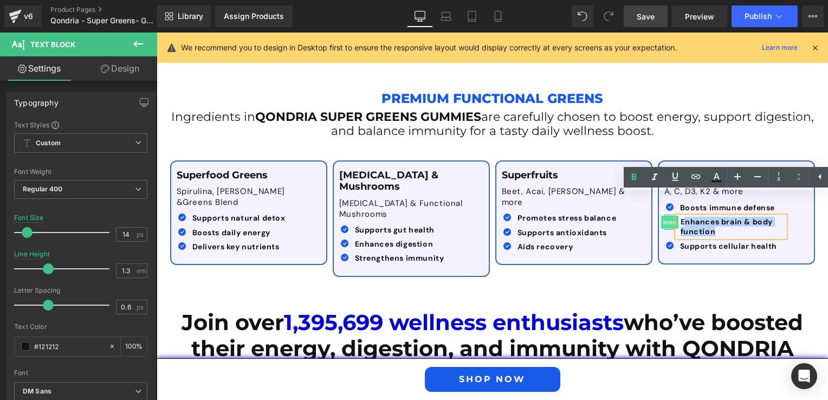
drag, startPoint x: 712, startPoint y: 211, endPoint x: 669, endPoint y: 196, distance: 45.9
click at [669, 217] on li "Icon Enhances brain & body function Text Block" at bounding box center [724, 227] width 120 height 20
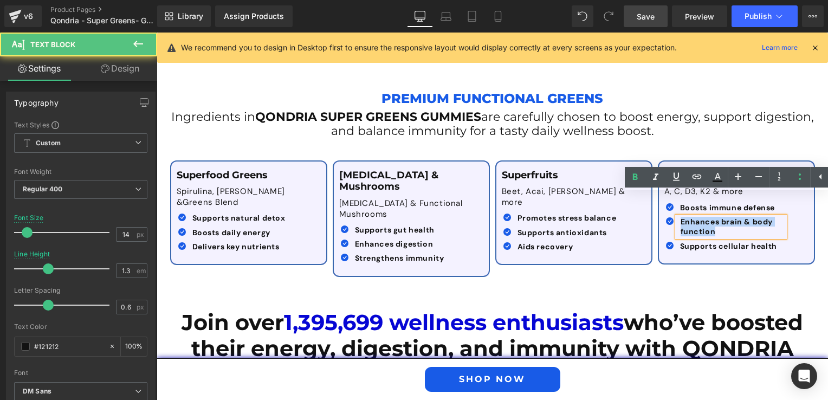
drag, startPoint x: 674, startPoint y: 202, endPoint x: 711, endPoint y: 209, distance: 37.6
click at [711, 217] on div "Enhances brain & body function" at bounding box center [730, 227] width 107 height 20
copy span "Enhances brain & body function"
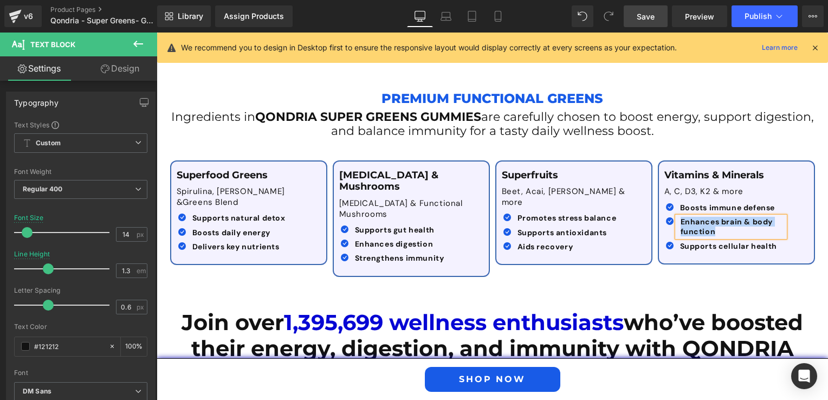
paste div
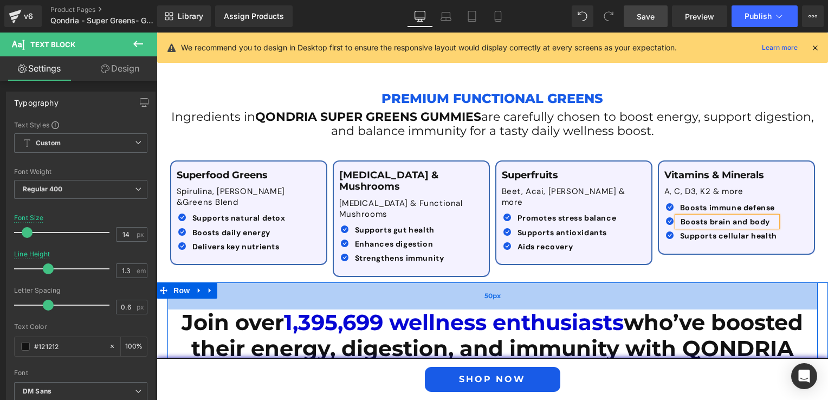
click at [660, 282] on div "50px" at bounding box center [492, 295] width 650 height 27
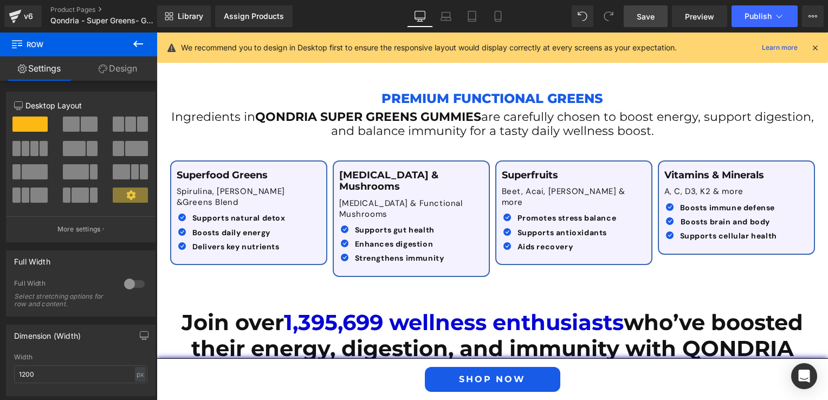
click at [658, 12] on link "Save" at bounding box center [646, 16] width 44 height 22
click at [501, 20] on icon at bounding box center [497, 16] width 11 height 11
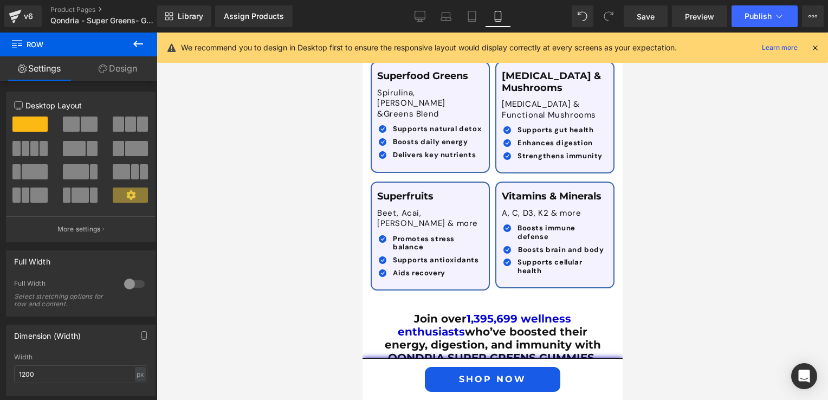
scroll to position [2340, 0]
click at [416, 14] on icon at bounding box center [420, 15] width 10 height 8
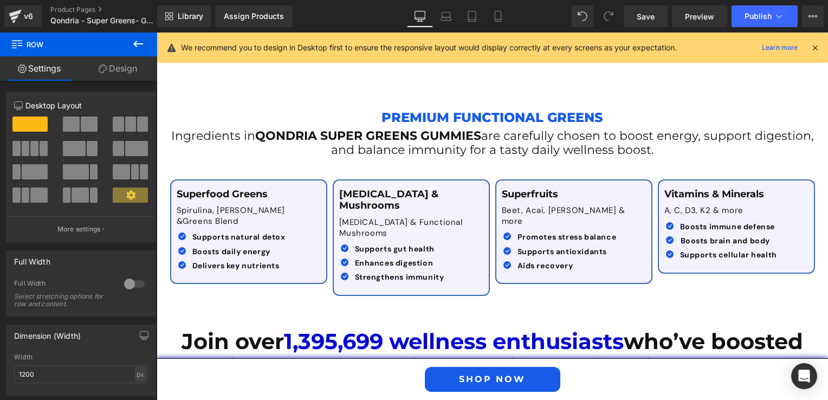
scroll to position [1343, 0]
click at [761, 5] on button "Publish" at bounding box center [764, 16] width 66 height 22
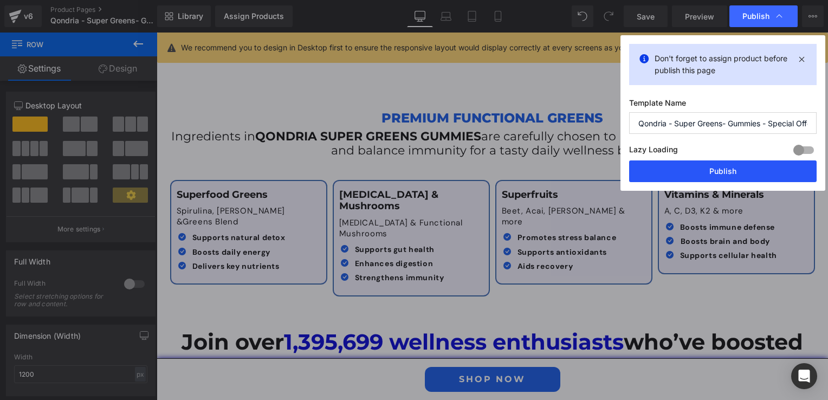
click at [705, 160] on button "Publish" at bounding box center [722, 171] width 187 height 22
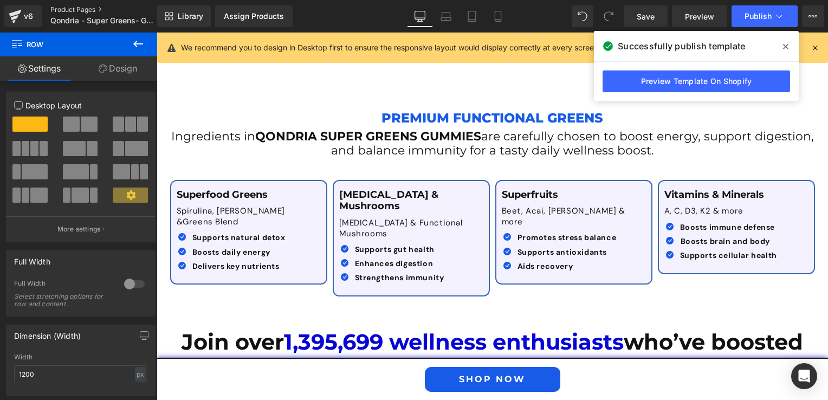
click at [73, 11] on link "Product Pages" at bounding box center [112, 9] width 125 height 9
